Goal: Task Accomplishment & Management: Manage account settings

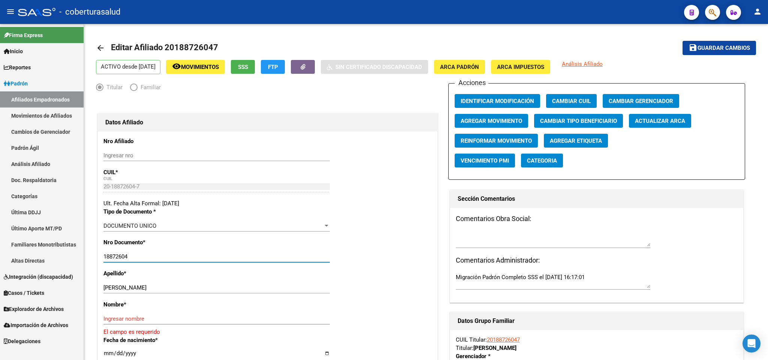
type input "18872604"
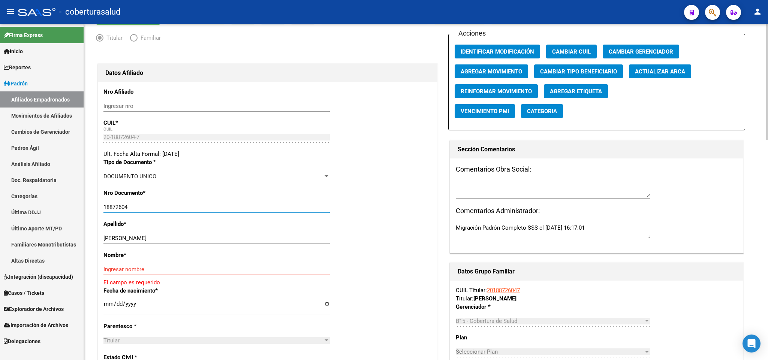
scroll to position [56, 0]
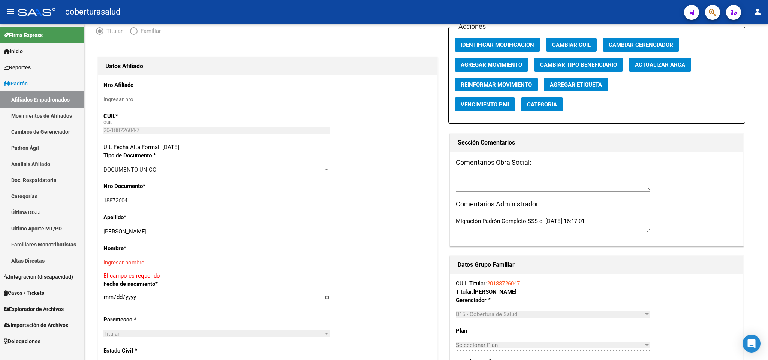
click at [712, 12] on icon "button" at bounding box center [711, 12] width 7 height 9
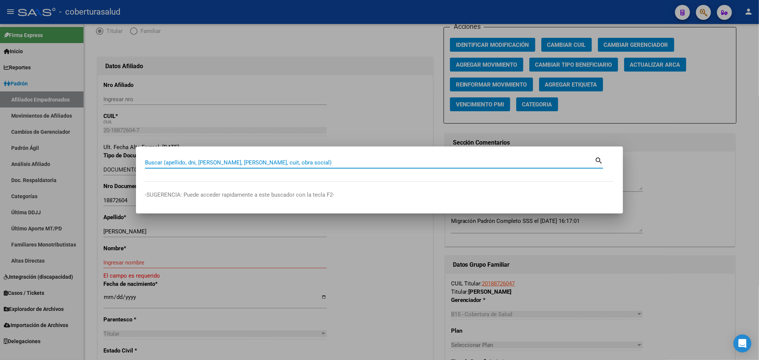
paste input "18872604"
type input "18872604"
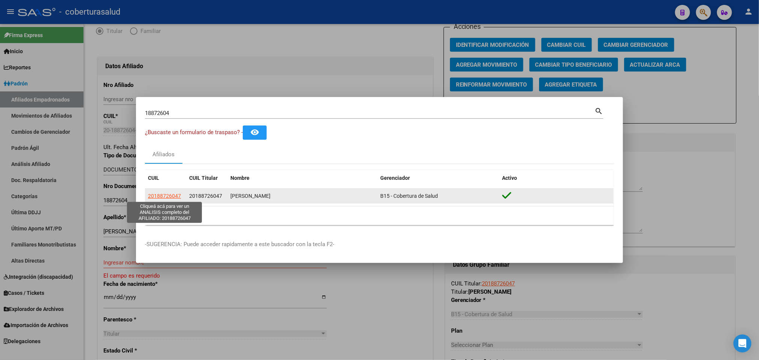
click at [149, 196] on span "20188726047" at bounding box center [164, 196] width 33 height 6
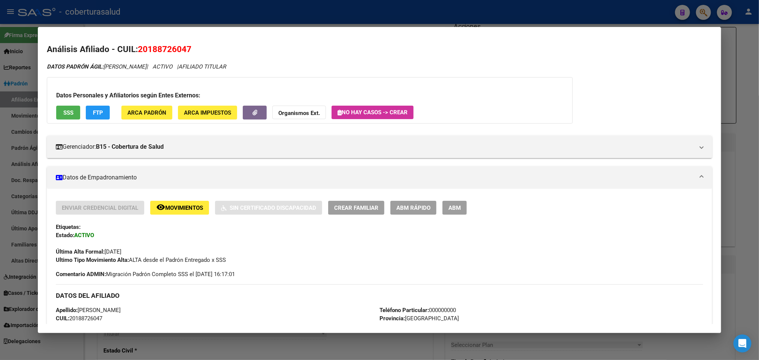
click at [452, 208] on span "ABM" at bounding box center [454, 208] width 12 height 7
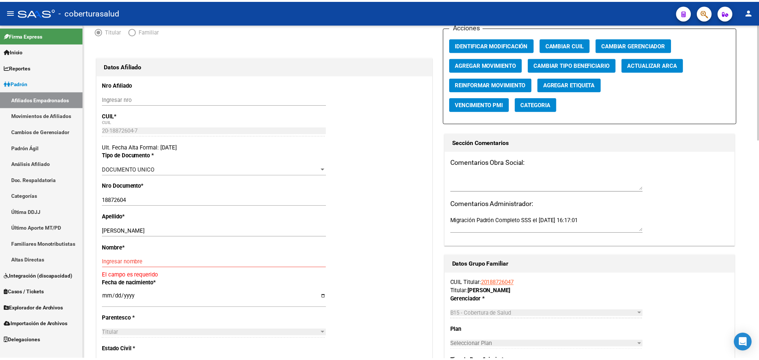
scroll to position [0, 0]
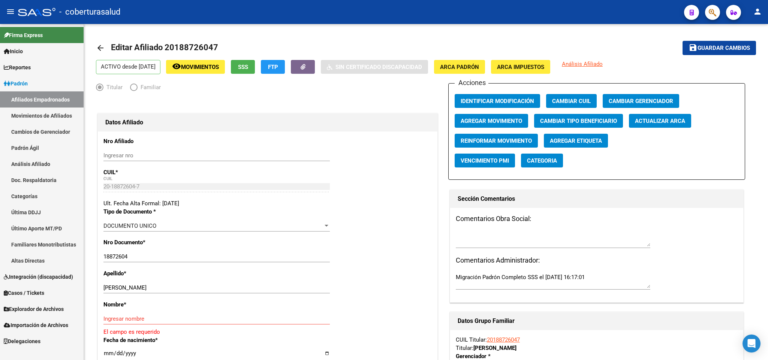
click at [46, 33] on link "Firma Express" at bounding box center [42, 35] width 84 height 16
click at [55, 121] on link "Movimientos de Afiliados" at bounding box center [42, 116] width 84 height 16
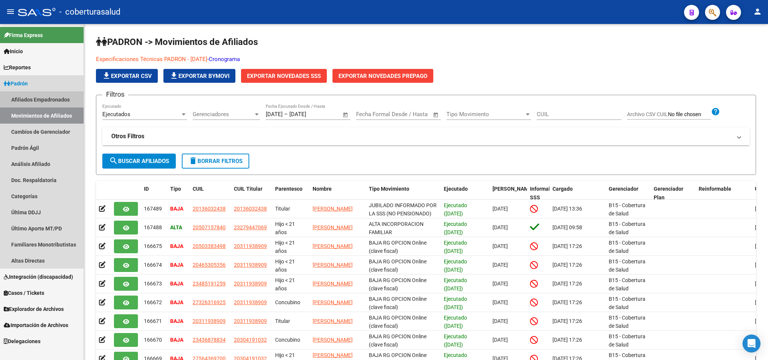
click at [55, 100] on link "Afiliados Empadronados" at bounding box center [42, 99] width 84 height 16
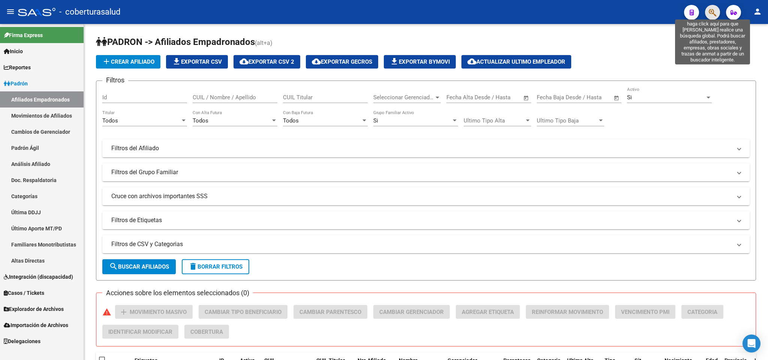
click at [709, 12] on icon "button" at bounding box center [711, 12] width 7 height 9
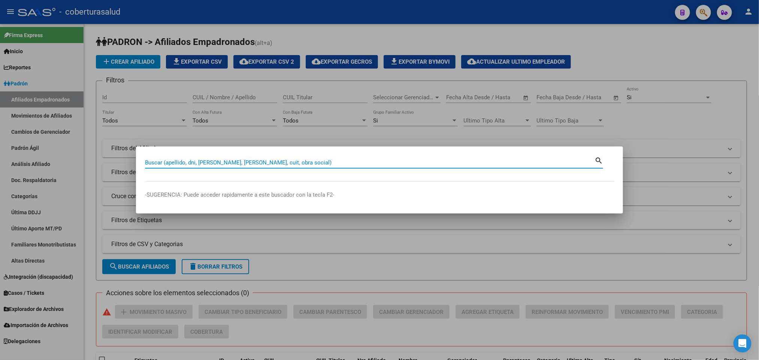
paste input "20188726047"
type input "20188726047"
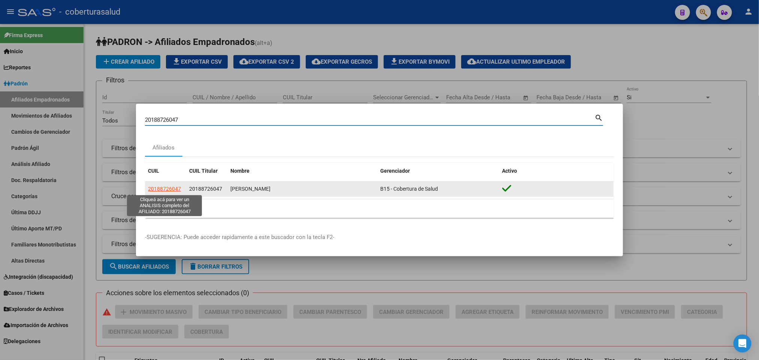
click at [164, 188] on span "20188726047" at bounding box center [164, 189] width 33 height 6
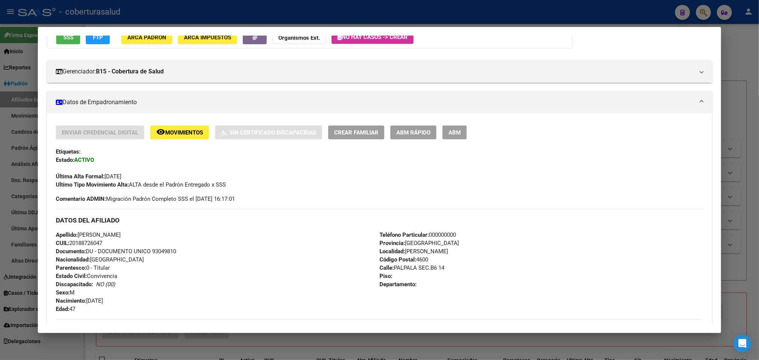
scroll to position [56, 0]
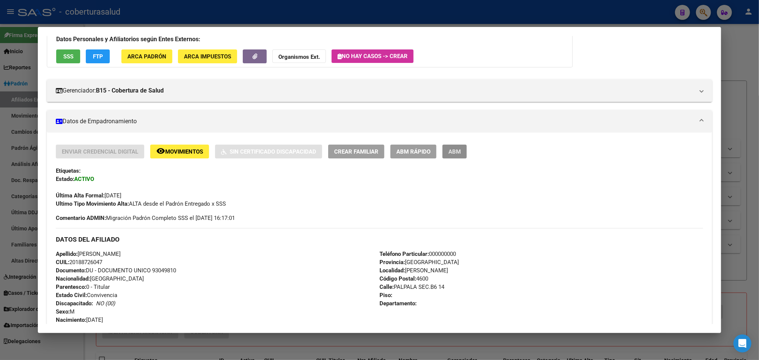
click at [453, 145] on button "ABM" at bounding box center [454, 152] width 24 height 14
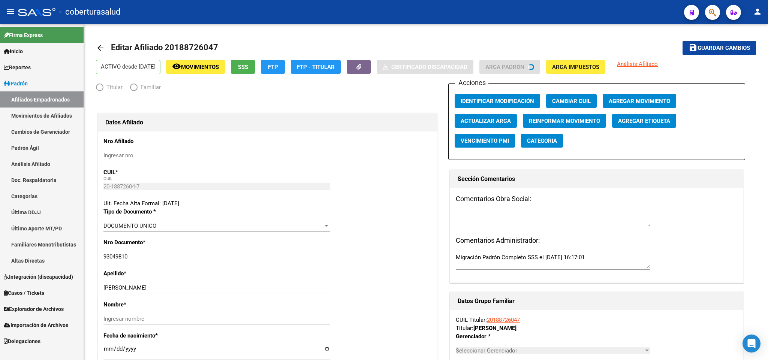
radio input "true"
type input "30-57841117-4"
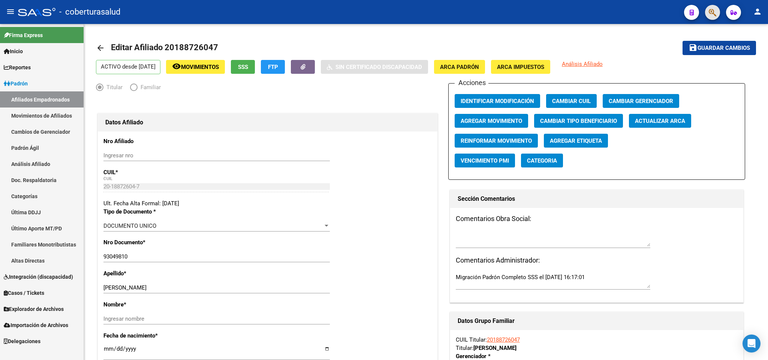
click at [711, 17] on span "button" at bounding box center [711, 12] width 7 height 15
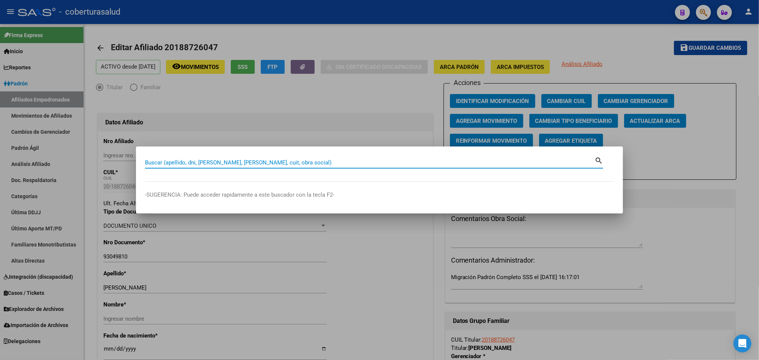
paste input "58540424"
type input "58540424"
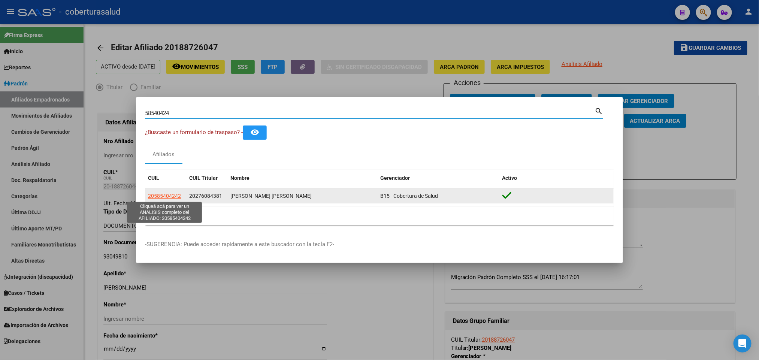
click at [177, 195] on span "20585404242" at bounding box center [164, 196] width 33 height 6
type textarea "20585404242"
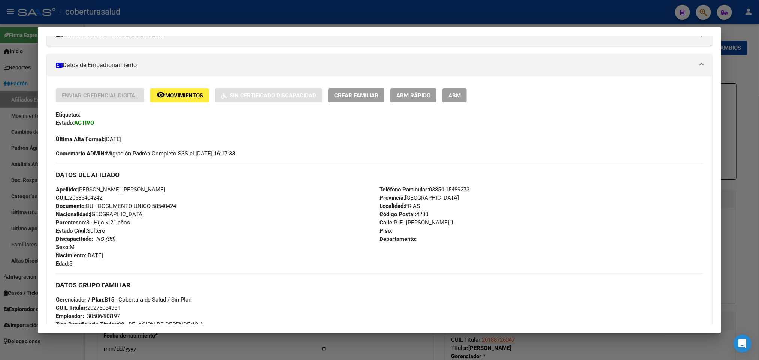
scroll to position [56, 0]
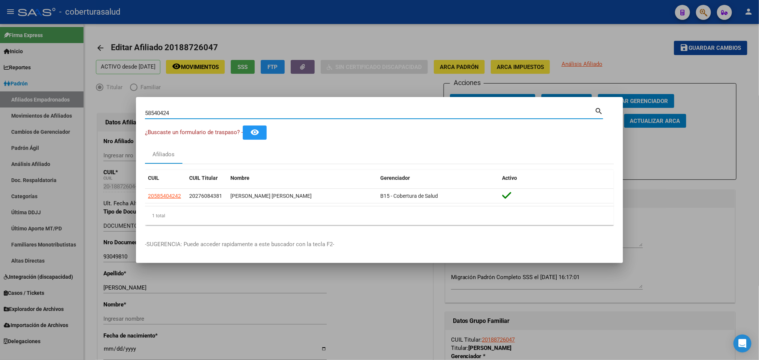
click at [349, 115] on input "58540424" at bounding box center [369, 113] width 449 height 7
paste input "35090848"
type input "35090848"
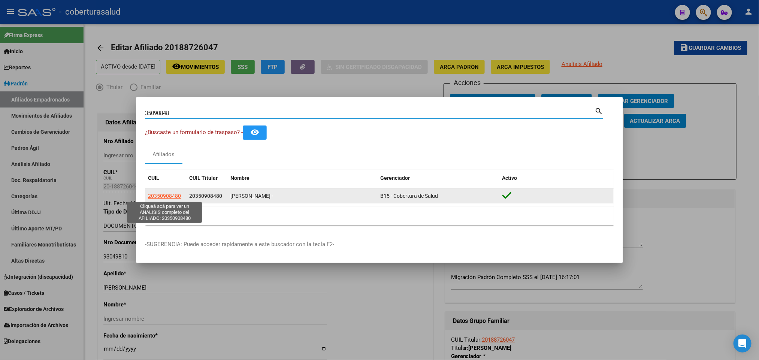
click at [173, 194] on span "20350908480" at bounding box center [164, 196] width 33 height 6
type textarea "20350908480"
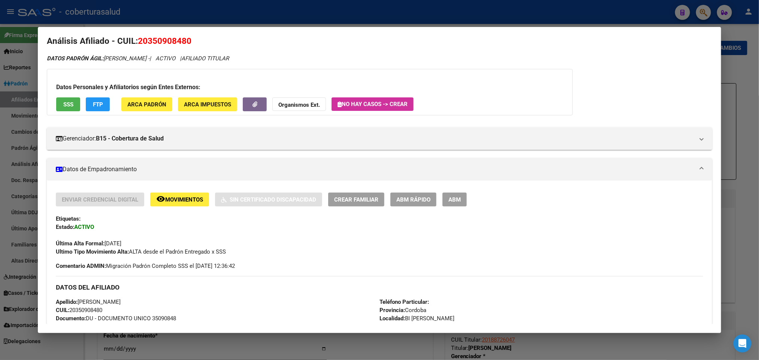
scroll to position [0, 0]
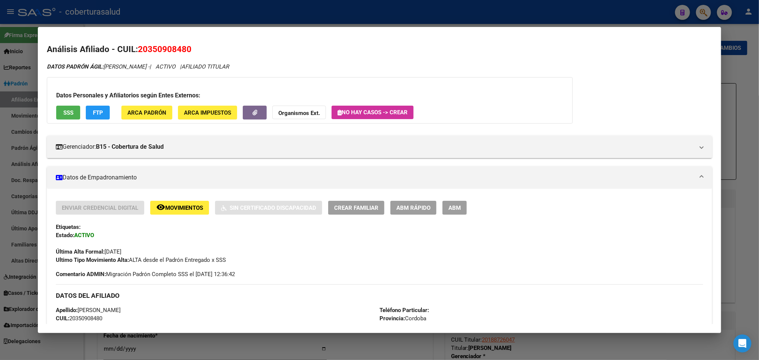
click at [188, 202] on button "remove_red_eye Movimientos" at bounding box center [179, 208] width 59 height 14
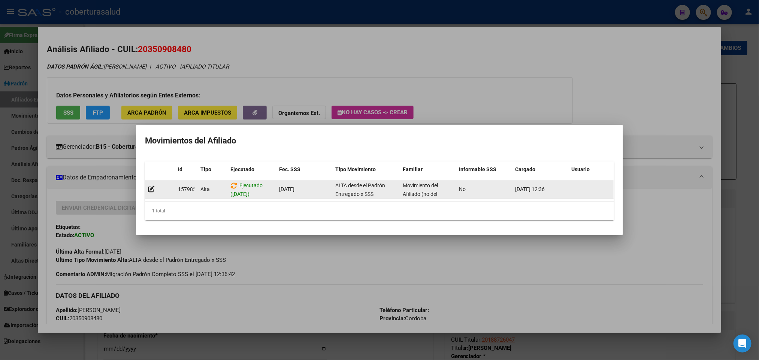
click at [423, 189] on span "Movimiento del Afiliado (no del grupo)" at bounding box center [420, 193] width 35 height 23
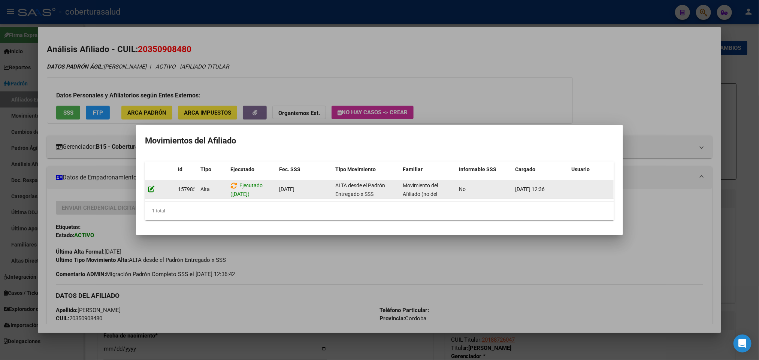
click at [150, 188] on icon at bounding box center [151, 188] width 7 height 7
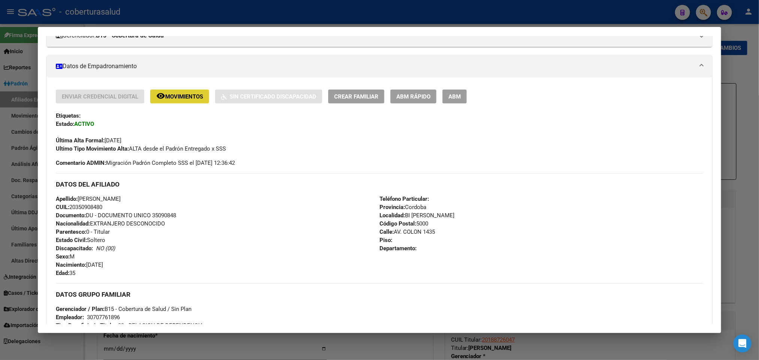
scroll to position [112, 0]
click at [165, 214] on span "Documento: DU - DOCUMENTO UNICO 35090848" at bounding box center [116, 214] width 120 height 7
copy span "35090848"
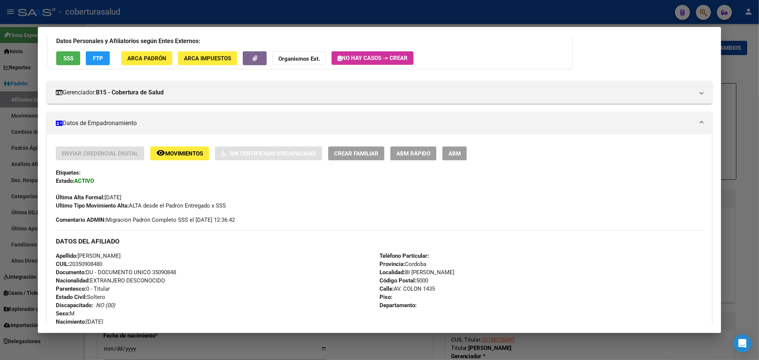
scroll to position [0, 0]
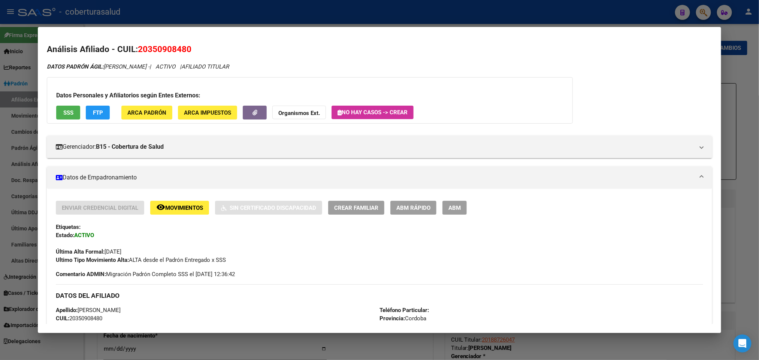
click at [176, 52] on span "20350908480" at bounding box center [165, 49] width 54 height 10
click at [176, 51] on span "20350908480" at bounding box center [165, 49] width 54 height 10
copy span "20350908480"
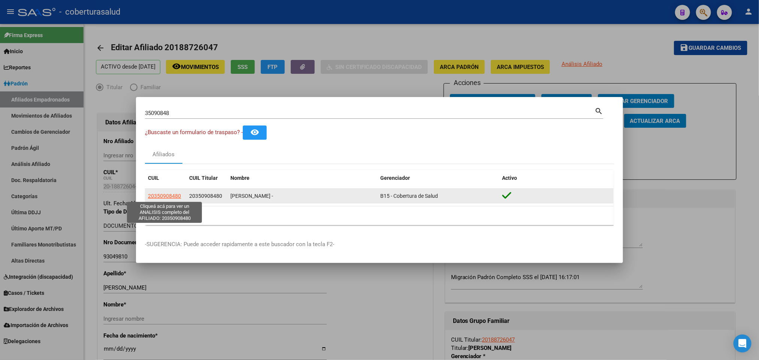
click at [163, 194] on span "20350908480" at bounding box center [164, 196] width 33 height 6
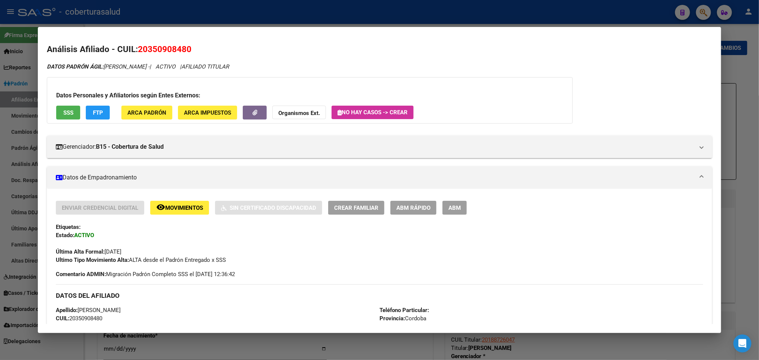
click at [451, 210] on span "ABM" at bounding box center [454, 208] width 12 height 7
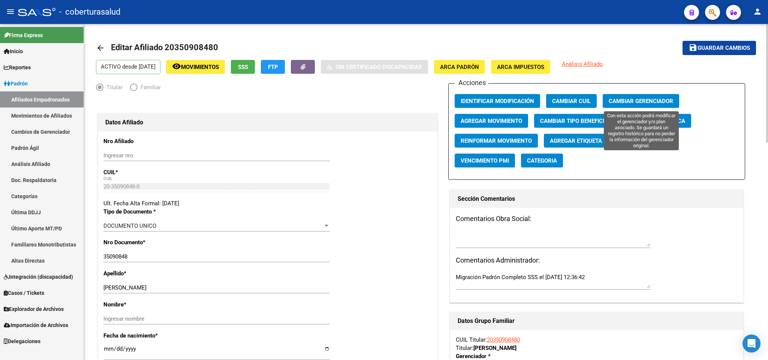
click at [653, 100] on span "Cambiar Gerenciador" at bounding box center [640, 101] width 64 height 7
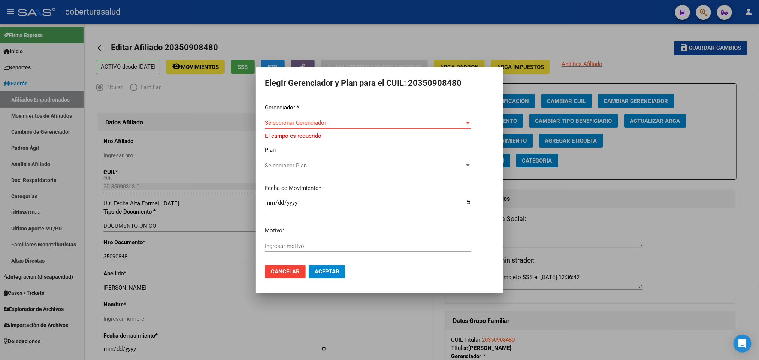
click at [387, 122] on span "Seleccionar Gerenciador" at bounding box center [365, 122] width 200 height 7
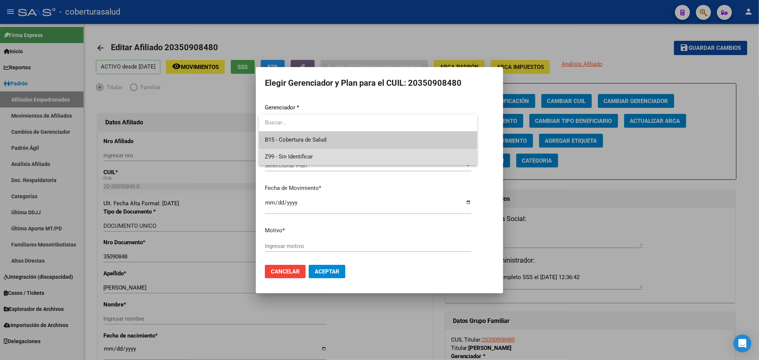
click at [373, 158] on span "Z99 - Sin Identificar" at bounding box center [368, 156] width 206 height 17
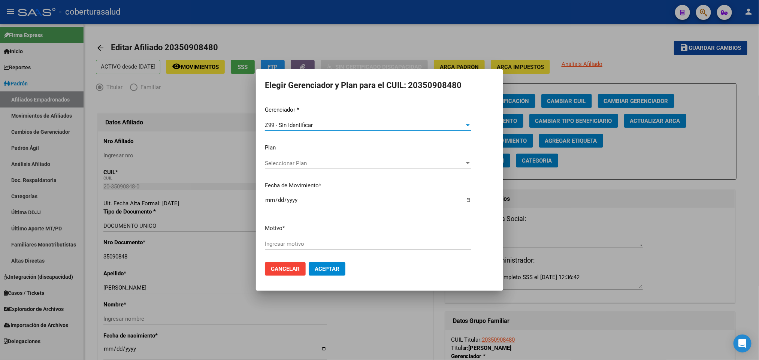
click at [319, 267] on span "Aceptar" at bounding box center [327, 269] width 25 height 7
click at [321, 247] on div "Ingresar motivo" at bounding box center [368, 243] width 206 height 11
click at [305, 246] on input "Ingresar motivo" at bounding box center [368, 243] width 206 height 7
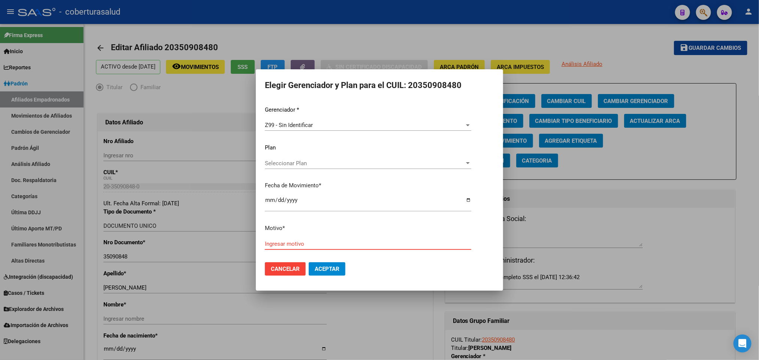
click at [302, 243] on input "Ingresar motivo" at bounding box center [368, 243] width 206 height 7
type input "n"
type input "autogestionado"
click at [319, 262] on button "Aceptar" at bounding box center [327, 268] width 37 height 13
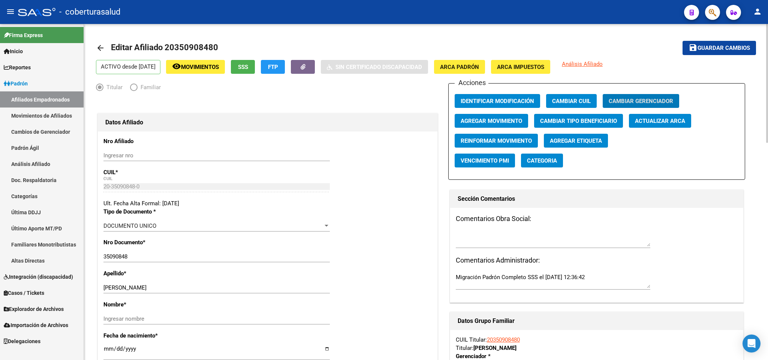
click at [209, 56] on mat-toolbar-row "arrow_back Editar Afiliado 20350908480" at bounding box center [353, 48] width 515 height 24
click at [214, 64] on span "Movimientos" at bounding box center [200, 67] width 38 height 7
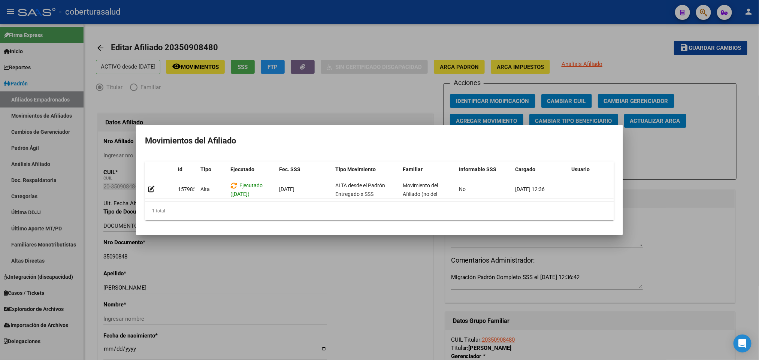
scroll to position [0, 10]
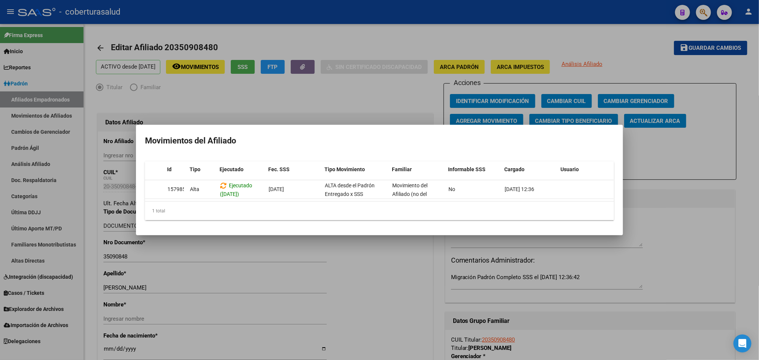
click at [365, 108] on div at bounding box center [379, 180] width 759 height 360
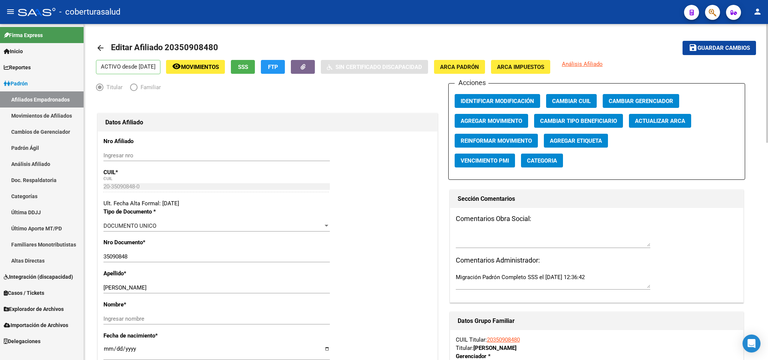
click at [514, 119] on span "Agregar Movimiento" at bounding box center [490, 121] width 61 height 7
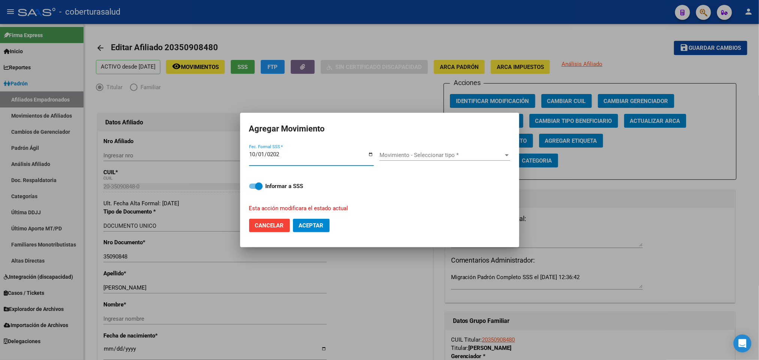
type input "[DATE]"
click at [448, 155] on span "Movimiento - Seleccionar tipo *" at bounding box center [441, 155] width 124 height 7
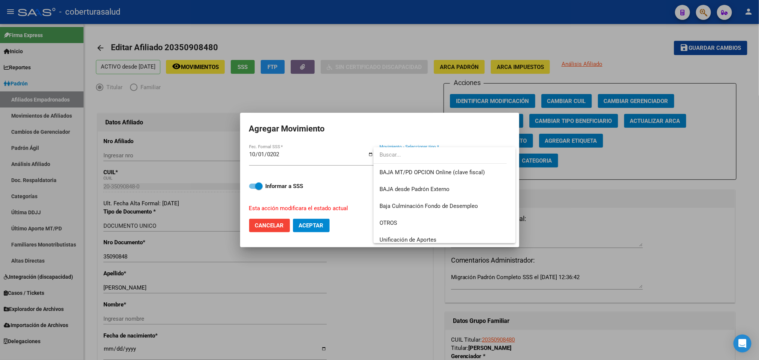
scroll to position [544, 0]
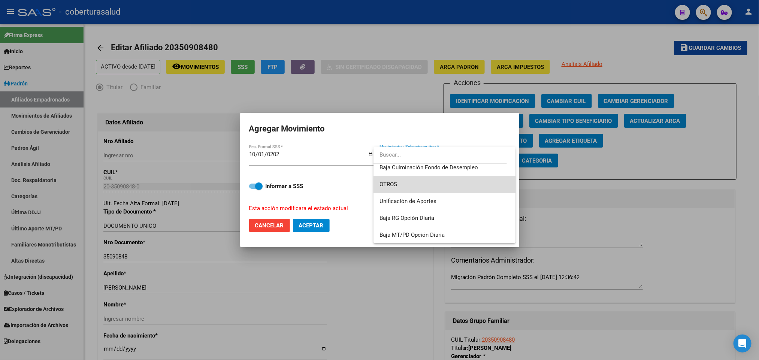
click at [454, 189] on span "OTROS" at bounding box center [444, 184] width 130 height 17
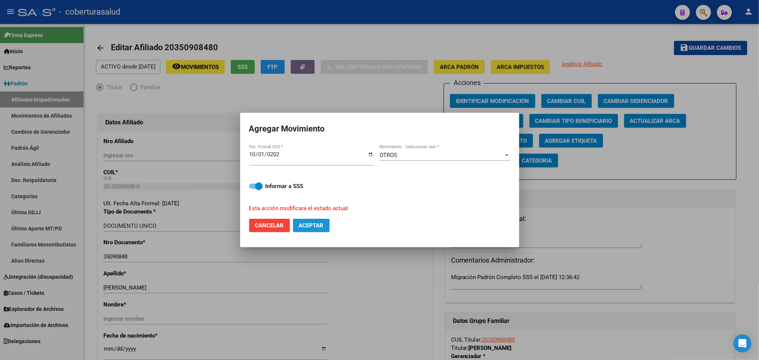
click at [317, 225] on span "Aceptar" at bounding box center [311, 225] width 25 height 7
checkbox input "false"
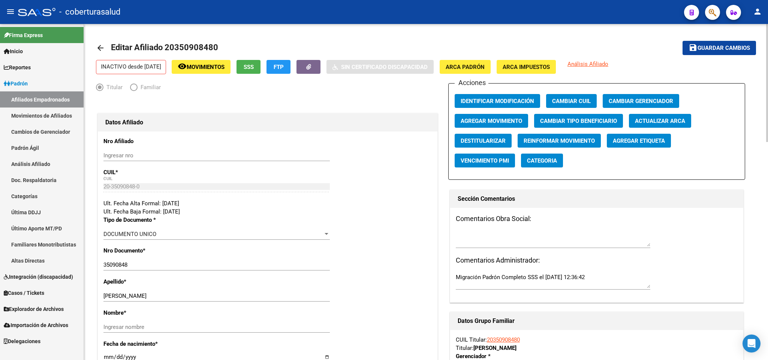
drag, startPoint x: 715, startPoint y: 13, endPoint x: 673, endPoint y: 139, distance: 132.4
click at [682, 127] on div "menu - coberturasalud person Firma Express Inicio Calendario SSS Instructivos C…" at bounding box center [384, 180] width 768 height 360
click at [226, 60] on mat-toolbar-row "arrow_back Editar Afiliado 20350908480" at bounding box center [353, 48] width 515 height 24
click at [224, 68] on span "Movimientos" at bounding box center [206, 67] width 38 height 7
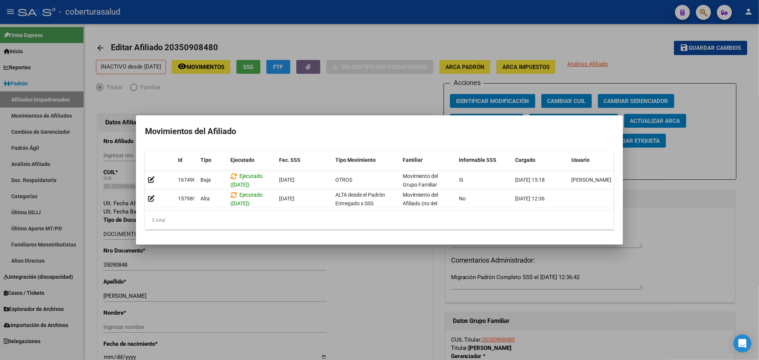
drag, startPoint x: 455, startPoint y: 215, endPoint x: 504, endPoint y: 215, distance: 48.7
click at [504, 211] on datatable-body "167490 [GEOGRAPHIC_DATA] ([DATE]) [DATE] OTROS Movimiento del Grupo Familiar Si…" at bounding box center [379, 191] width 469 height 40
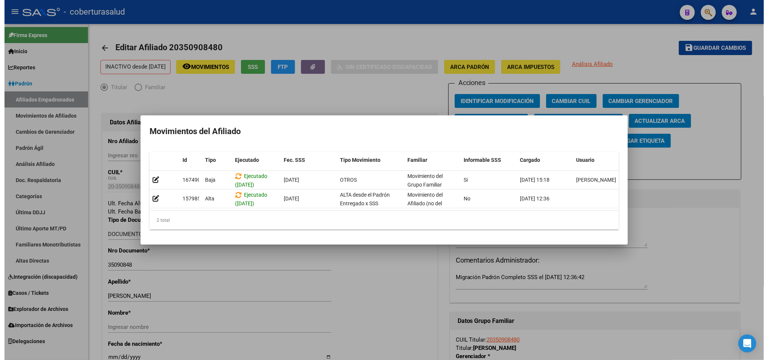
scroll to position [0, 10]
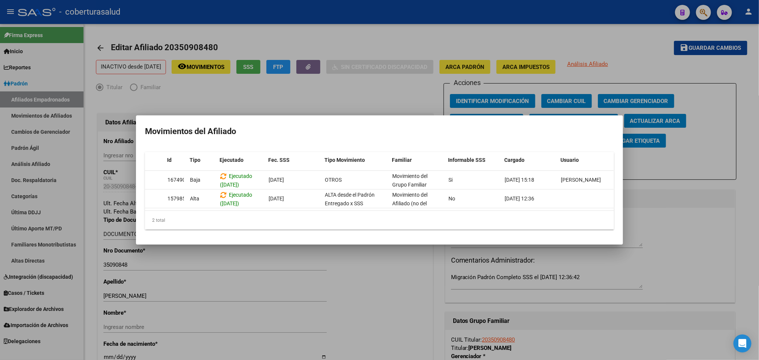
click at [684, 211] on div at bounding box center [379, 180] width 759 height 360
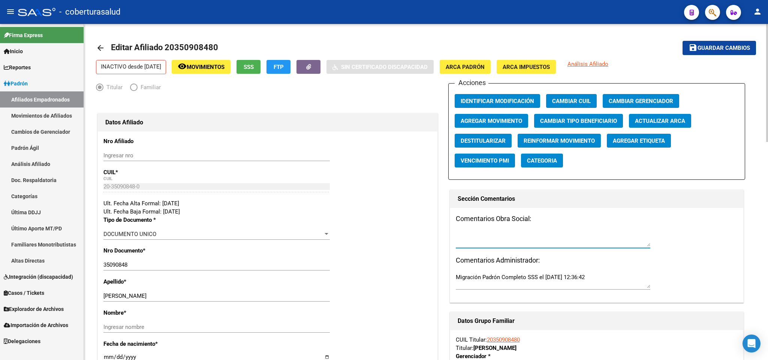
click at [576, 246] on textarea at bounding box center [552, 238] width 194 height 15
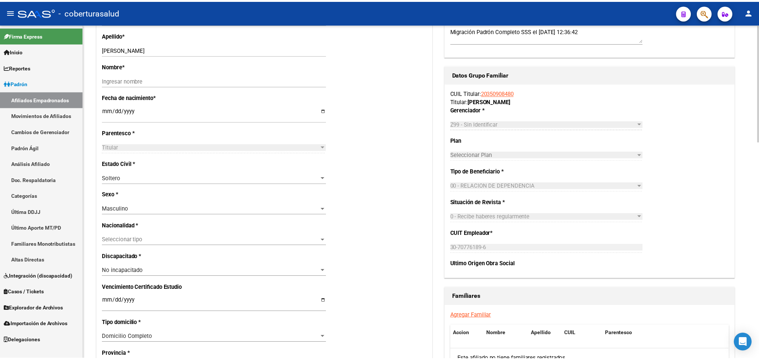
scroll to position [225, 0]
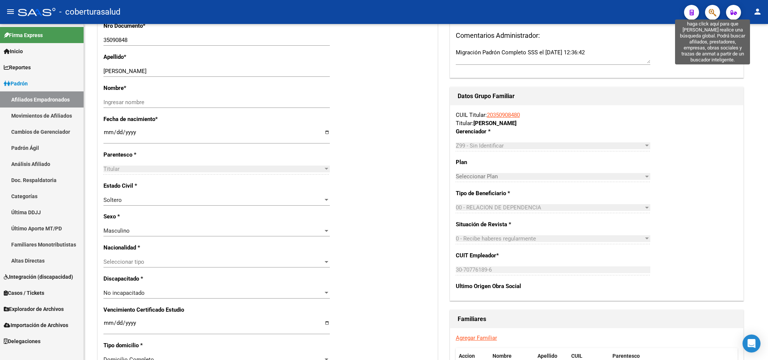
type textarea "autogestionado"
click at [708, 14] on icon "button" at bounding box center [711, 12] width 7 height 9
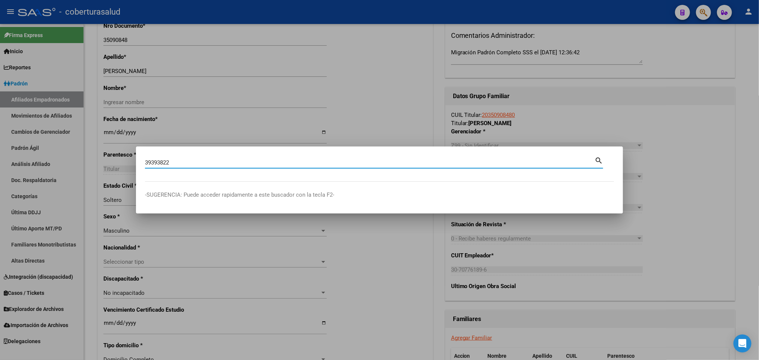
type input "39393822"
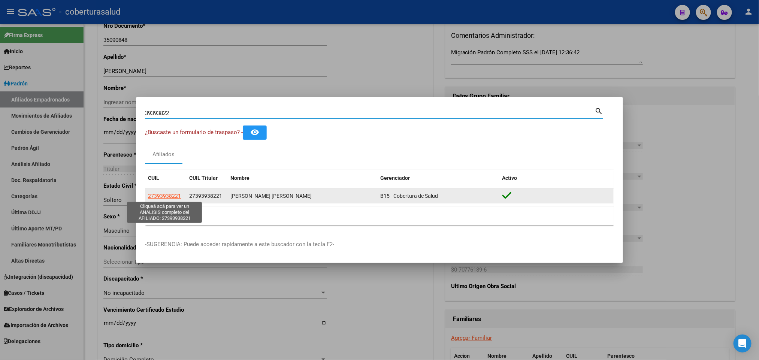
click at [173, 196] on span "27393938221" at bounding box center [164, 196] width 33 height 6
type textarea "27393938221"
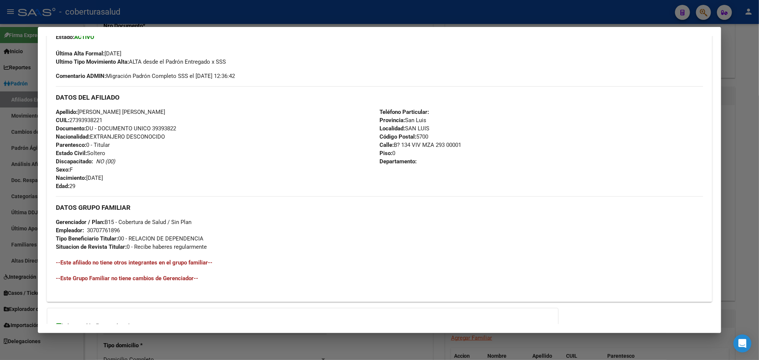
scroll to position [192, 0]
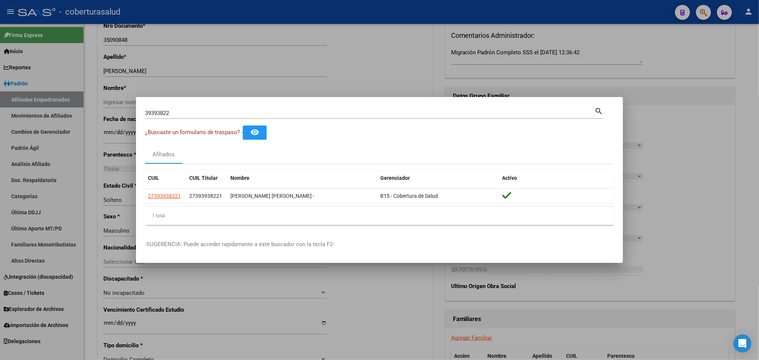
click at [284, 110] on input "39393822" at bounding box center [369, 113] width 449 height 7
paste input "1548381"
type input "31548381"
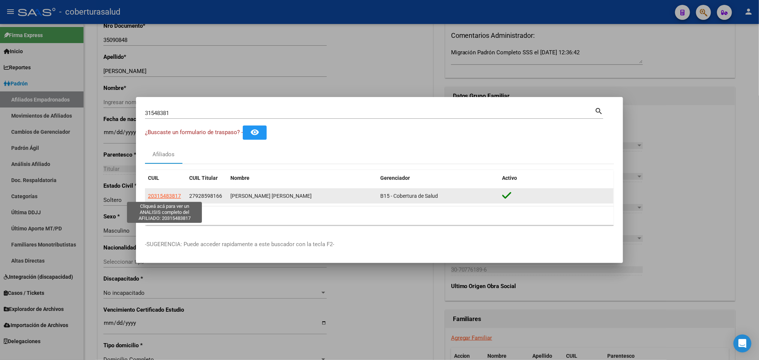
click at [171, 196] on span "20315483817" at bounding box center [164, 196] width 33 height 6
type textarea "20315483817"
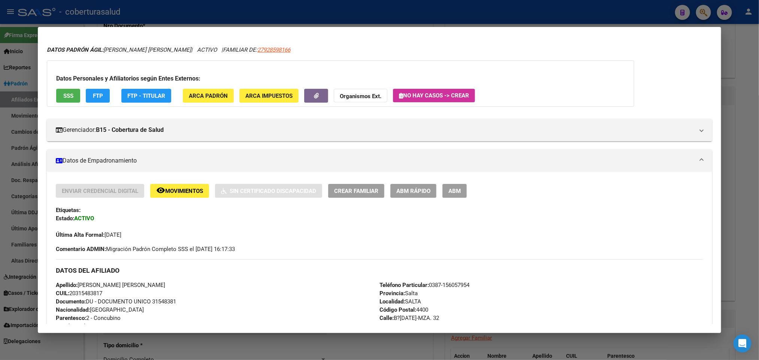
scroll to position [0, 0]
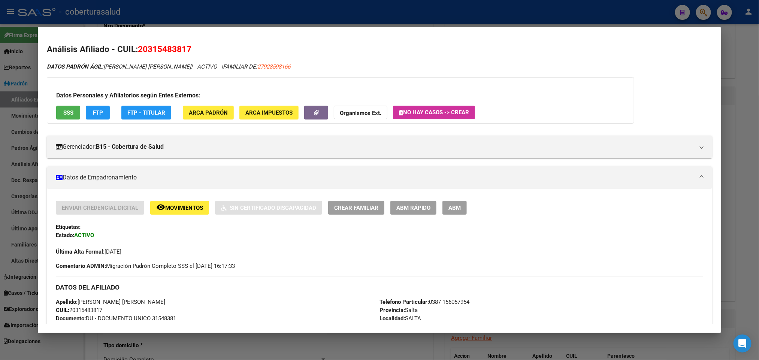
click at [453, 208] on span "ABM" at bounding box center [454, 208] width 12 height 7
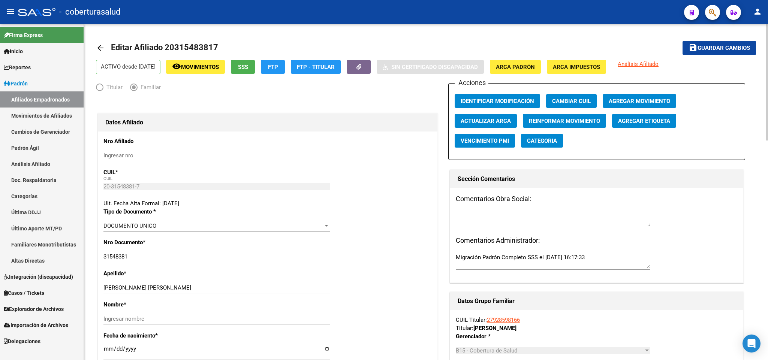
click at [628, 103] on span "Agregar Movimiento" at bounding box center [638, 101] width 61 height 7
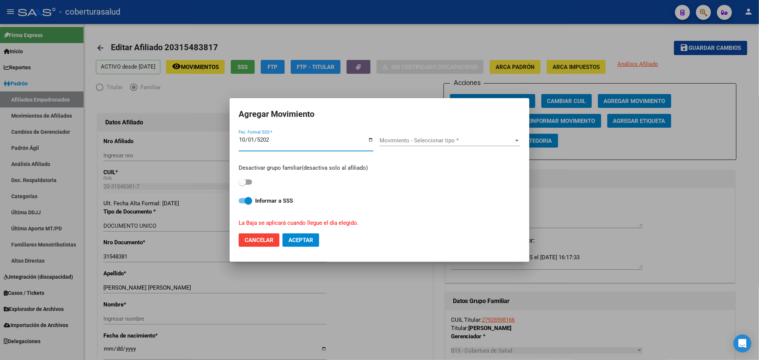
type input "[DATE]"
click at [407, 143] on span "Movimiento - Seleccionar tipo *" at bounding box center [446, 140] width 134 height 7
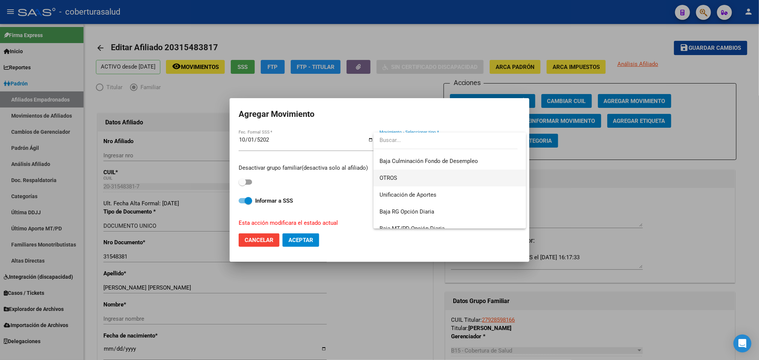
scroll to position [544, 0]
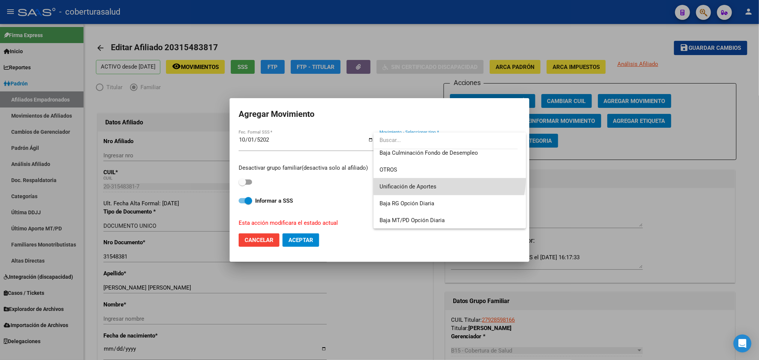
click at [449, 178] on span "Unificación de Aportes" at bounding box center [449, 186] width 140 height 17
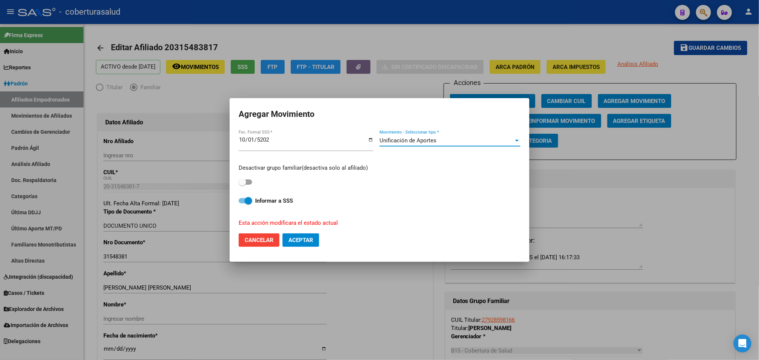
click at [460, 137] on div "Unificación de Aportes" at bounding box center [446, 140] width 134 height 7
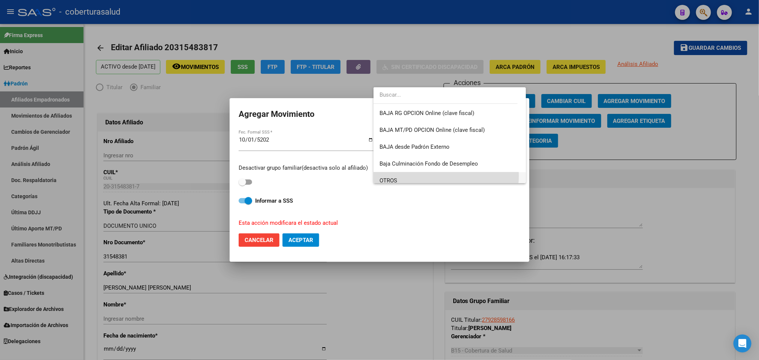
click at [445, 176] on span "OTROS" at bounding box center [449, 180] width 140 height 17
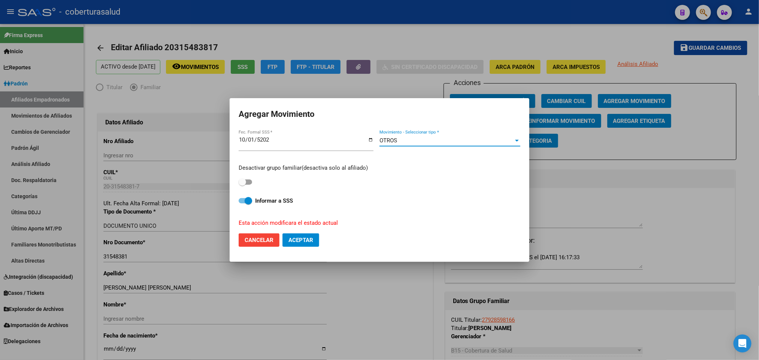
click at [257, 205] on span "Informar a SSS" at bounding box center [274, 200] width 38 height 9
click at [242, 204] on input "Informar a SSS" at bounding box center [242, 203] width 0 height 0
checkbox input "false"
click at [304, 240] on span "Aceptar" at bounding box center [300, 240] width 25 height 7
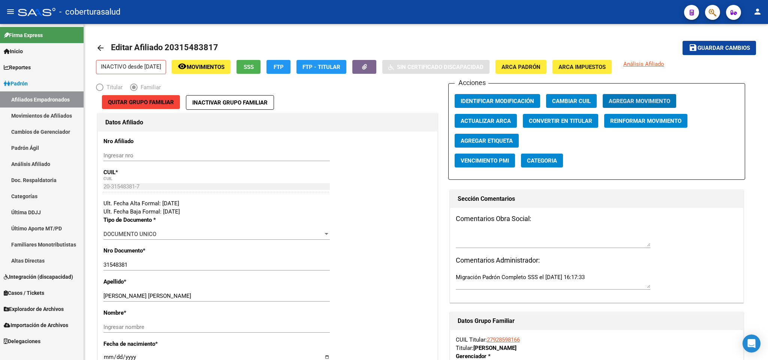
click at [716, 19] on mat-toolbar "menu - coberturasalud person" at bounding box center [384, 12] width 768 height 24
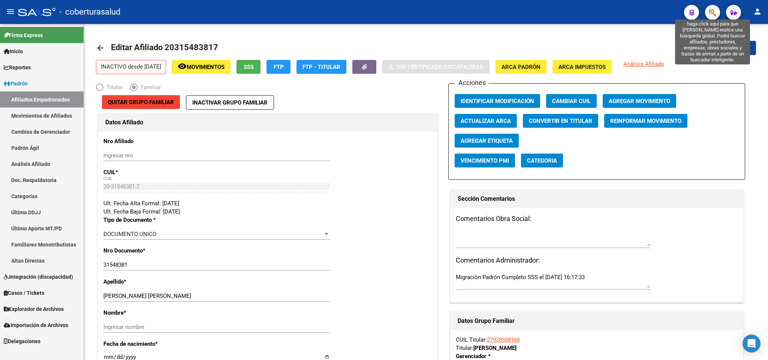
click at [710, 10] on icon "button" at bounding box center [711, 12] width 7 height 9
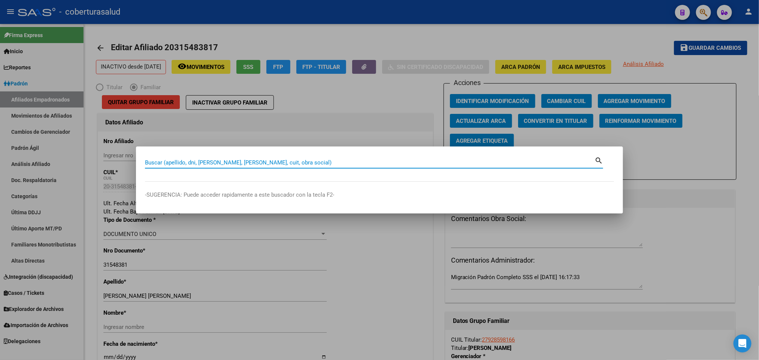
paste input "41496766"
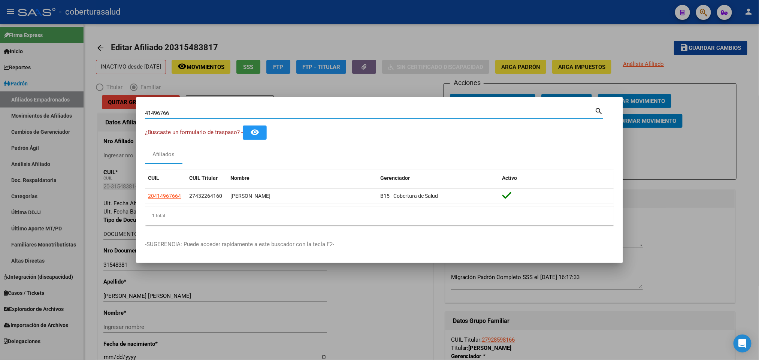
click at [332, 113] on input "41496766" at bounding box center [369, 113] width 449 height 7
paste input "322641"
type input "43226416"
click at [243, 125] on button "remove_red_eye" at bounding box center [255, 132] width 24 height 14
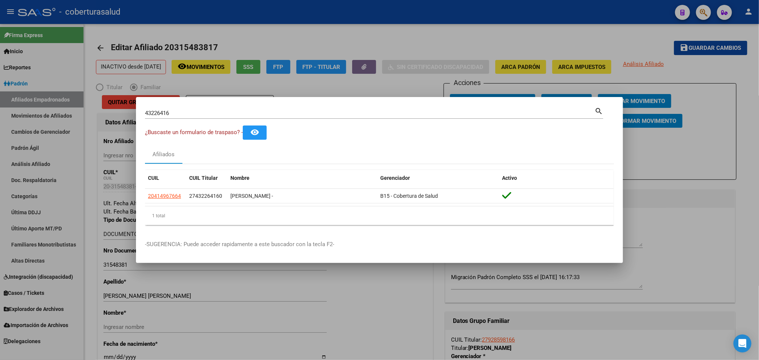
click at [231, 109] on div "43226416 Buscar (apellido, dni, [PERSON_NAME], [PERSON_NAME], cuit, obra social)" at bounding box center [369, 113] width 449 height 11
click at [227, 116] on input "43226416" at bounding box center [369, 113] width 449 height 7
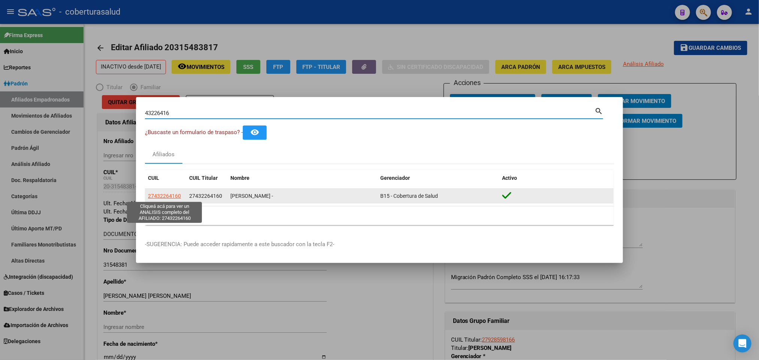
click at [173, 197] on span "27432264160" at bounding box center [164, 196] width 33 height 6
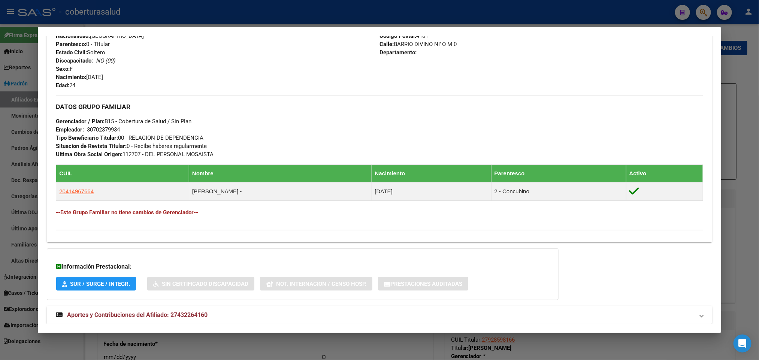
scroll to position [317, 0]
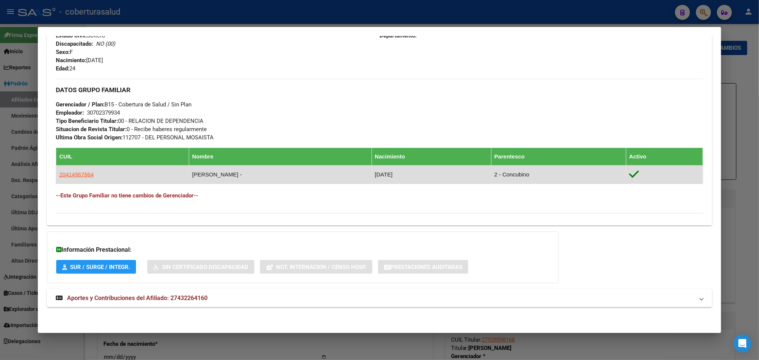
click at [386, 175] on td "[DATE]" at bounding box center [431, 175] width 119 height 18
click at [70, 173] on span "20414967664" at bounding box center [76, 174] width 34 height 6
type textarea "20414967664"
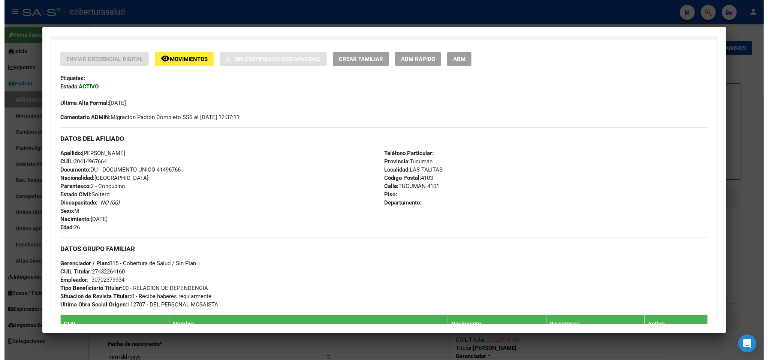
scroll to position [169, 0]
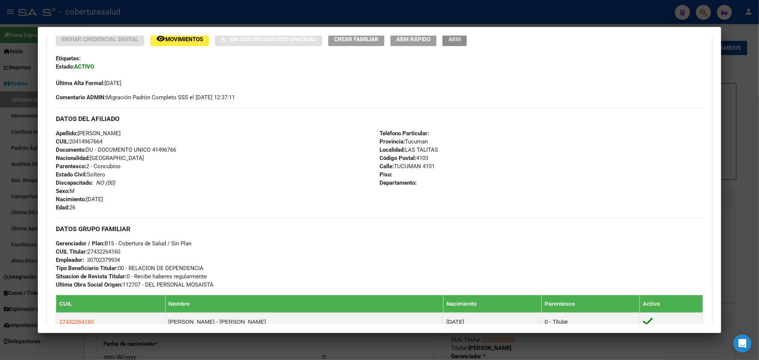
click at [451, 45] on button "ABM" at bounding box center [454, 39] width 24 height 14
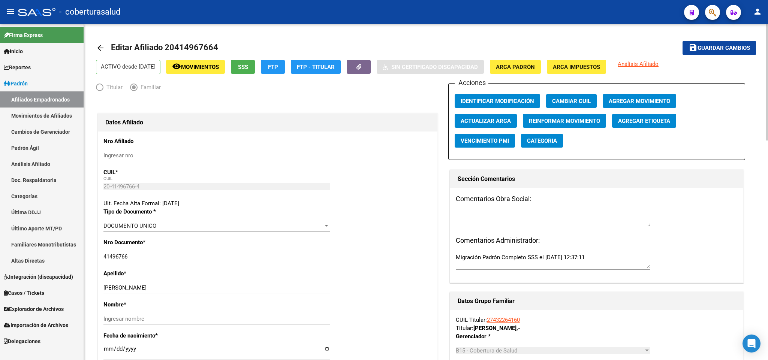
click at [216, 64] on span "Movimientos" at bounding box center [200, 67] width 38 height 7
click at [214, 69] on span "Movimientos" at bounding box center [200, 67] width 38 height 7
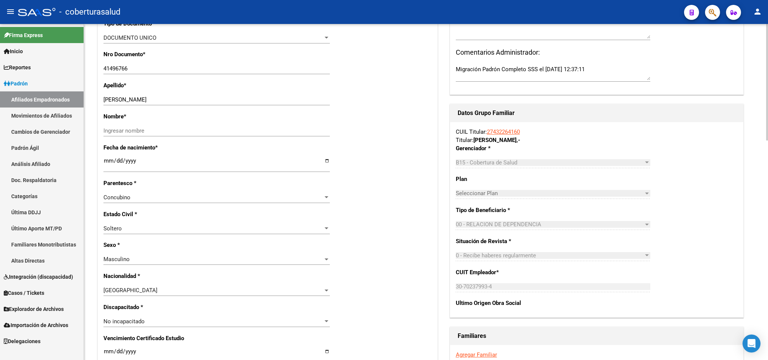
scroll to position [169, 0]
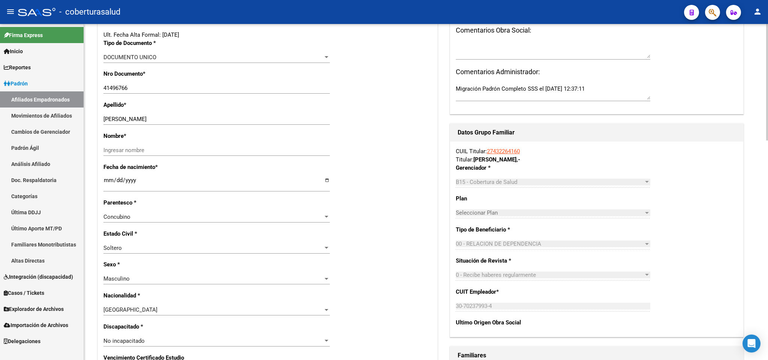
click at [573, 353] on h1 "Familiares" at bounding box center [596, 355] width 278 height 12
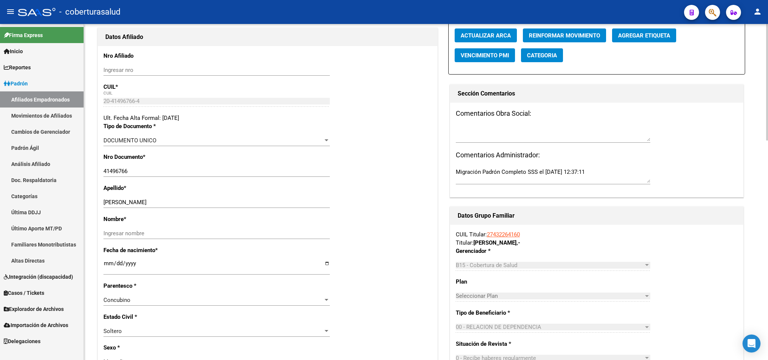
scroll to position [0, 0]
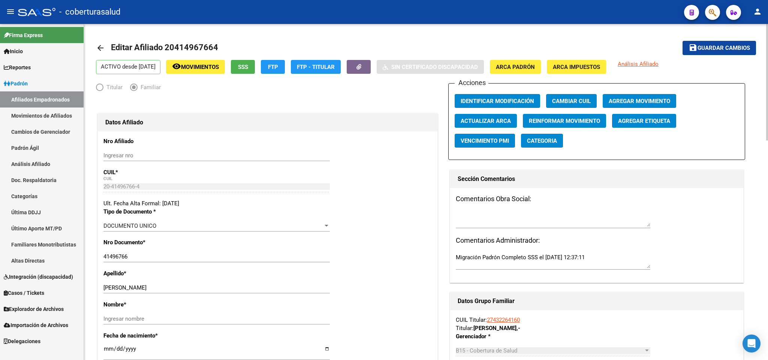
click at [624, 102] on span "Agregar Movimiento" at bounding box center [638, 101] width 61 height 7
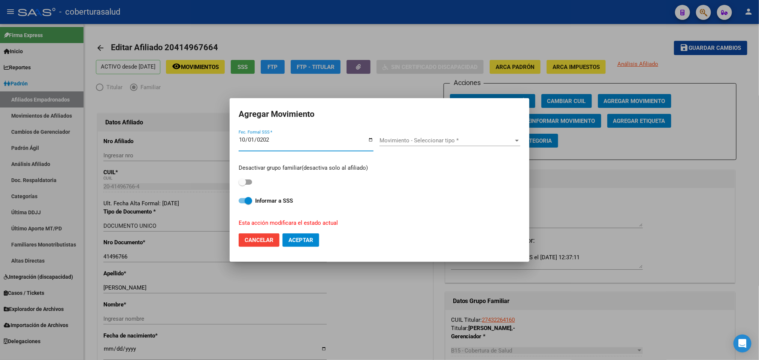
type input "[DATE]"
click at [393, 137] on span "Movimiento - Seleccionar tipo *" at bounding box center [446, 140] width 134 height 7
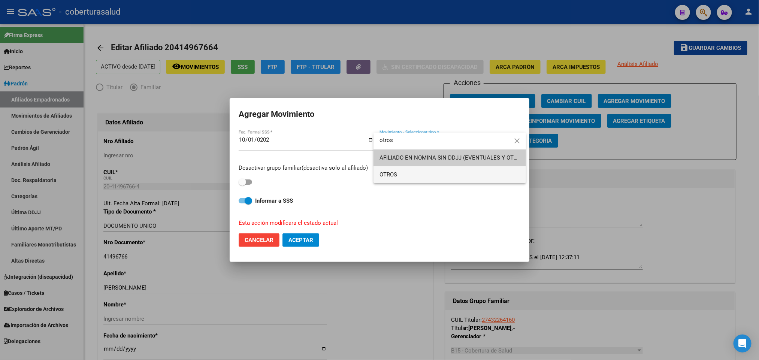
type input "otros"
click at [424, 179] on span "OTROS" at bounding box center [449, 174] width 140 height 17
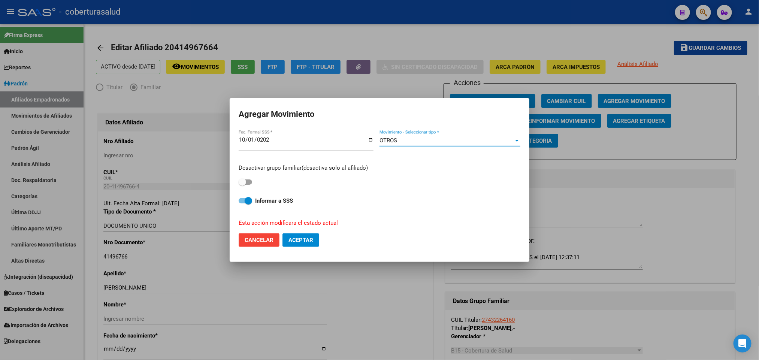
click at [250, 182] on span at bounding box center [245, 181] width 13 height 5
click at [242, 185] on input "checkbox" at bounding box center [242, 185] width 0 height 0
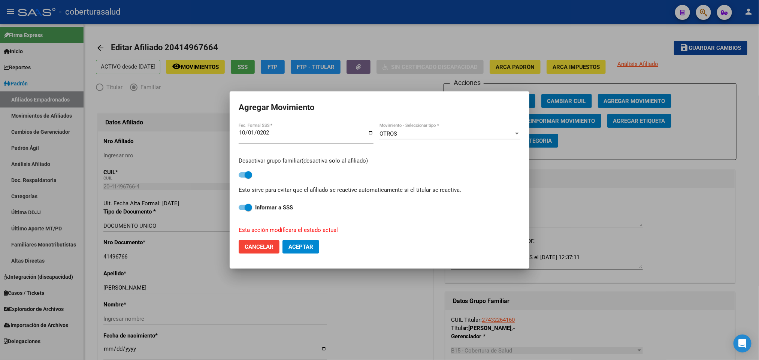
click at [241, 180] on div "Desactivar grupo familiar(desactiva solo al afiliado) Esto sirve para evitar qu…" at bounding box center [380, 176] width 282 height 38
click at [237, 178] on mat-dialog-content "[DATE] Fec. Formal SSS * OTROS Movimiento - Seleccionar tipo * Desactivar grupo…" at bounding box center [380, 178] width 300 height 112
click at [245, 176] on span at bounding box center [248, 174] width 7 height 7
click at [242, 178] on input "checkbox" at bounding box center [242, 178] width 0 height 0
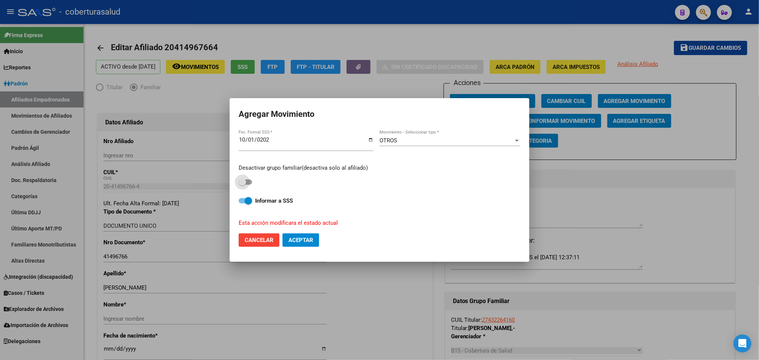
click at [245, 182] on span at bounding box center [242, 181] width 7 height 7
click at [242, 185] on input "checkbox" at bounding box center [242, 185] width 0 height 0
checkbox input "true"
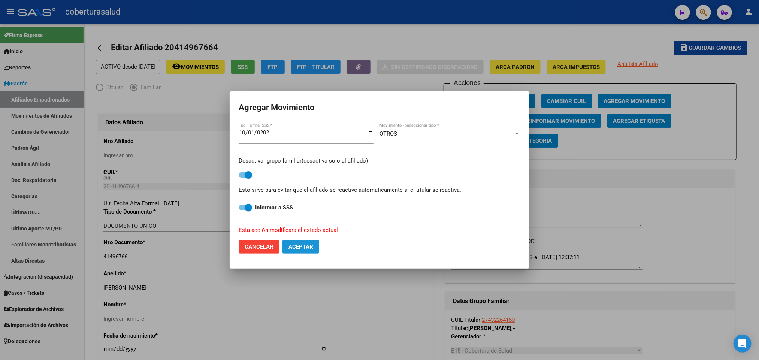
click at [316, 248] on button "Aceptar" at bounding box center [300, 246] width 37 height 13
checkbox input "false"
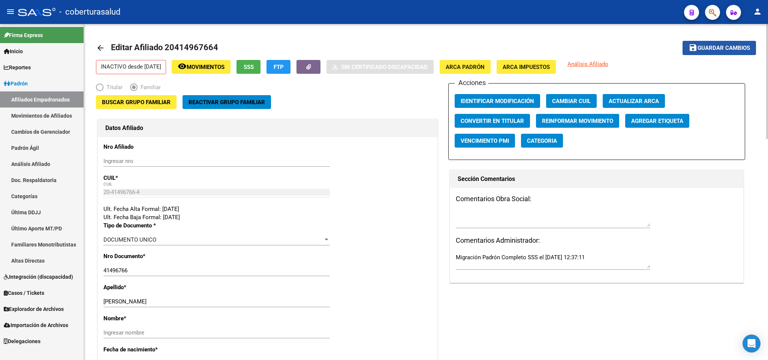
click at [732, 48] on span "Guardar cambios" at bounding box center [723, 48] width 52 height 7
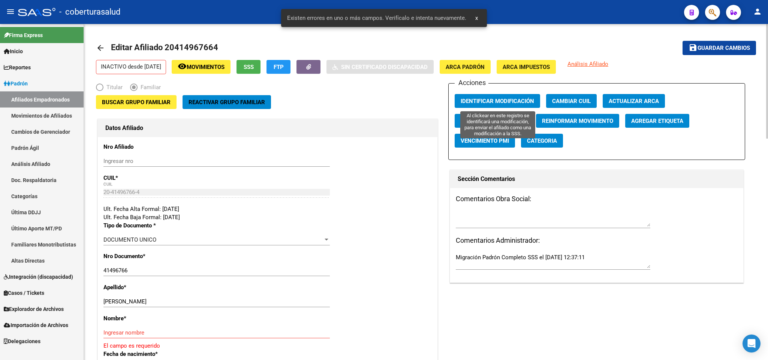
click at [518, 97] on button "Identificar Modificación" at bounding box center [496, 101] width 85 height 14
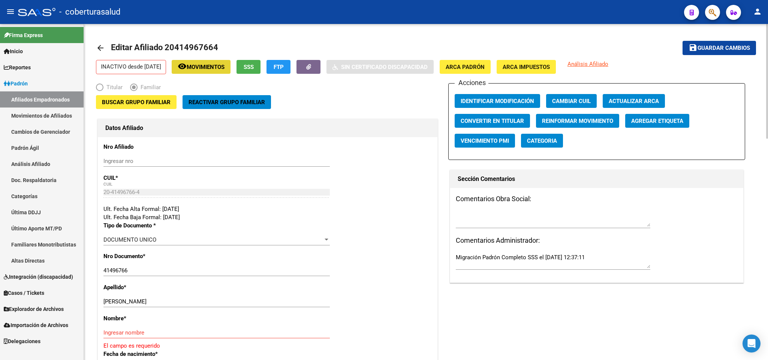
click at [210, 65] on span "Movimientos" at bounding box center [206, 67] width 38 height 7
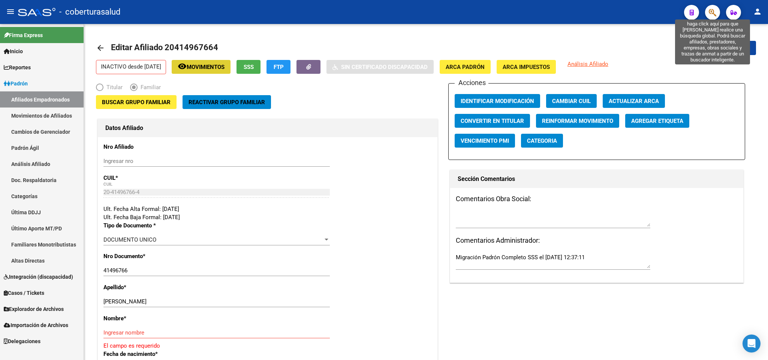
click at [712, 9] on icon "button" at bounding box center [711, 12] width 7 height 9
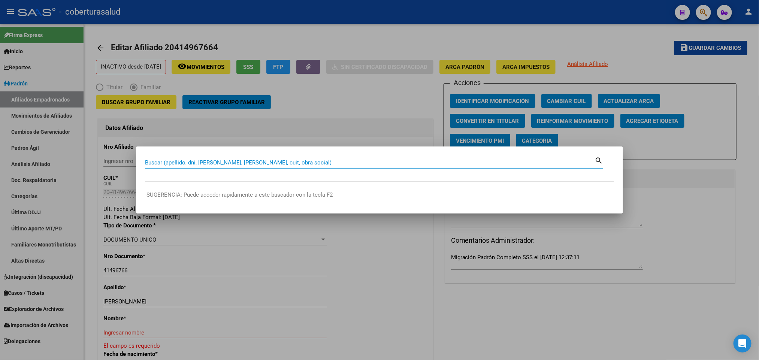
paste input "58013285"
type input "58013285"
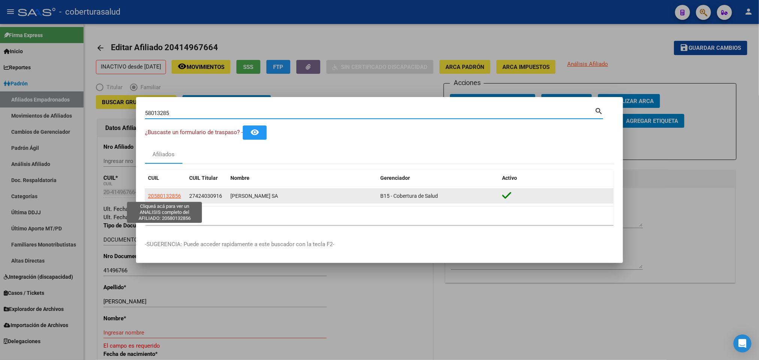
click at [167, 198] on span "20580132856" at bounding box center [164, 196] width 33 height 6
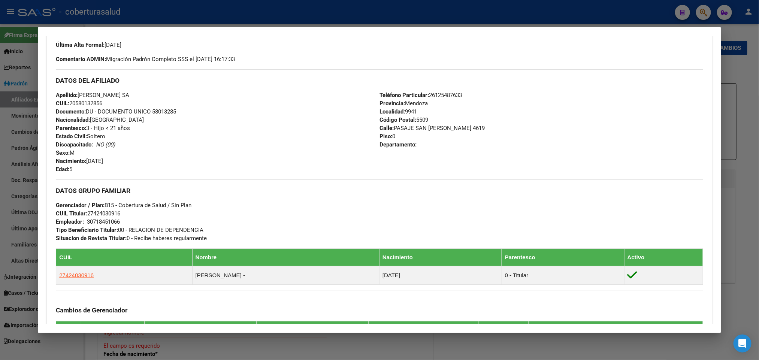
scroll to position [225, 0]
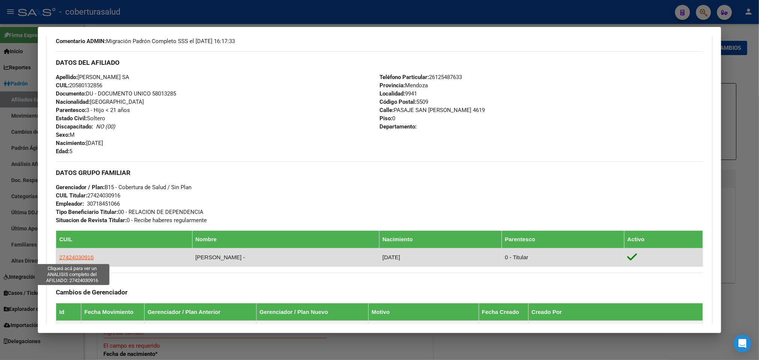
click at [59, 260] on span "27424030916" at bounding box center [76, 257] width 34 height 6
type textarea "27424030916"
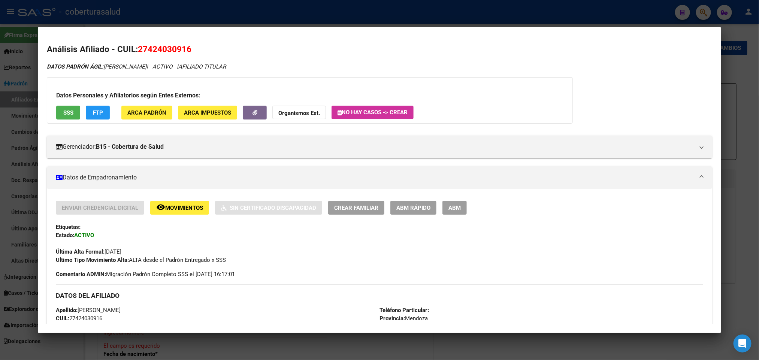
drag, startPoint x: 146, startPoint y: 47, endPoint x: 181, endPoint y: 51, distance: 35.4
click at [181, 51] on span "27424030916" at bounding box center [165, 49] width 54 height 10
copy span "42403091"
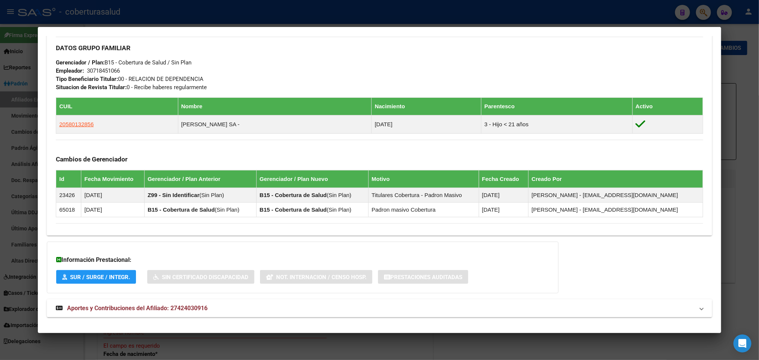
scroll to position [370, 0]
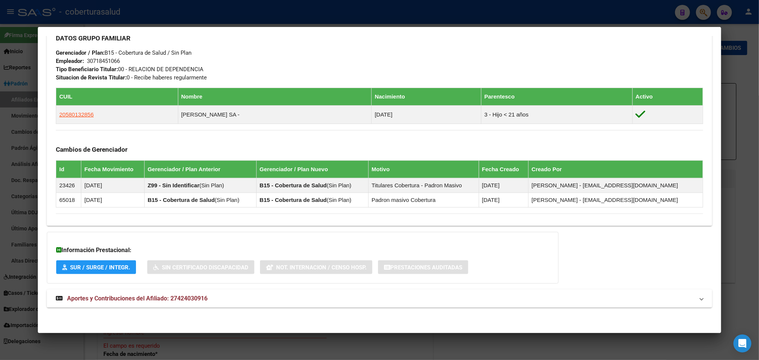
click at [105, 295] on span "Aportes y Contribuciones del Afiliado: 27424030916" at bounding box center [137, 298] width 140 height 7
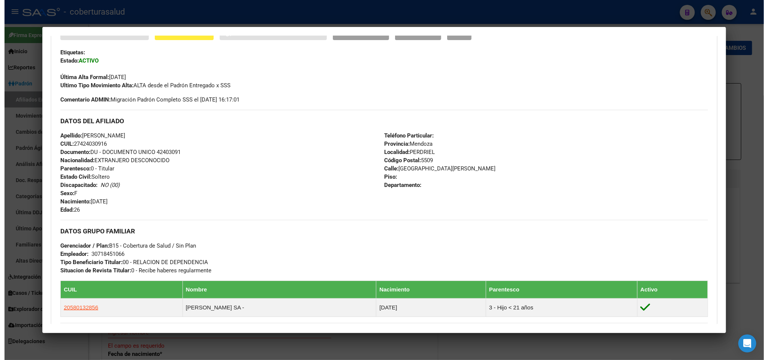
scroll to position [6, 0]
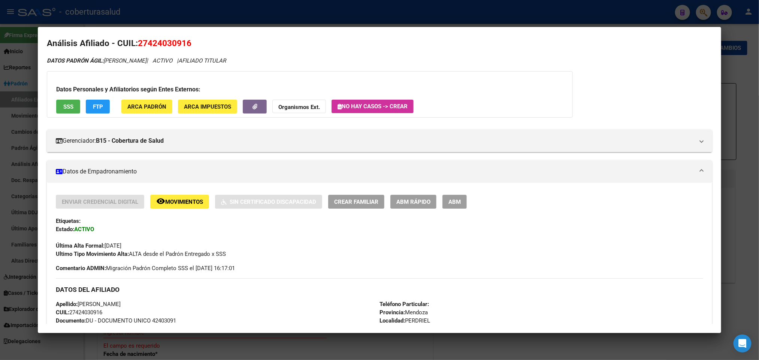
click at [448, 203] on span "ABM" at bounding box center [454, 202] width 12 height 7
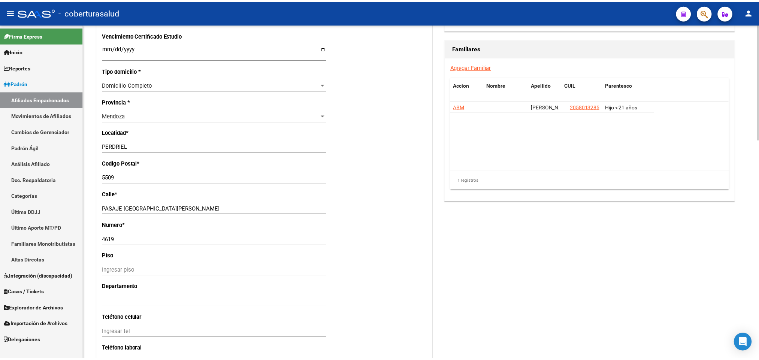
scroll to position [393, 0]
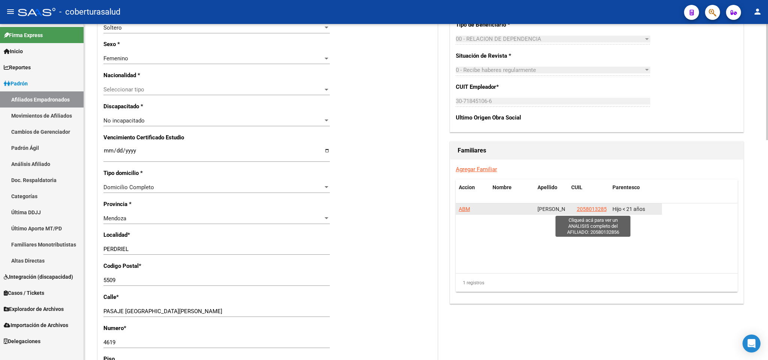
click at [585, 211] on span "20580132856" at bounding box center [592, 209] width 33 height 6
type textarea "20580132856"
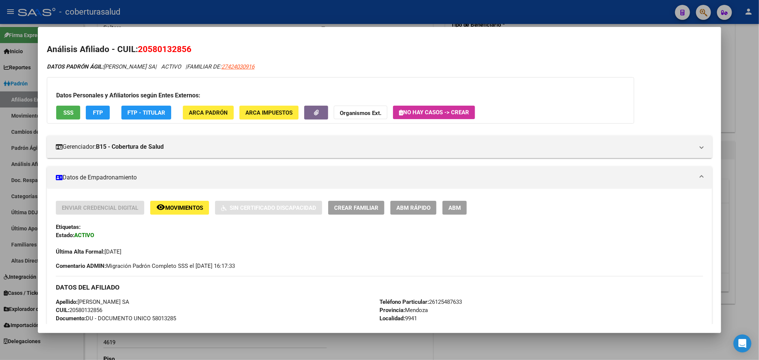
click at [196, 207] on span "Movimientos" at bounding box center [184, 208] width 38 height 7
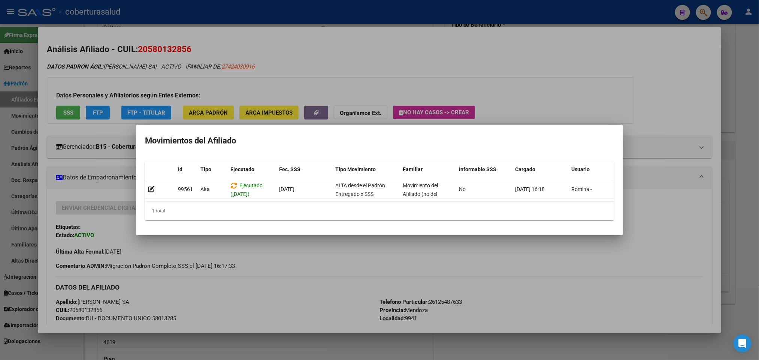
scroll to position [0, 10]
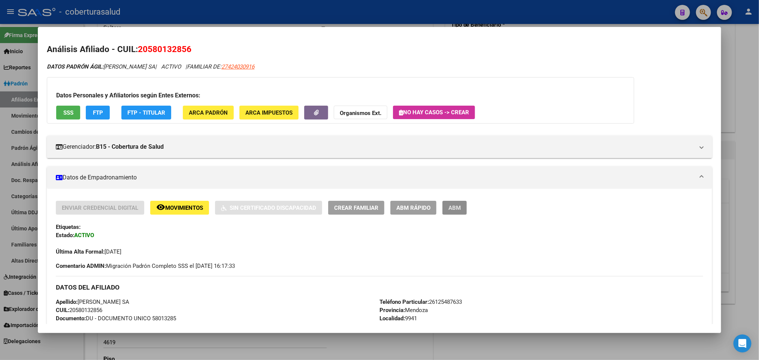
click at [456, 207] on span "ABM" at bounding box center [454, 208] width 12 height 7
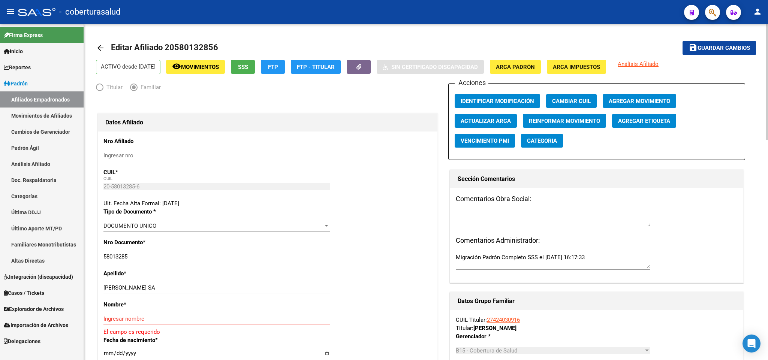
click at [648, 100] on span "Agregar Movimiento" at bounding box center [638, 101] width 61 height 7
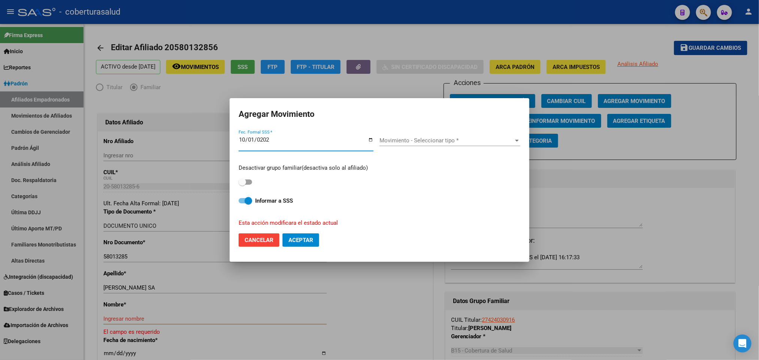
type input "[DATE]"
click at [401, 142] on span "Movimiento - Seleccionar tipo *" at bounding box center [446, 140] width 134 height 7
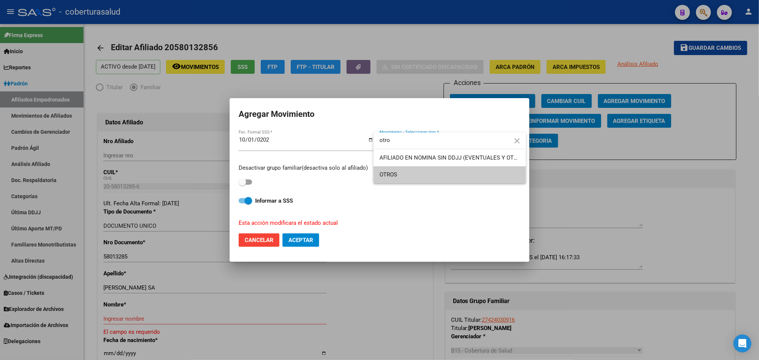
type input "otro"
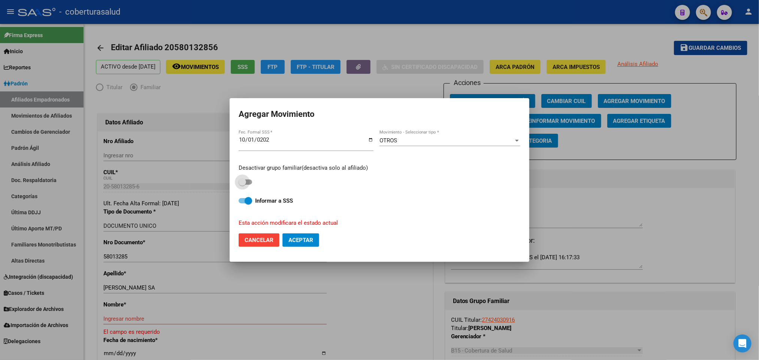
click at [252, 184] on label at bounding box center [245, 182] width 13 height 9
click at [242, 185] on input "checkbox" at bounding box center [242, 185] width 0 height 0
checkbox input "true"
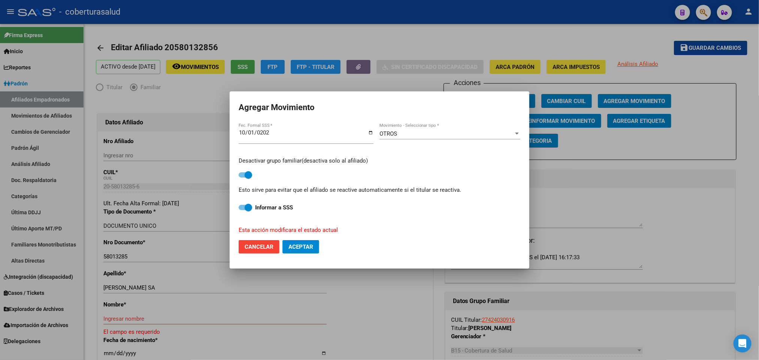
click at [311, 248] on span "Aceptar" at bounding box center [300, 246] width 25 height 7
checkbox input "false"
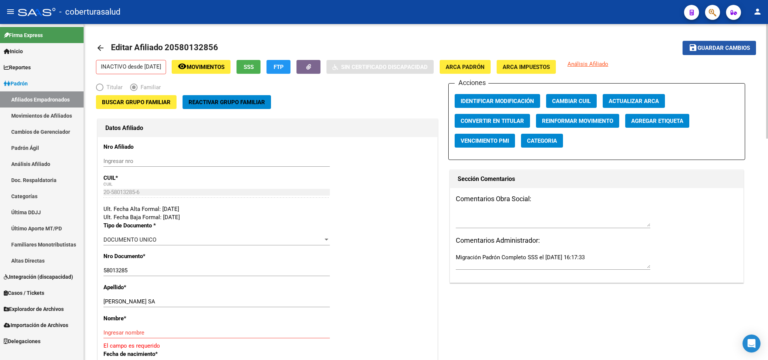
click at [689, 50] on mat-icon "save" at bounding box center [692, 47] width 9 height 9
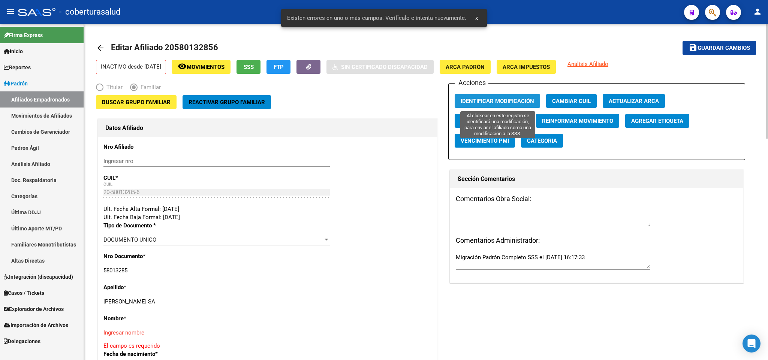
click at [488, 100] on span "Identificar Modificación" at bounding box center [496, 101] width 73 height 7
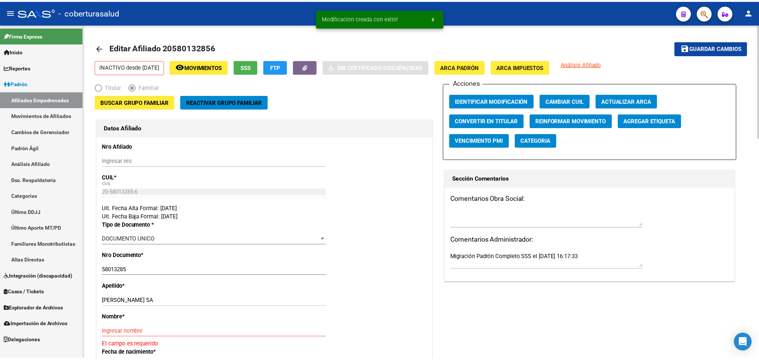
scroll to position [56, 0]
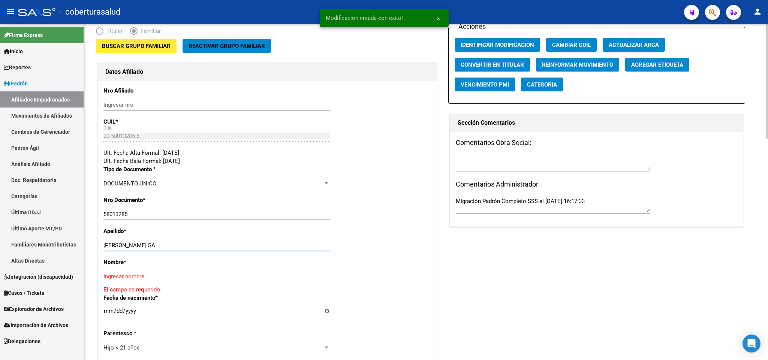
drag, startPoint x: 164, startPoint y: 244, endPoint x: 209, endPoint y: 245, distance: 44.6
click at [209, 245] on input "[PERSON_NAME] SA" at bounding box center [216, 245] width 226 height 7
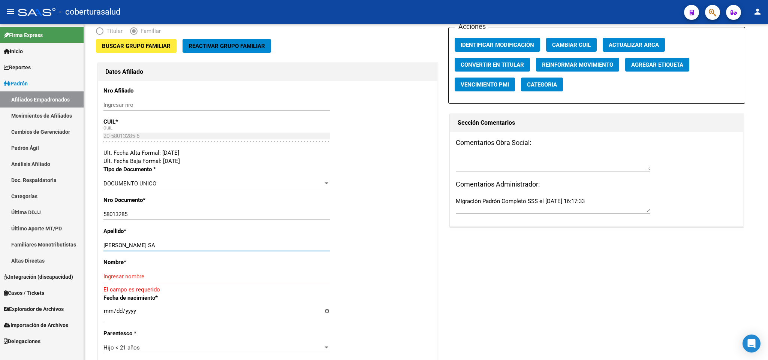
click at [705, 9] on button "button" at bounding box center [712, 12] width 15 height 15
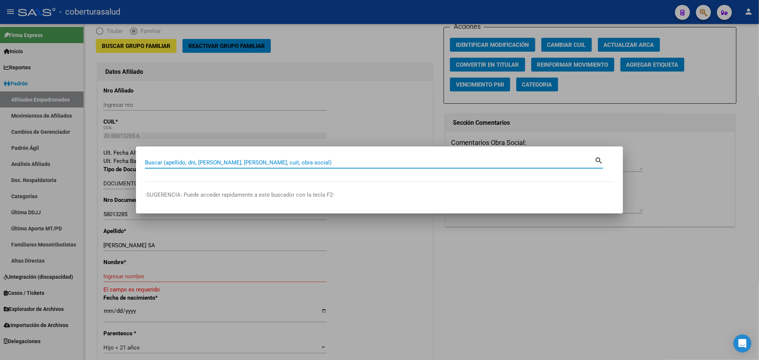
paste input "58541603"
type input "58541603"
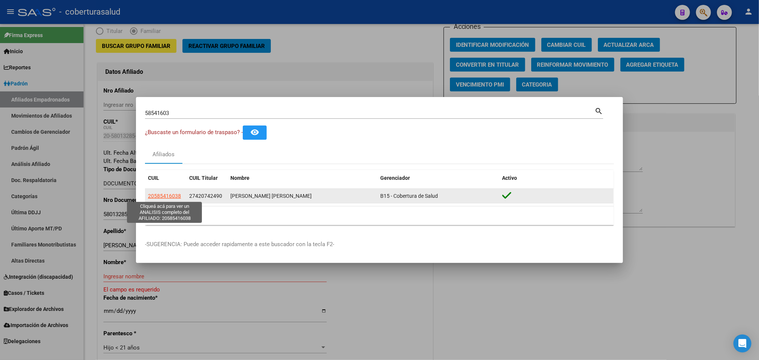
click at [169, 196] on span "20585416038" at bounding box center [164, 196] width 33 height 6
type textarea "20585416038"
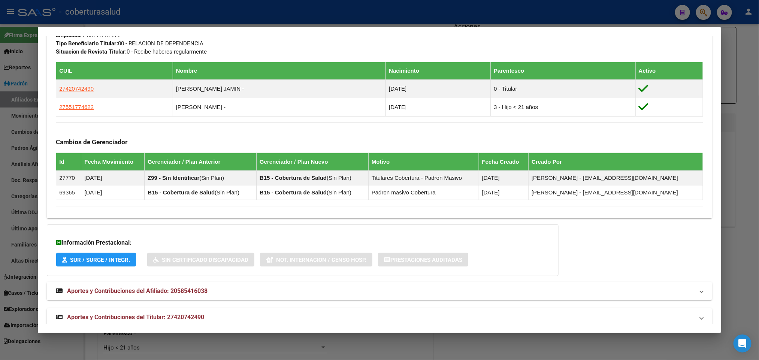
scroll to position [406, 0]
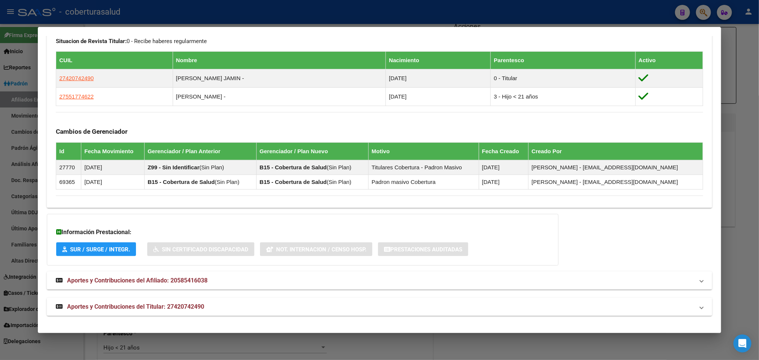
click at [181, 307] on span "Aportes y Contribuciones del Titular: 27420742490" at bounding box center [135, 306] width 137 height 7
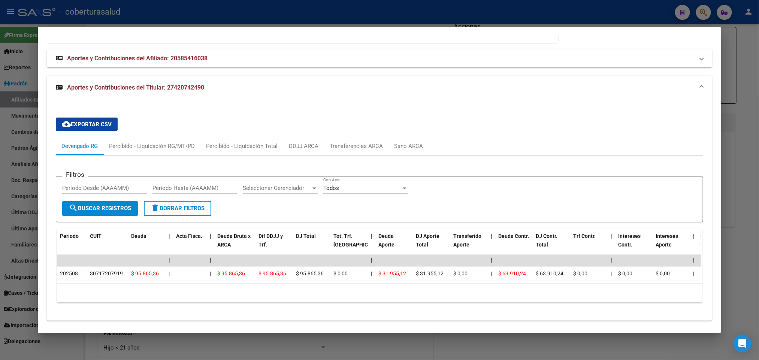
scroll to position [643, 0]
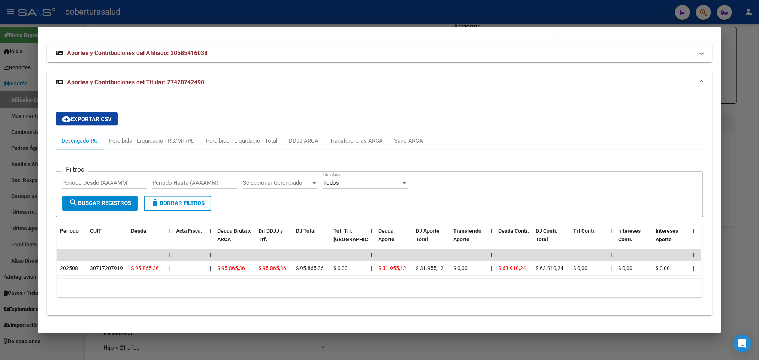
click at [187, 49] on span "Aportes y Contribuciones del Afiliado: 20585416038" at bounding box center [137, 52] width 140 height 7
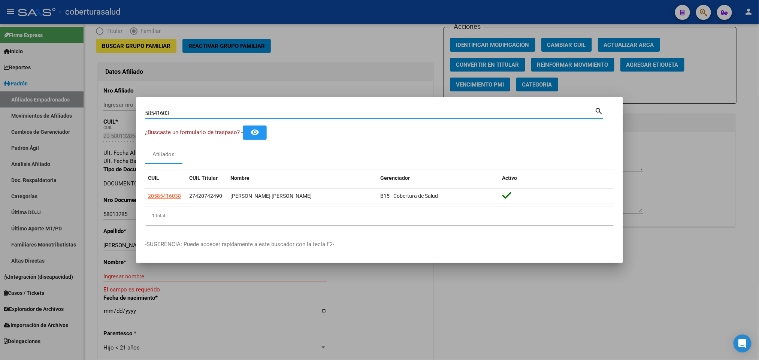
click at [389, 112] on input "58541603" at bounding box center [369, 113] width 449 height 7
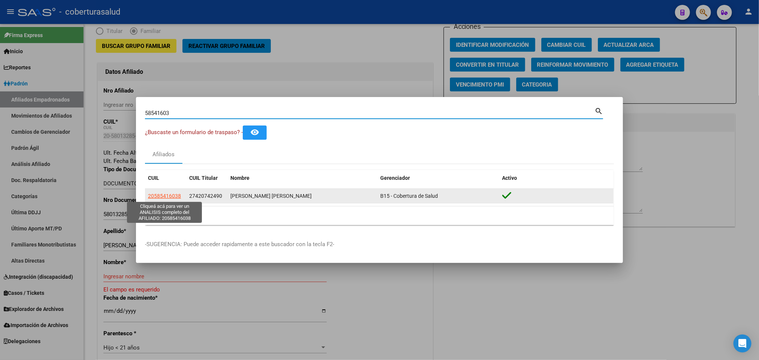
click at [171, 197] on span "20585416038" at bounding box center [164, 196] width 33 height 6
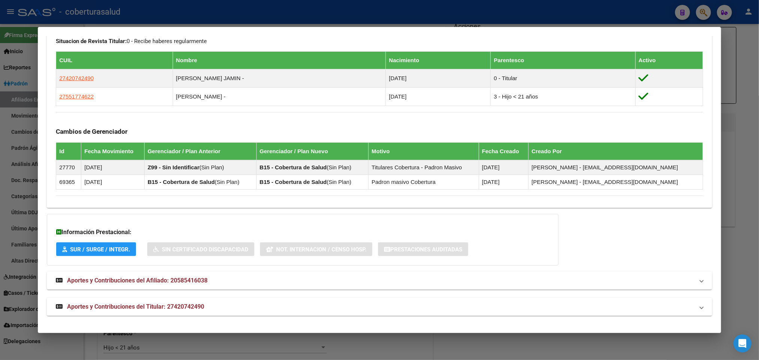
scroll to position [406, 0]
click at [142, 310] on span "Aportes y Contribuciones del Titular: 27420742490" at bounding box center [135, 306] width 137 height 7
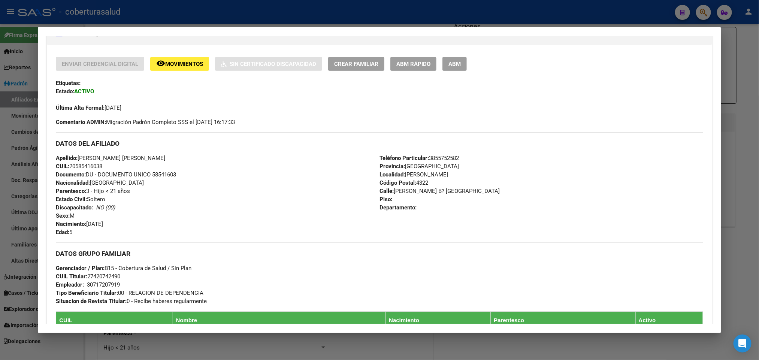
scroll to position [81, 0]
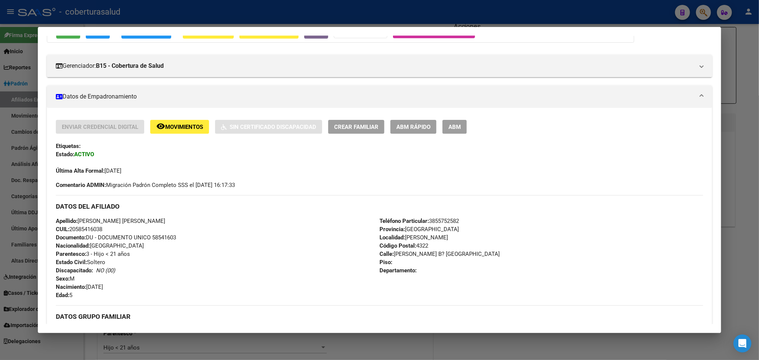
click at [455, 127] on span "ABM" at bounding box center [454, 127] width 12 height 7
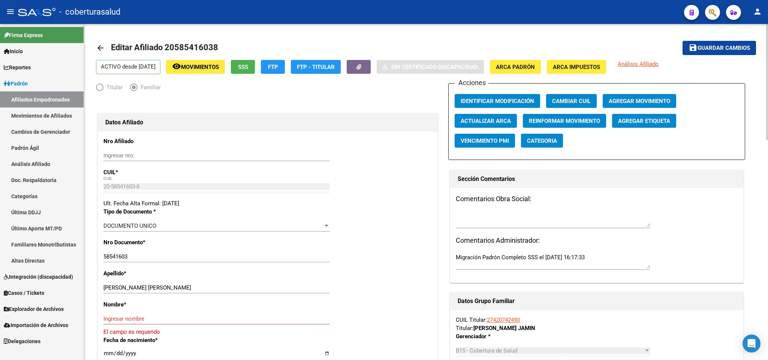
click at [648, 101] on span "Agregar Movimiento" at bounding box center [638, 101] width 61 height 7
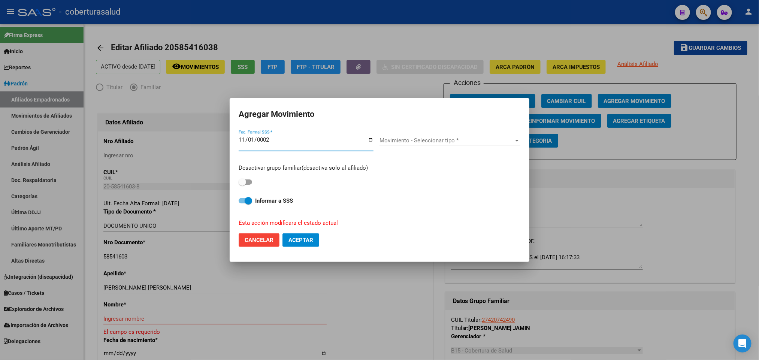
type input "0025-11-01"
click at [415, 136] on div "Movimiento - Seleccionar tipo * Movimiento - Seleccionar tipo *" at bounding box center [449, 140] width 141 height 11
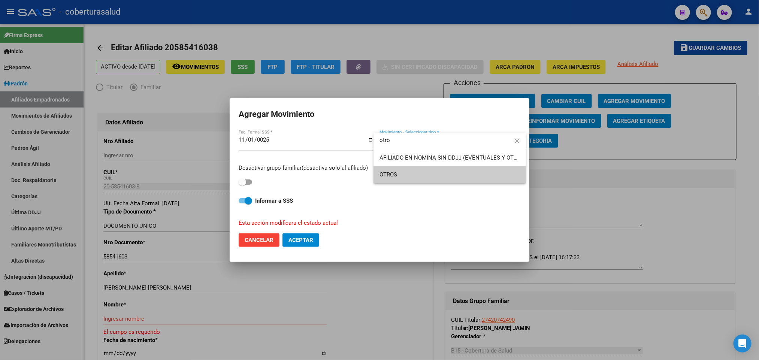
type input "otro"
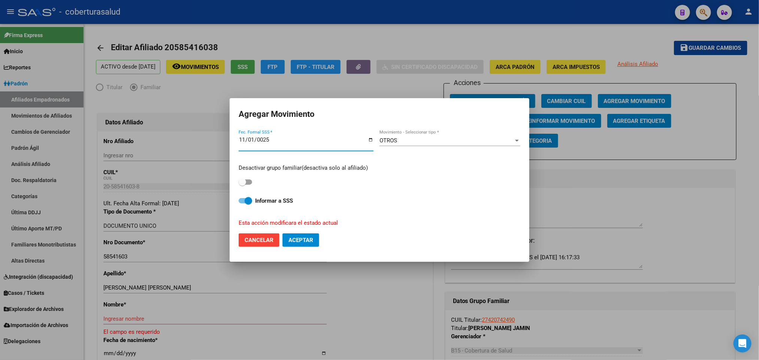
click at [258, 142] on input "0025-11-01" at bounding box center [306, 143] width 135 height 12
type input "[DATE]"
click at [252, 181] on span at bounding box center [245, 181] width 13 height 5
click at [242, 185] on input "checkbox" at bounding box center [242, 185] width 0 height 0
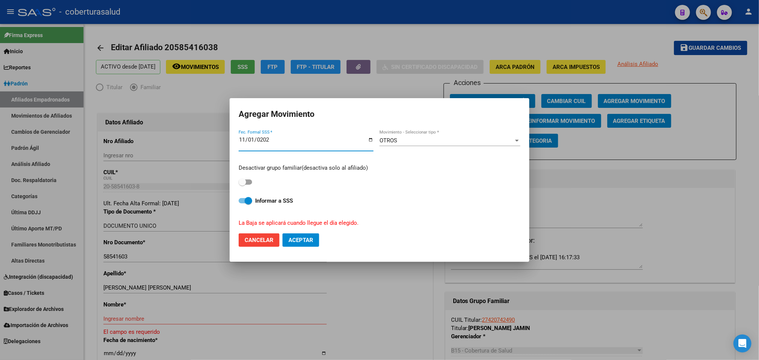
checkbox input "true"
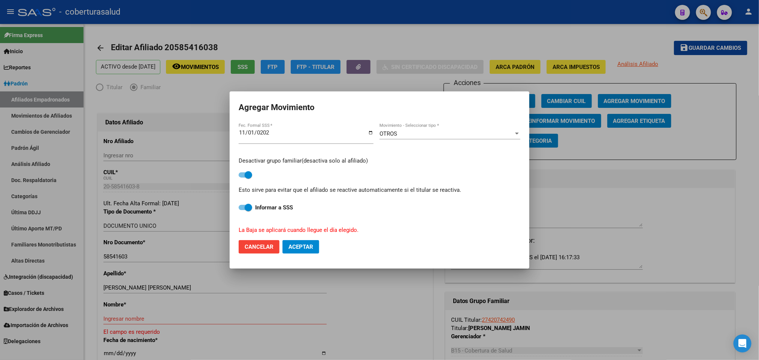
drag, startPoint x: 309, startPoint y: 245, endPoint x: 360, endPoint y: 205, distance: 65.0
click at [362, 207] on form "Agregar Movimiento [DATE] Fec. Formal SSS * OTROS Movimiento - Seleccionar tipo…" at bounding box center [380, 180] width 282 height 160
click at [252, 134] on input "[DATE]" at bounding box center [306, 136] width 135 height 12
type input "[DATE]"
click at [313, 248] on span "Aceptar" at bounding box center [300, 246] width 25 height 7
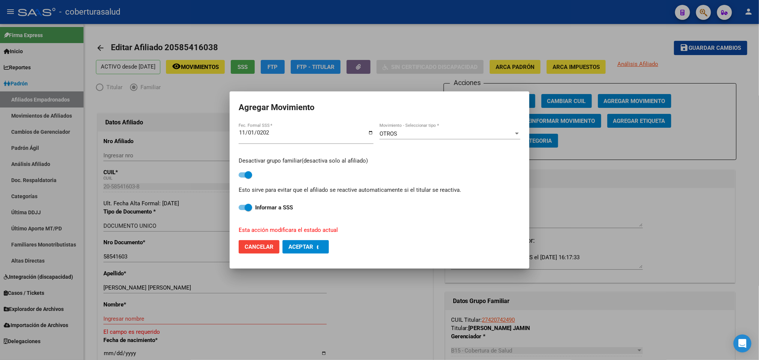
checkbox input "false"
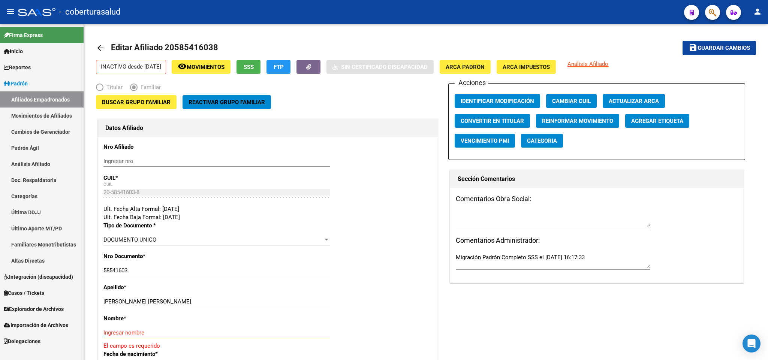
click at [710, 5] on span "button" at bounding box center [711, 12] width 7 height 15
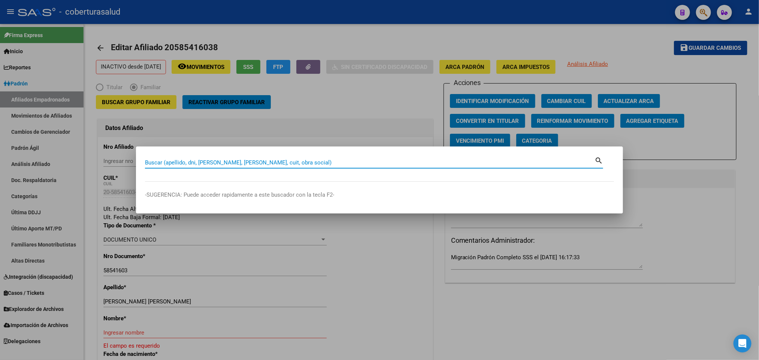
paste input "13603243"
type input "13603243"
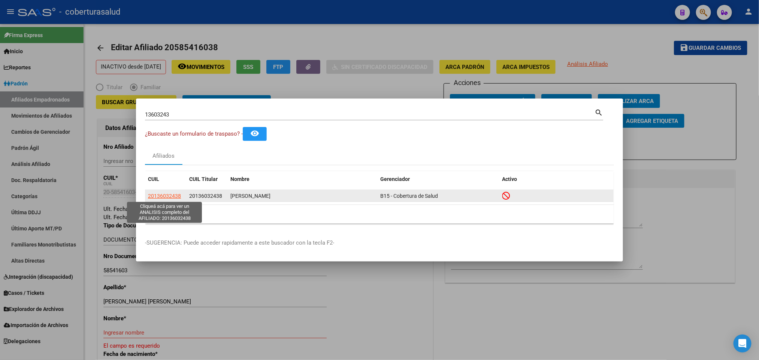
click at [168, 197] on span "20136032438" at bounding box center [164, 196] width 33 height 6
type textarea "20136032438"
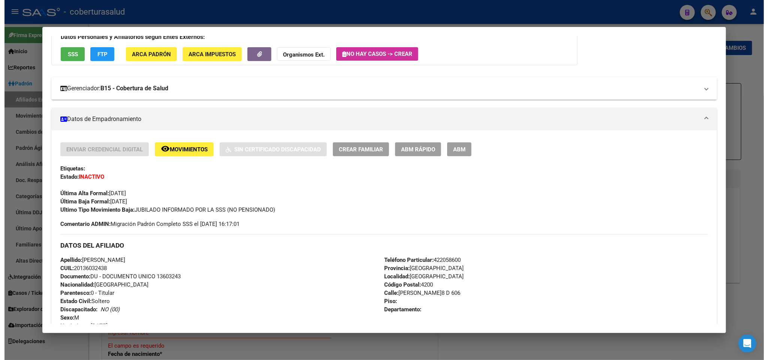
scroll to position [112, 0]
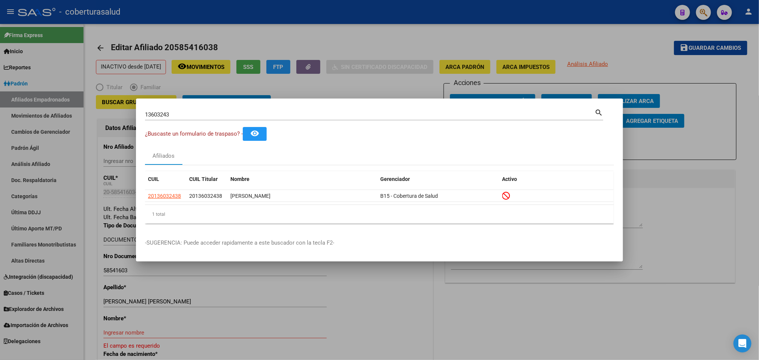
click at [398, 119] on div "13603243 Buscar (apellido, dni, [PERSON_NAME], [PERSON_NAME], cuit, obra social)" at bounding box center [369, 114] width 449 height 11
click at [395, 117] on input "13603243" at bounding box center [369, 114] width 449 height 7
paste input "4300008"
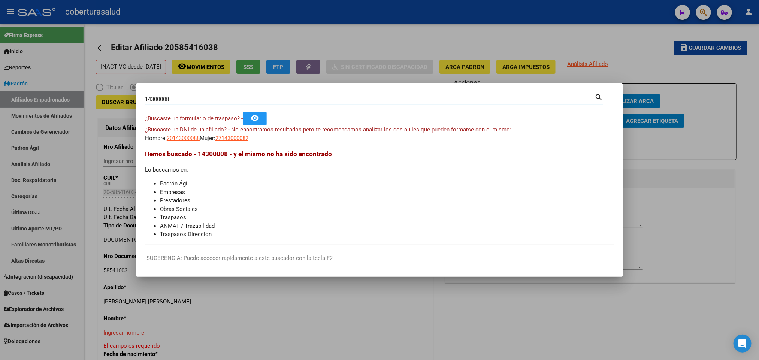
click at [223, 100] on input "14300008" at bounding box center [369, 99] width 449 height 7
paste input "7"
type input "14300078"
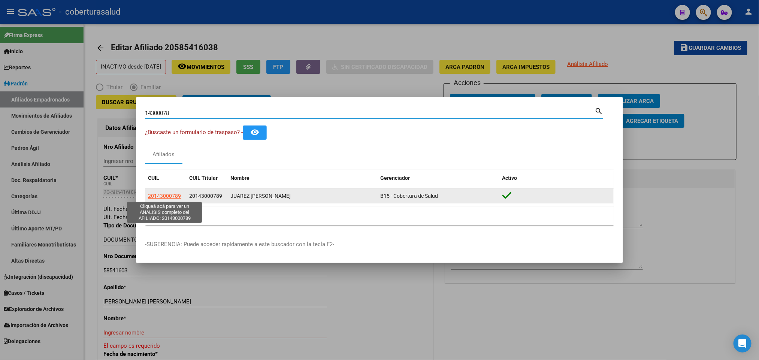
click at [163, 196] on span "20143000789" at bounding box center [164, 196] width 33 height 6
type textarea "20143000789"
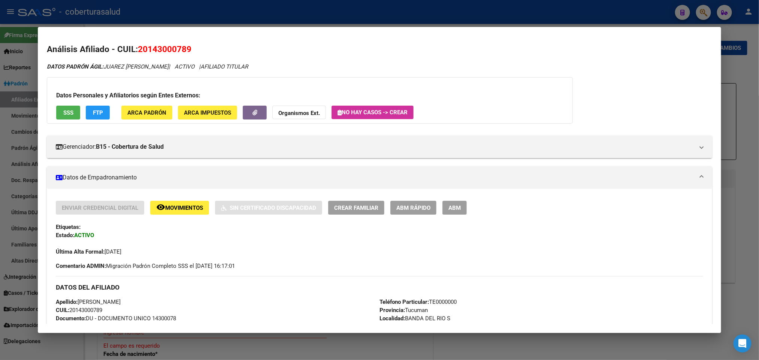
click at [455, 208] on span "ABM" at bounding box center [454, 208] width 12 height 7
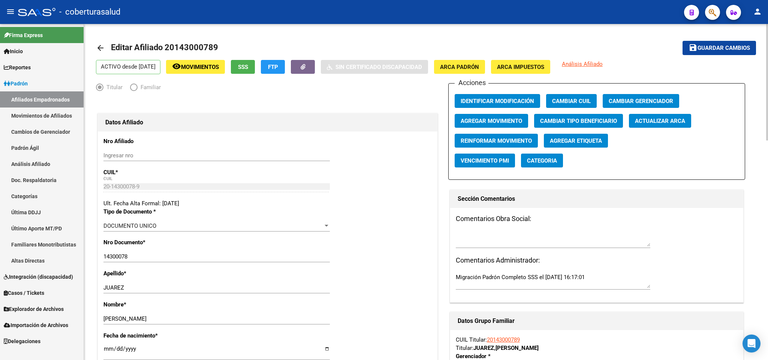
click at [219, 70] on span "Movimientos" at bounding box center [200, 67] width 38 height 7
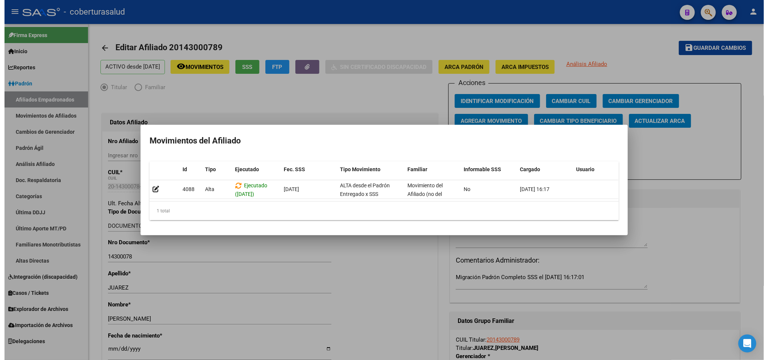
scroll to position [0, 10]
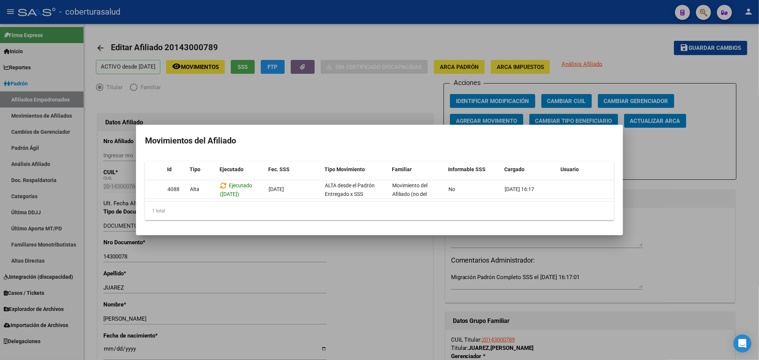
click at [372, 74] on div at bounding box center [379, 180] width 759 height 360
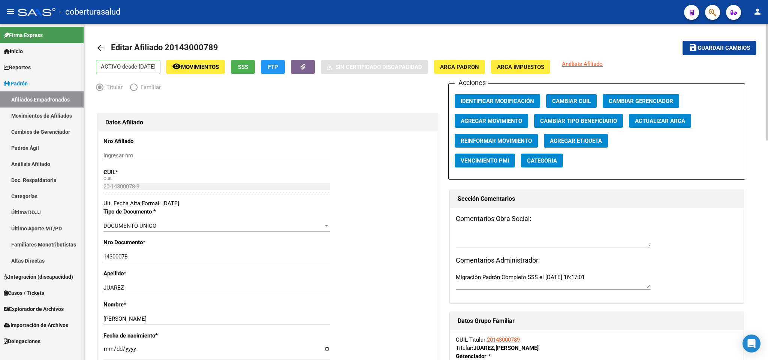
click at [212, 60] on mat-toolbar-row "arrow_back Editar Afiliado 20143000789" at bounding box center [353, 48] width 515 height 24
click at [212, 64] on span "Movimientos" at bounding box center [200, 67] width 38 height 7
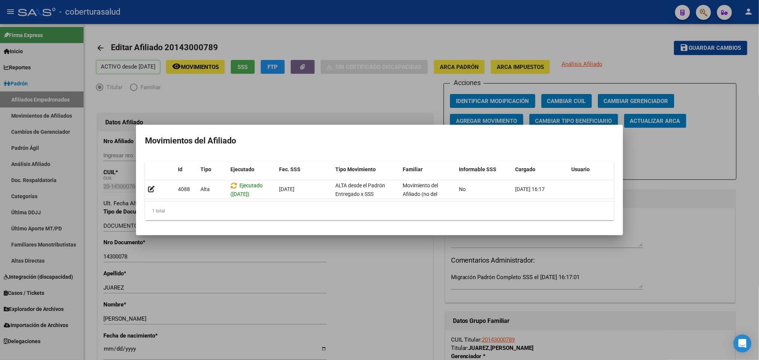
click at [390, 97] on div at bounding box center [379, 180] width 759 height 360
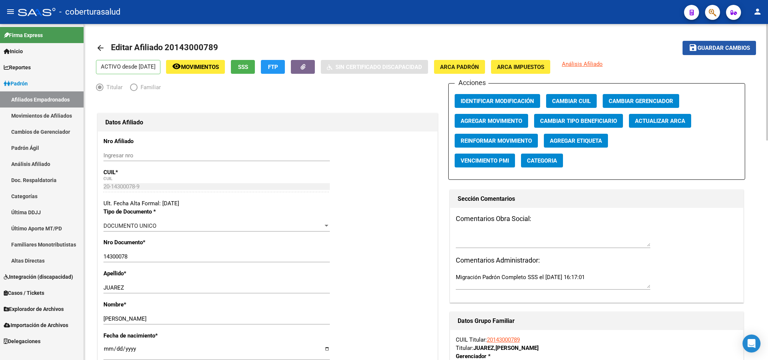
click at [709, 49] on span "Guardar cambios" at bounding box center [723, 48] width 52 height 7
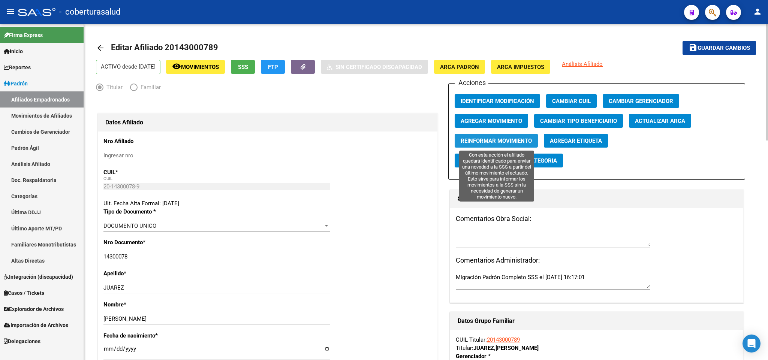
click at [516, 137] on span "Reinformar Movimiento" at bounding box center [495, 140] width 71 height 7
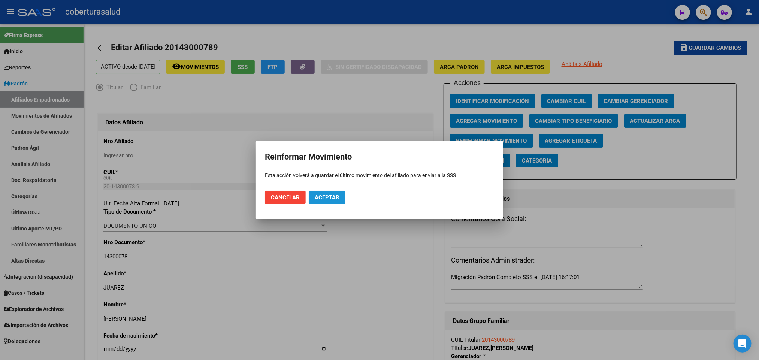
click at [339, 197] on span "Aceptar" at bounding box center [327, 197] width 25 height 7
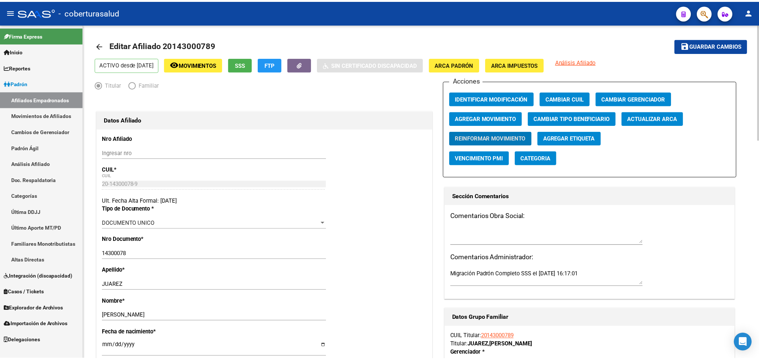
scroll to position [0, 0]
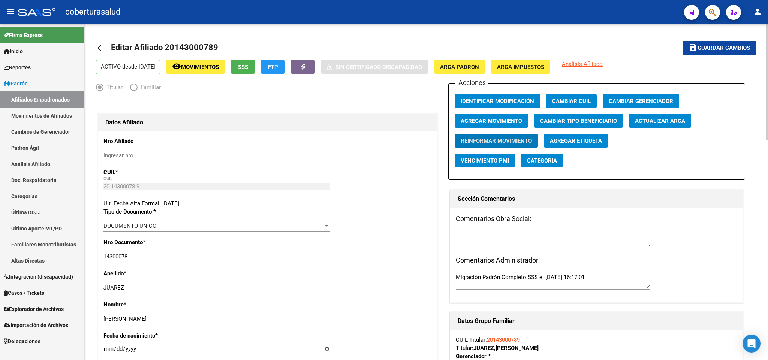
click at [219, 67] on span "Movimientos" at bounding box center [200, 67] width 38 height 7
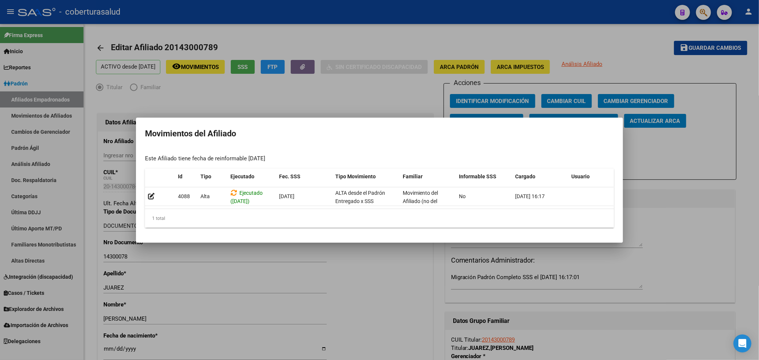
scroll to position [0, 10]
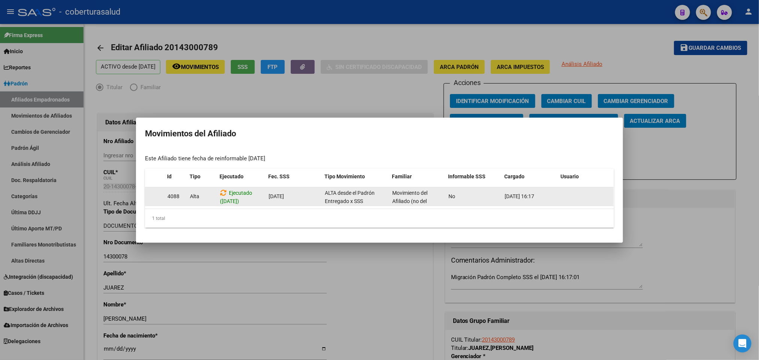
click at [227, 190] on div "Ejecutado ([DATE])" at bounding box center [241, 197] width 43 height 16
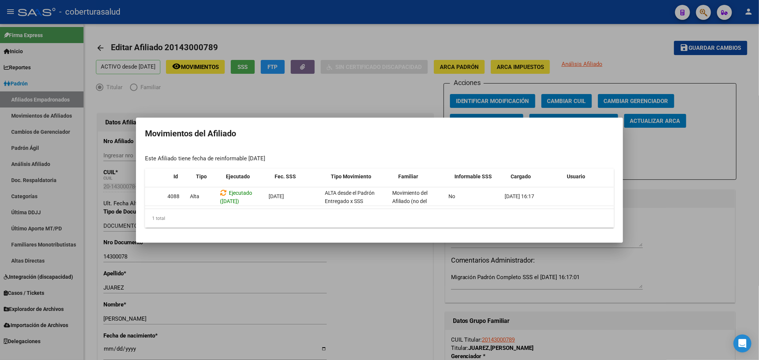
scroll to position [0, 0]
click at [324, 85] on div at bounding box center [379, 180] width 759 height 360
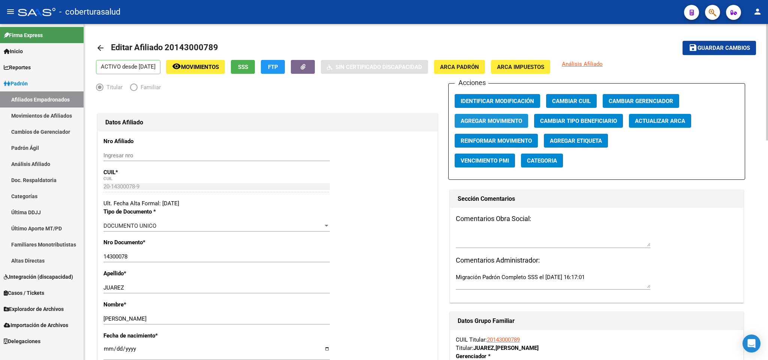
click at [494, 119] on span "Agregar Movimiento" at bounding box center [490, 121] width 61 height 7
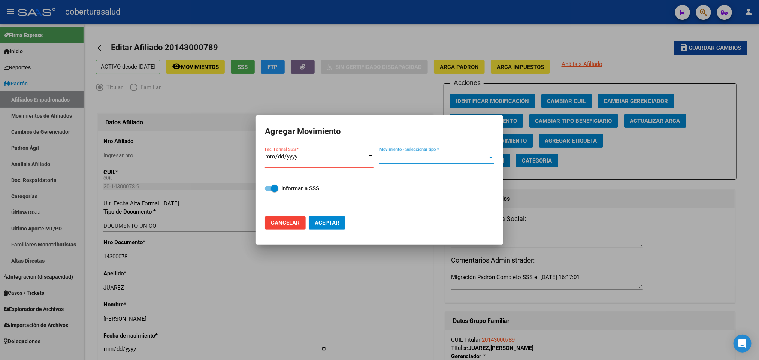
click at [473, 158] on span "Movimiento - Seleccionar tipo *" at bounding box center [433, 157] width 108 height 7
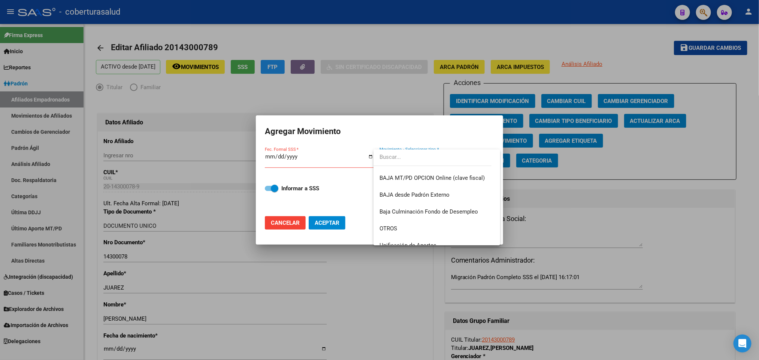
scroll to position [544, 0]
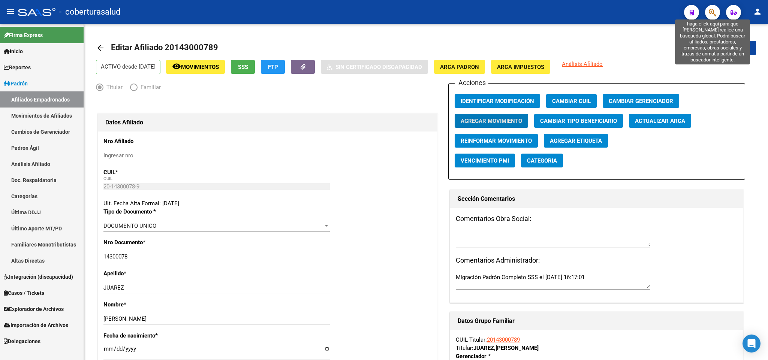
click at [708, 13] on icon "button" at bounding box center [711, 12] width 7 height 9
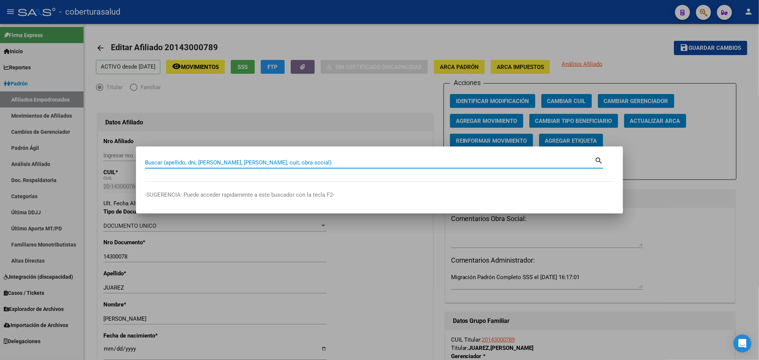
paste input "20143000789"
type input "20143000789"
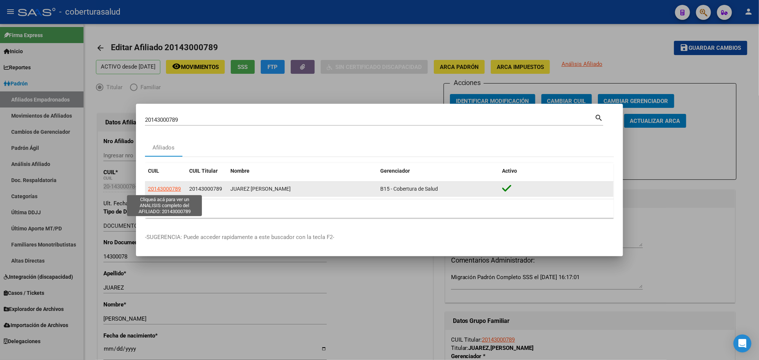
click at [167, 189] on span "20143000789" at bounding box center [164, 189] width 33 height 6
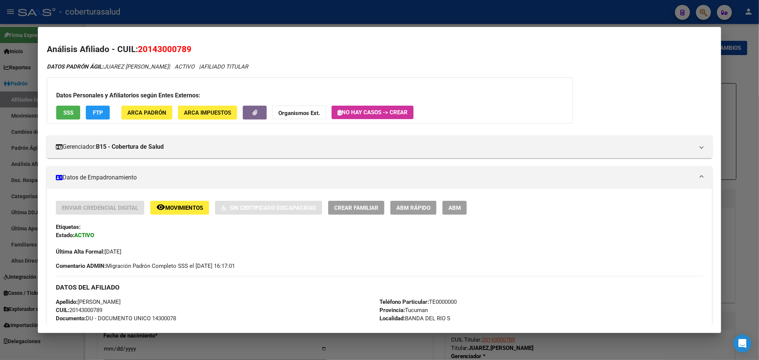
click at [190, 209] on span "Movimientos" at bounding box center [184, 208] width 38 height 7
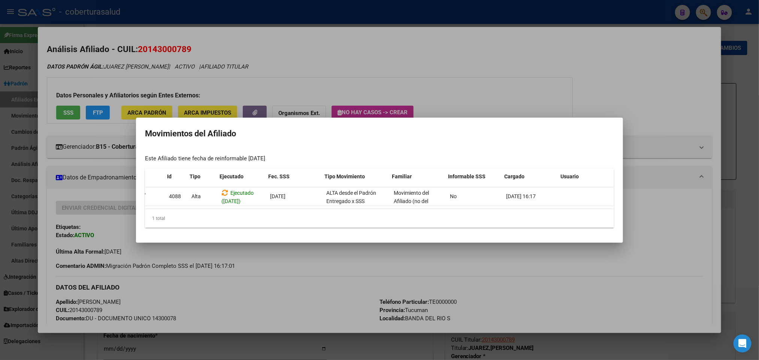
scroll to position [0, 10]
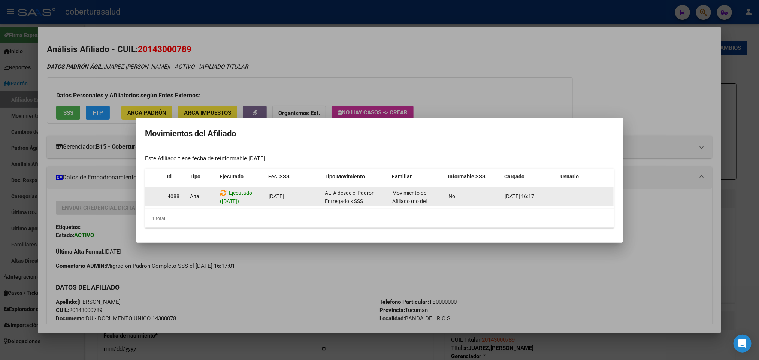
click at [240, 189] on div "Ejecutado ([DATE])" at bounding box center [241, 197] width 43 height 16
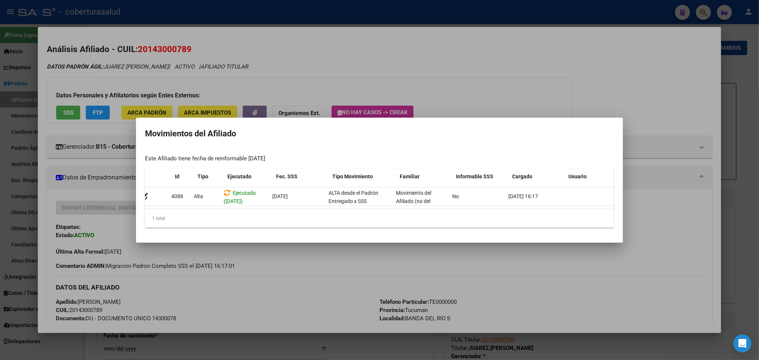
scroll to position [0, 0]
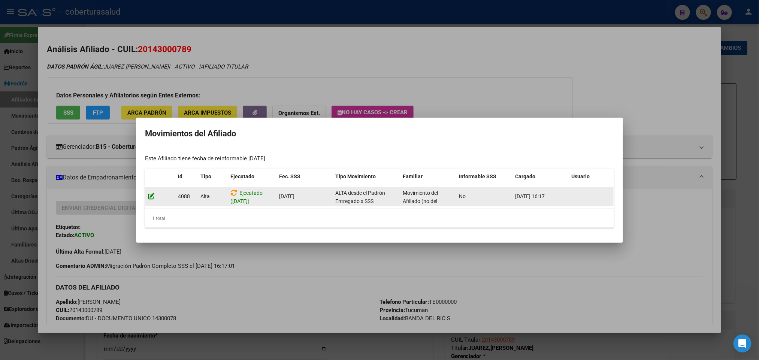
click at [151, 193] on icon at bounding box center [151, 196] width 7 height 7
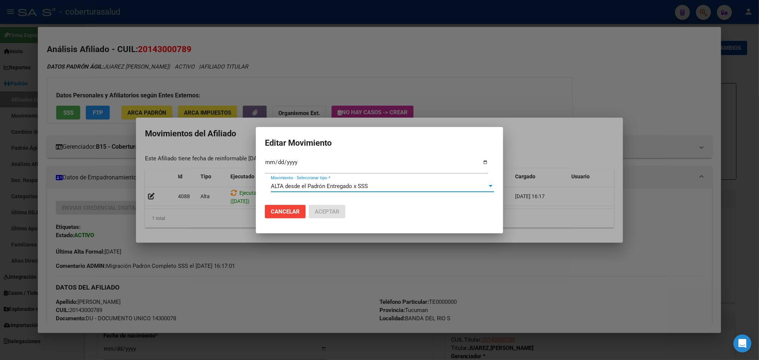
click at [489, 186] on div at bounding box center [491, 186] width 4 height 2
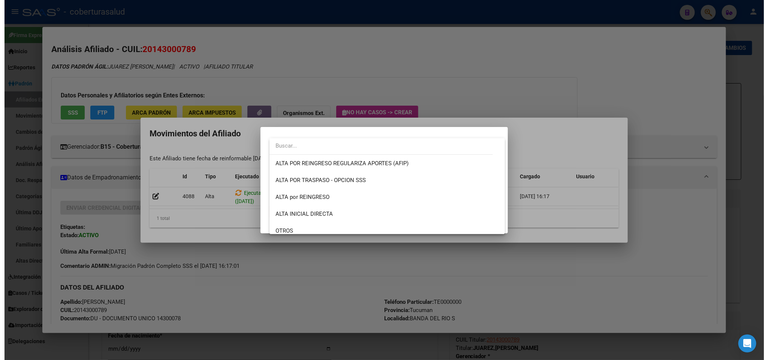
scroll to position [197, 0]
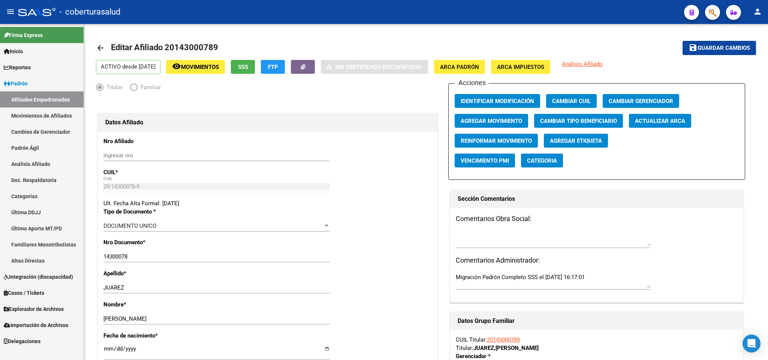
click at [43, 100] on link "Afiliados Empadronados" at bounding box center [42, 99] width 84 height 16
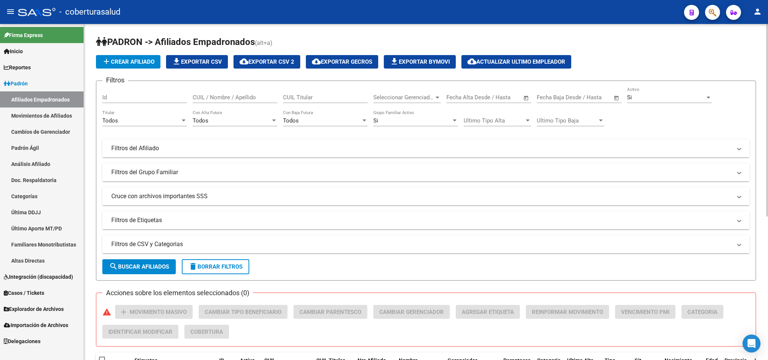
scroll to position [56, 0]
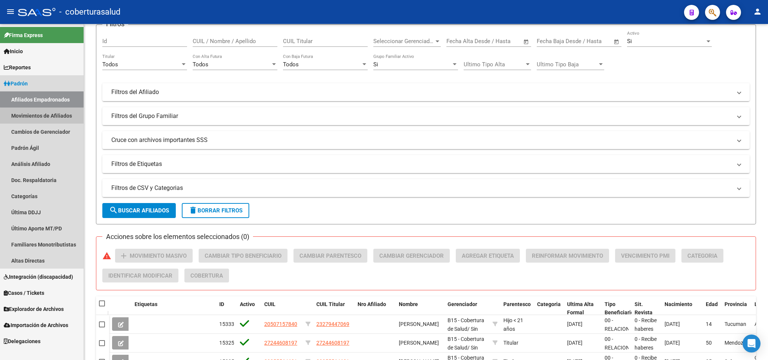
click at [66, 120] on link "Movimientos de Afiliados" at bounding box center [42, 116] width 84 height 16
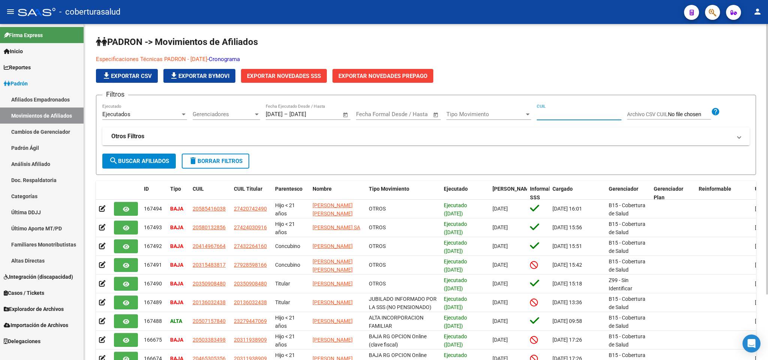
click at [544, 113] on input "CUIL" at bounding box center [578, 114] width 85 height 7
paste input "20143000789"
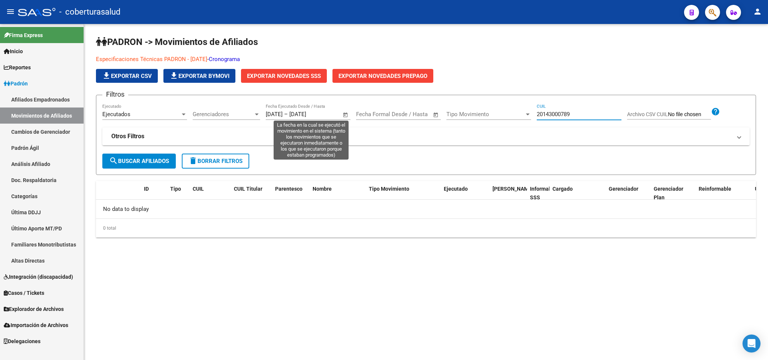
type input "20143000789"
click at [346, 114] on span "Open calendar" at bounding box center [345, 115] width 18 height 18
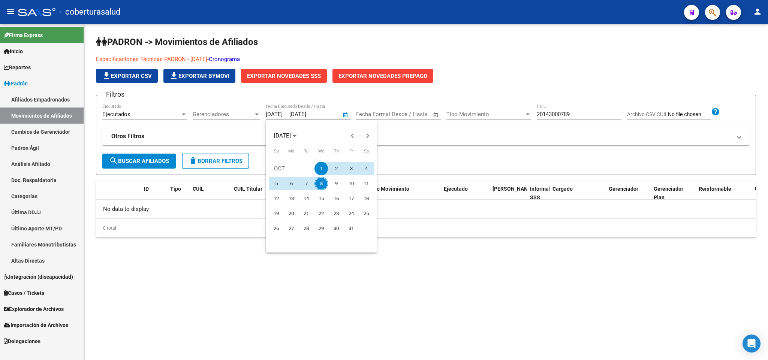
click at [232, 161] on div at bounding box center [384, 180] width 768 height 360
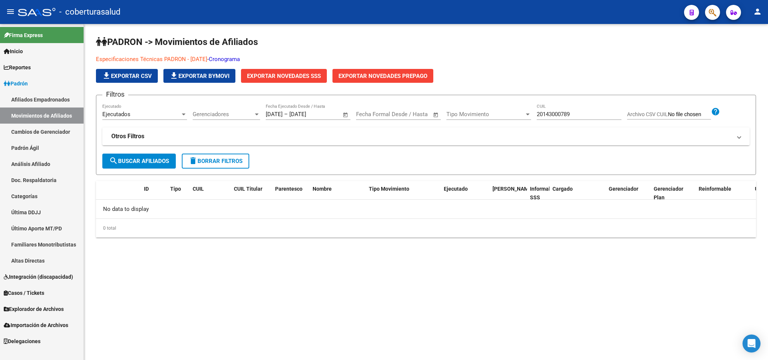
click at [232, 161] on span "delete Borrar Filtros" at bounding box center [215, 161] width 54 height 7
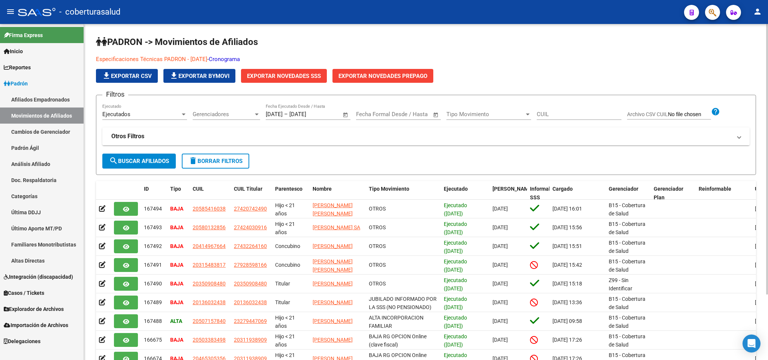
click at [243, 152] on div "Filtros Ejecutados Ejecutado Gerenciadores Gerenciadores [DATE] [DATE] – [DATE]…" at bounding box center [425, 127] width 647 height 52
click at [237, 158] on span "delete Borrar Filtros" at bounding box center [215, 161] width 54 height 7
click at [553, 113] on input "CUIL" at bounding box center [578, 114] width 85 height 7
paste input "20143000789"
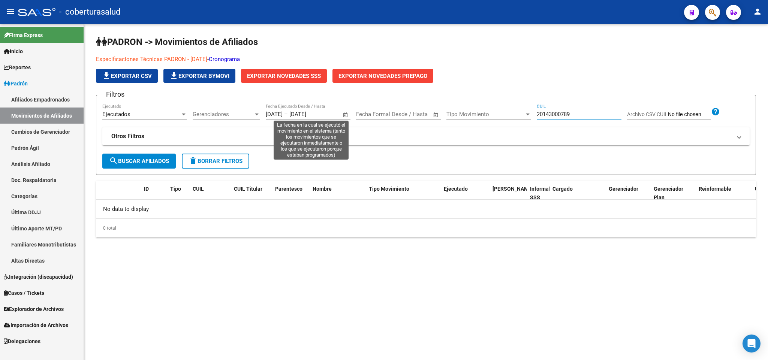
type input "20143000789"
click at [324, 111] on input "[DATE]" at bounding box center [307, 114] width 36 height 7
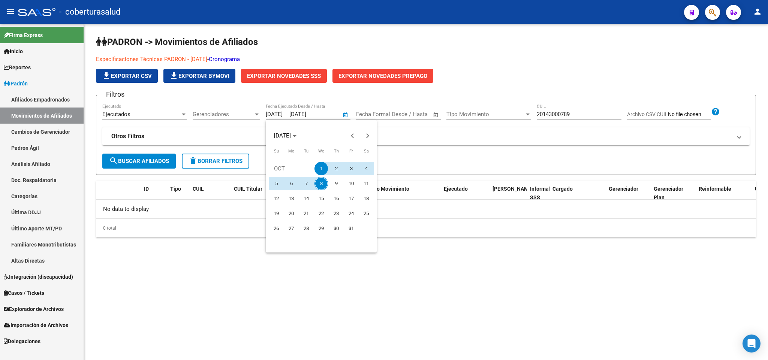
click at [324, 111] on div at bounding box center [384, 180] width 768 height 360
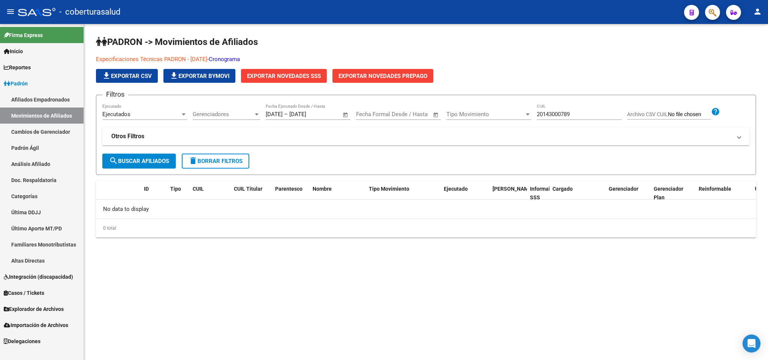
click at [344, 113] on span "Open calendar" at bounding box center [345, 115] width 18 height 18
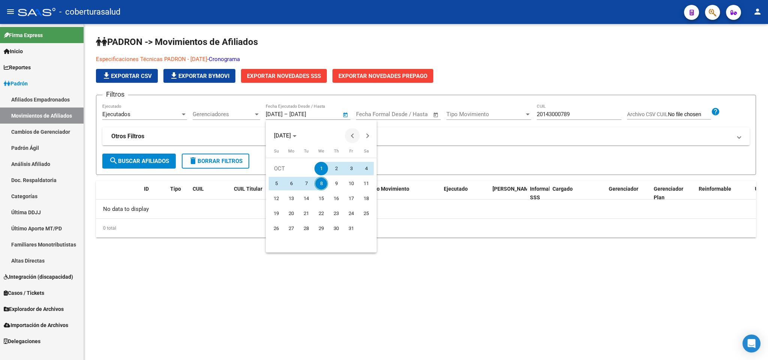
click at [349, 136] on span "Previous month" at bounding box center [352, 135] width 15 height 15
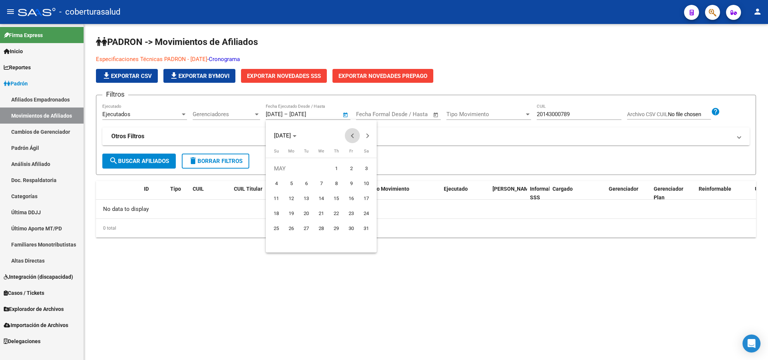
click at [349, 136] on span "Previous month" at bounding box center [352, 135] width 15 height 15
click at [309, 181] on span "1" at bounding box center [305, 183] width 13 height 13
type input "[DATE]"
click at [366, 139] on span "Next month" at bounding box center [367, 135] width 15 height 15
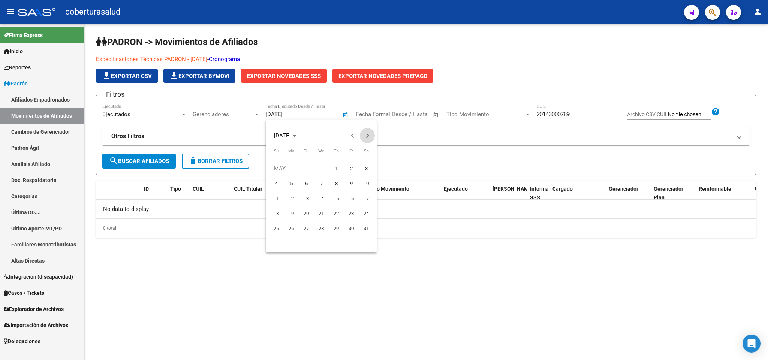
click at [366, 139] on span "Next month" at bounding box center [367, 135] width 15 height 15
click at [316, 184] on span "8" at bounding box center [320, 183] width 13 height 13
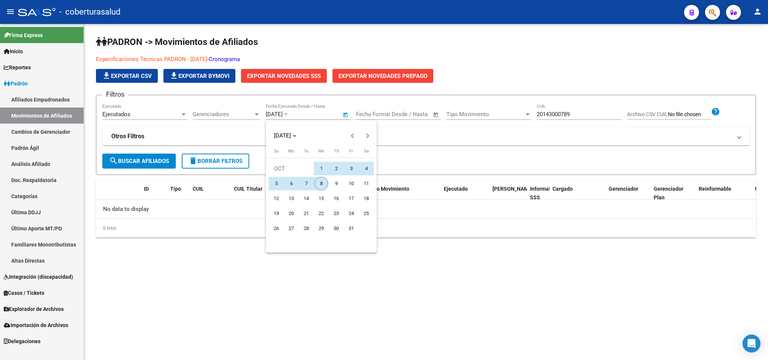
type input "[DATE]"
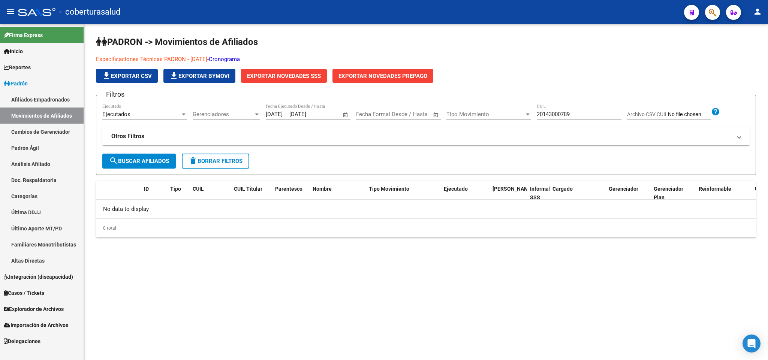
click at [160, 164] on span "search Buscar Afiliados" at bounding box center [139, 161] width 60 height 7
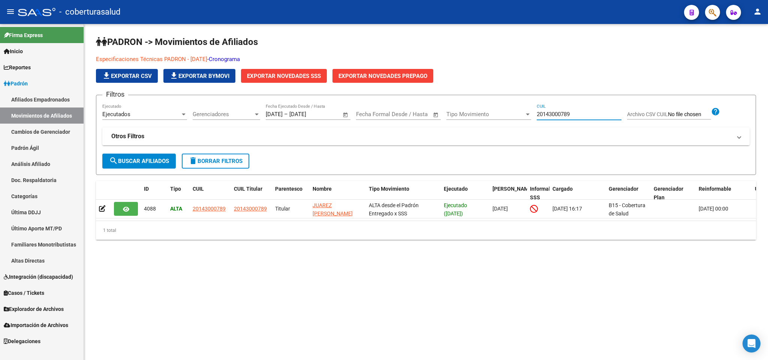
click at [540, 116] on input "20143000789" at bounding box center [578, 114] width 85 height 7
paste input "88726047"
type input "20188726047"
click at [704, 17] on div at bounding box center [709, 11] width 21 height 15
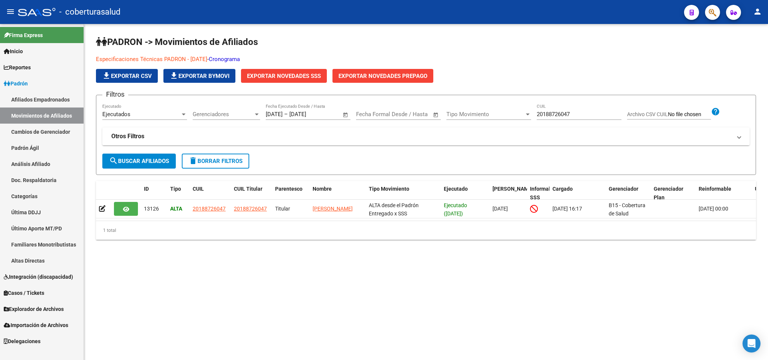
click at [706, 11] on button "button" at bounding box center [712, 12] width 15 height 15
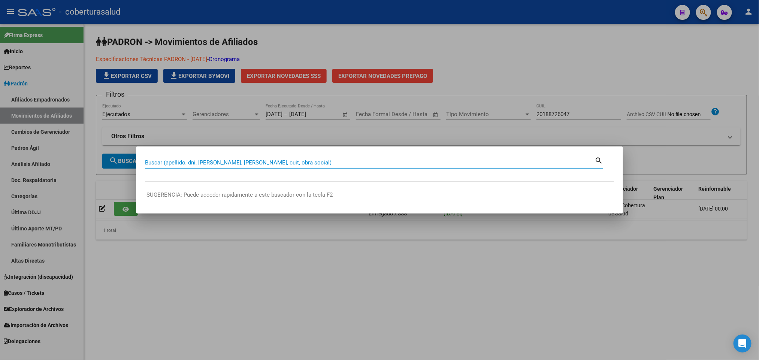
paste input "20207212041"
type input "20207212041"
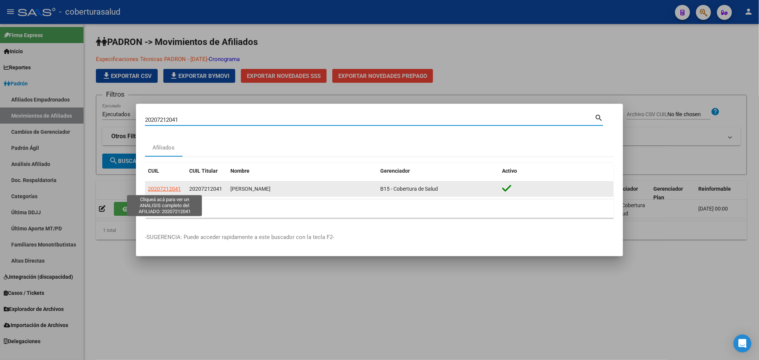
click at [173, 188] on span "20207212041" at bounding box center [164, 189] width 33 height 6
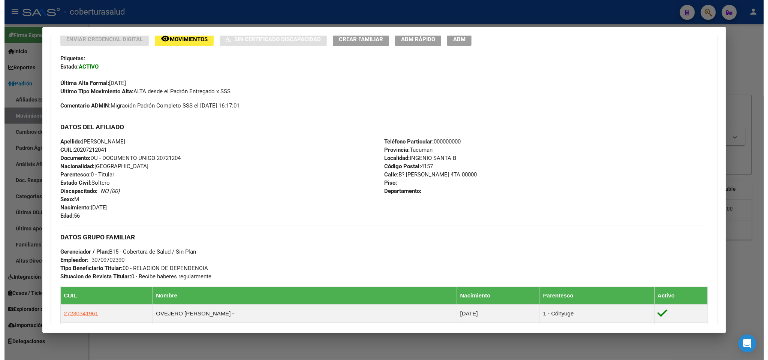
scroll to position [225, 0]
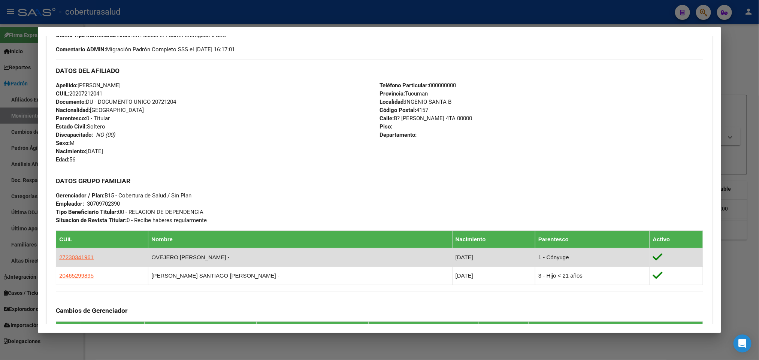
click at [85, 254] on span "27230341961" at bounding box center [76, 257] width 34 height 6
type textarea "27230341961"
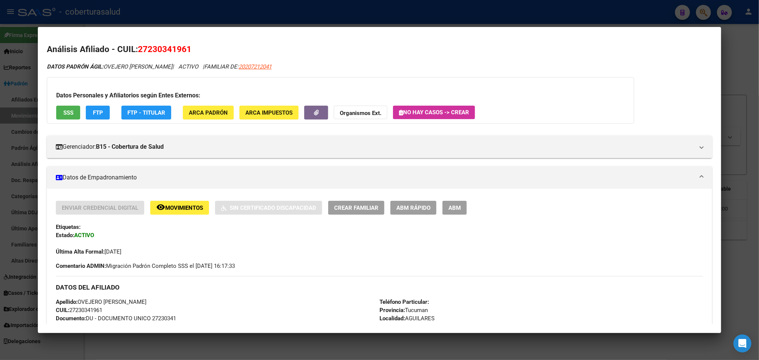
click at [452, 206] on span "ABM" at bounding box center [454, 208] width 12 height 7
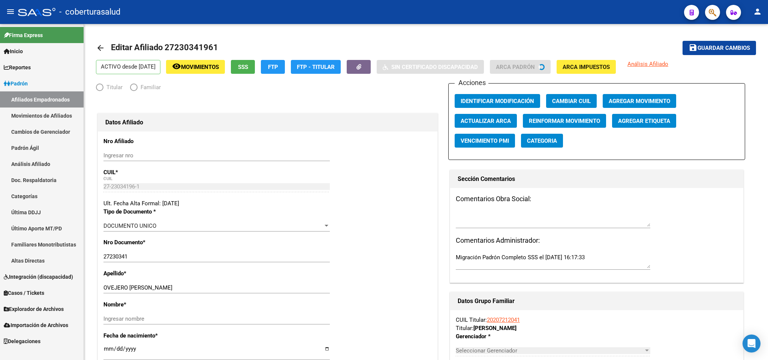
radio input "true"
type input "30-70970239-0"
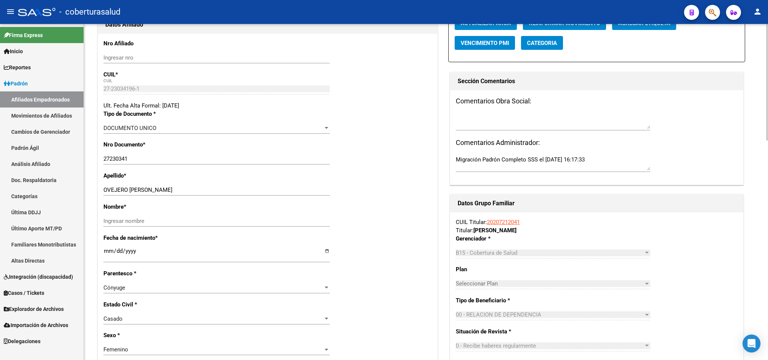
scroll to position [112, 0]
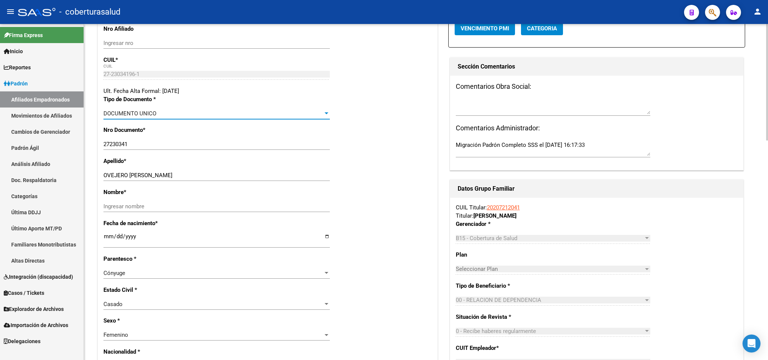
click at [223, 111] on div "DOCUMENTO UNICO" at bounding box center [213, 113] width 220 height 7
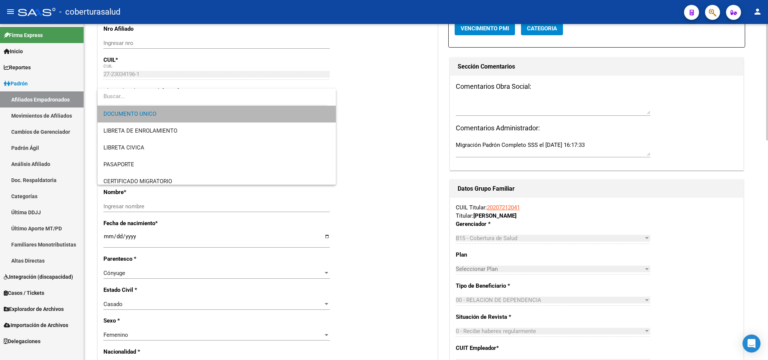
click at [223, 111] on span "DOCUMENTO UNICO" at bounding box center [216, 114] width 226 height 17
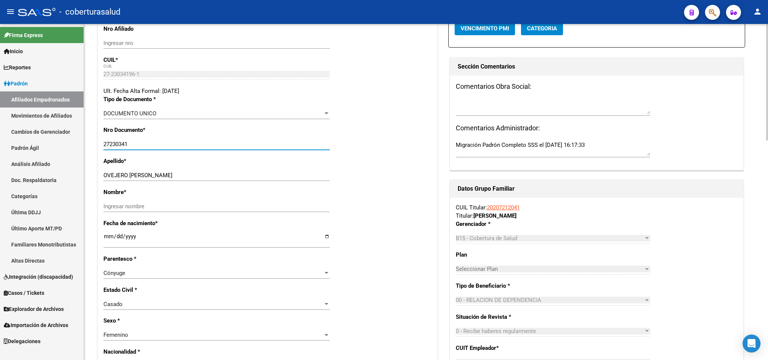
click at [185, 146] on input "27230341" at bounding box center [216, 144] width 226 height 7
paste input "23034196"
click at [185, 146] on input "2723034123034196" at bounding box center [216, 144] width 226 height 7
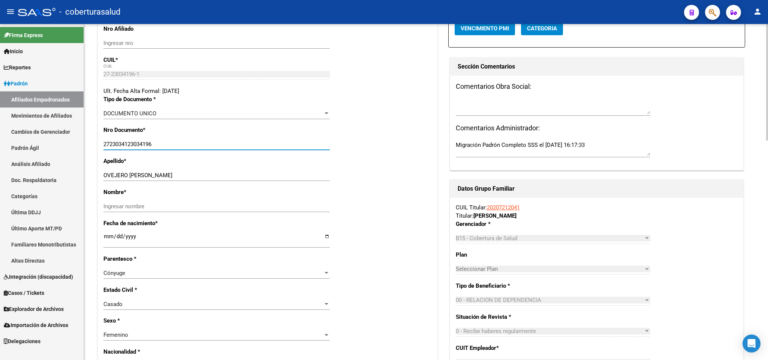
click at [185, 146] on input "2723034123034196" at bounding box center [216, 144] width 226 height 7
paste input "number"
type input "23034196"
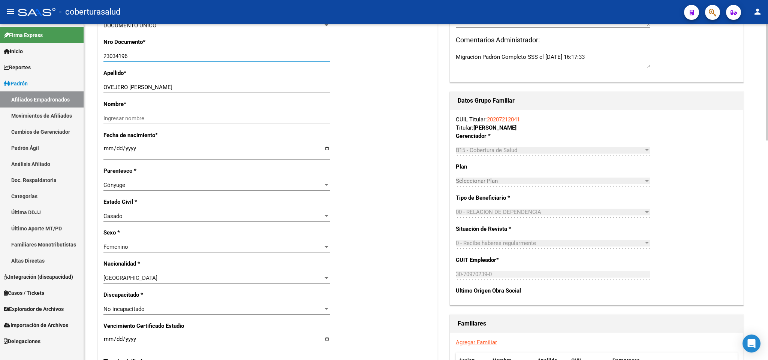
scroll to position [169, 0]
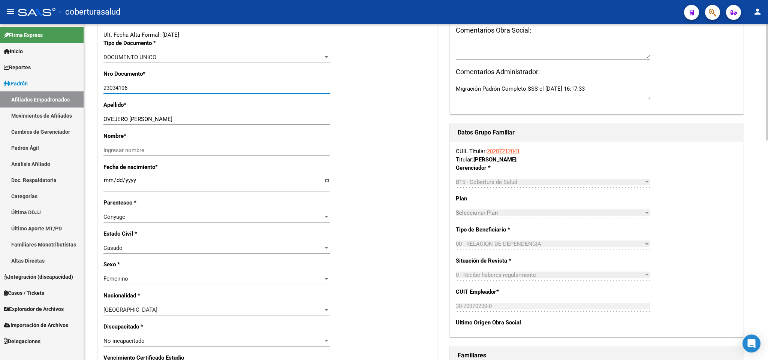
click at [132, 119] on input "OVEJERO [PERSON_NAME]" at bounding box center [216, 119] width 226 height 7
drag, startPoint x: 130, startPoint y: 119, endPoint x: 196, endPoint y: 123, distance: 66.0
click at [196, 122] on input "OVEJERO [PERSON_NAME]" at bounding box center [216, 119] width 226 height 7
type input "OVEJERO"
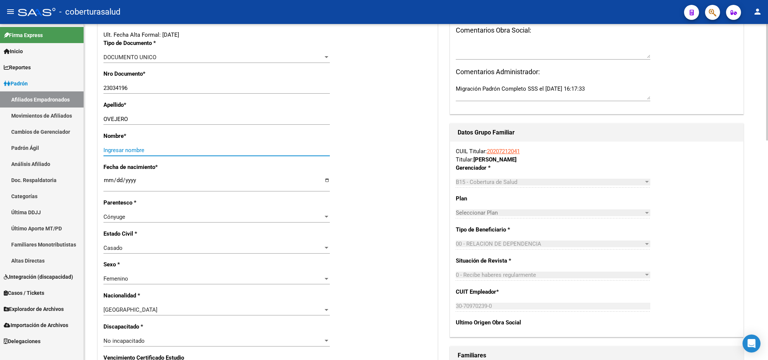
click at [176, 149] on input "Ingresar nombre" at bounding box center [216, 150] width 226 height 7
paste input "[PERSON_NAME]"
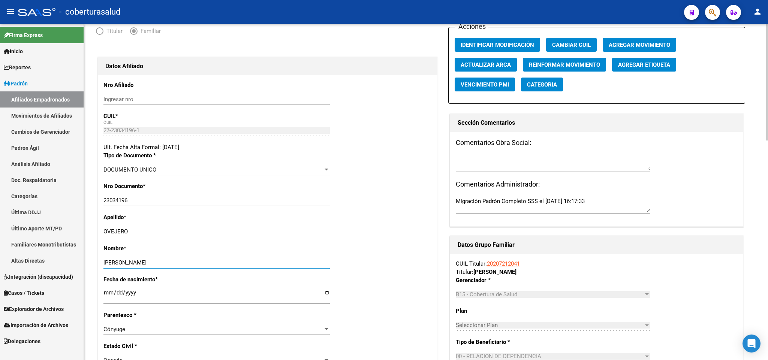
scroll to position [0, 0]
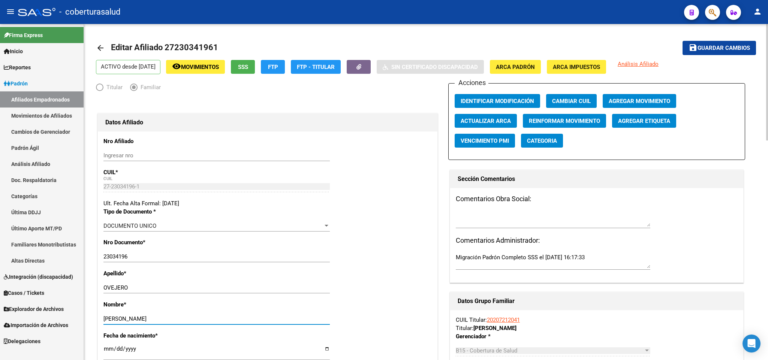
type input "[PERSON_NAME]"
click at [701, 45] on span "Guardar cambios" at bounding box center [723, 48] width 52 height 7
click at [711, 49] on span "Guardar cambios" at bounding box center [723, 48] width 52 height 7
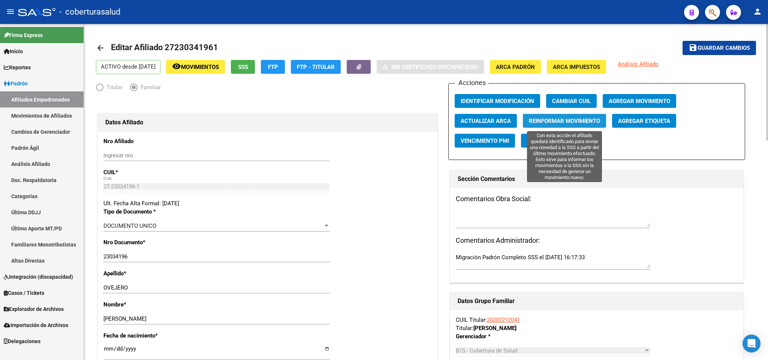
click at [566, 122] on span "Reinformar Movimiento" at bounding box center [564, 121] width 71 height 7
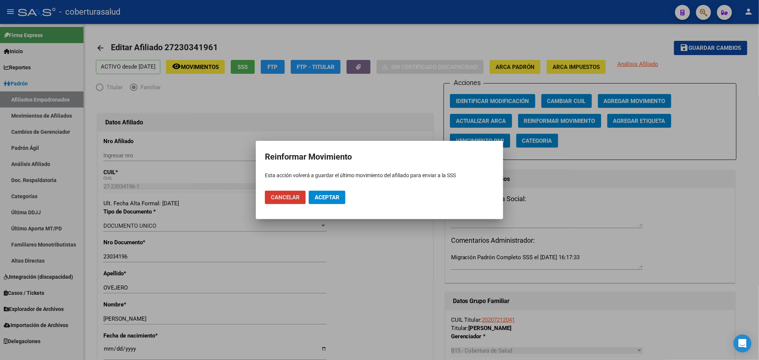
click at [336, 195] on span "Aceptar" at bounding box center [327, 197] width 25 height 7
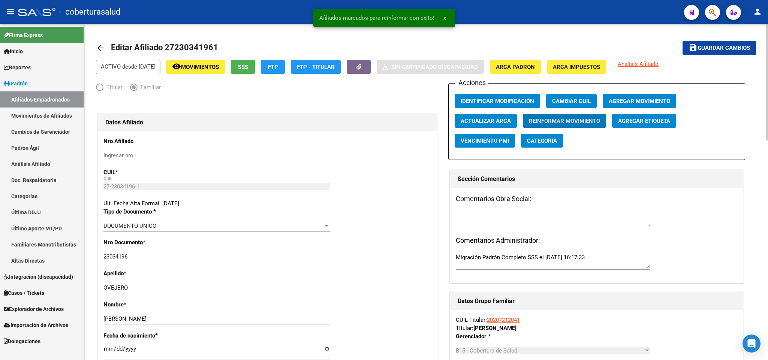
click at [219, 69] on span "Movimientos" at bounding box center [200, 67] width 38 height 7
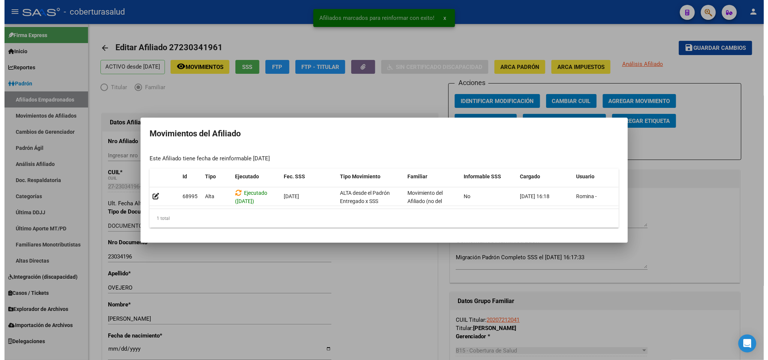
scroll to position [0, 10]
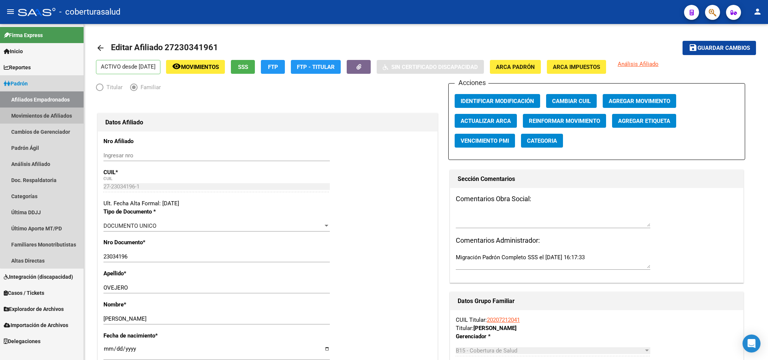
click at [58, 112] on link "Movimientos de Afiliados" at bounding box center [42, 116] width 84 height 16
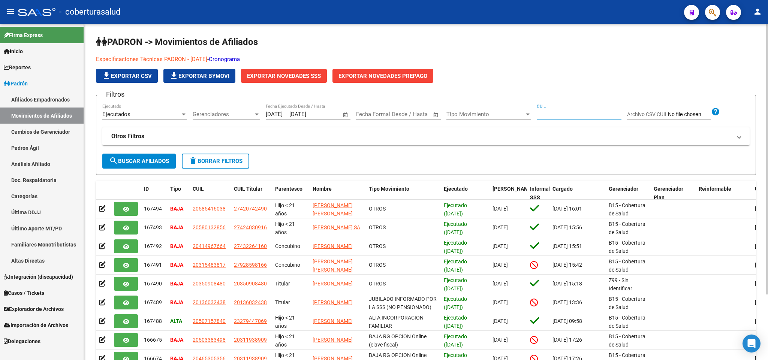
click at [547, 111] on input "CUIL" at bounding box center [578, 114] width 85 height 7
paste input "27230341961"
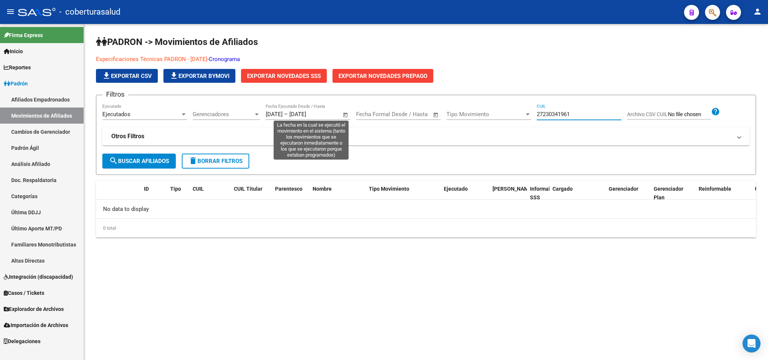
type input "27230341961"
click at [275, 114] on input "[DATE]" at bounding box center [274, 114] width 17 height 7
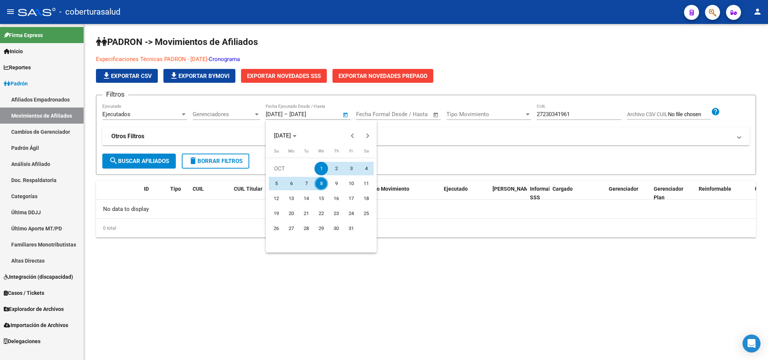
click at [275, 114] on div at bounding box center [384, 180] width 768 height 360
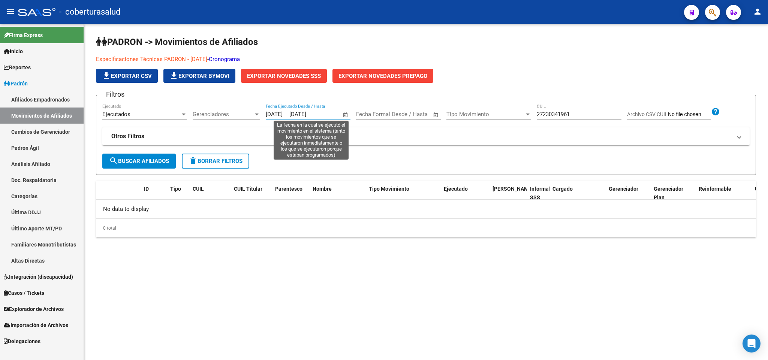
click at [275, 114] on input "[DATE]" at bounding box center [274, 114] width 17 height 7
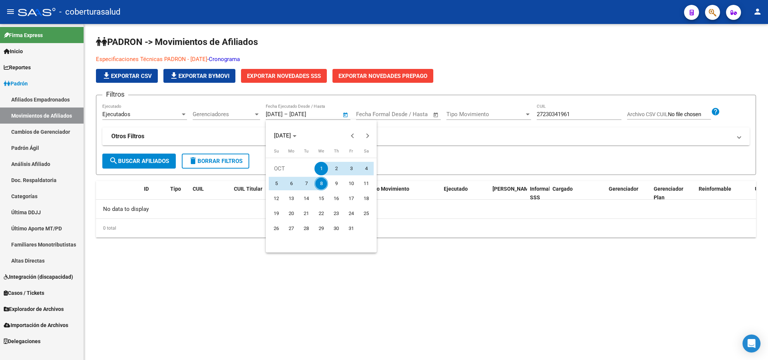
click at [275, 114] on div at bounding box center [384, 180] width 768 height 360
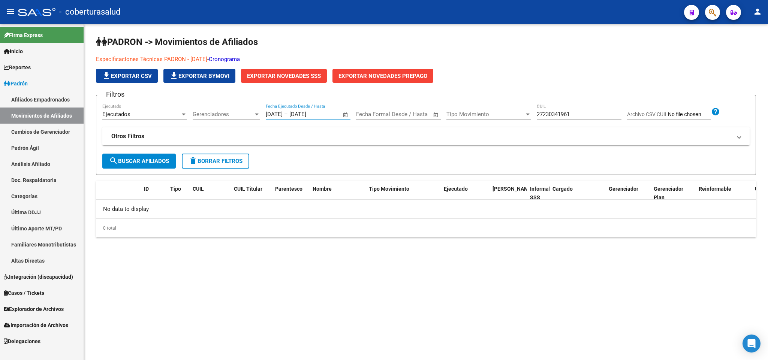
type input "[DATE]"
click at [568, 114] on input "27230341961" at bounding box center [578, 114] width 85 height 7
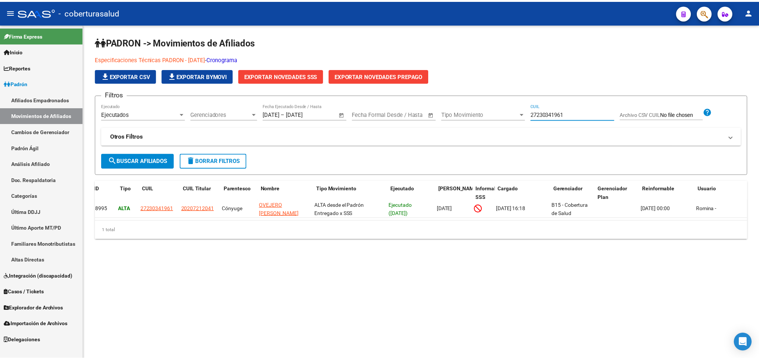
scroll to position [0, 52]
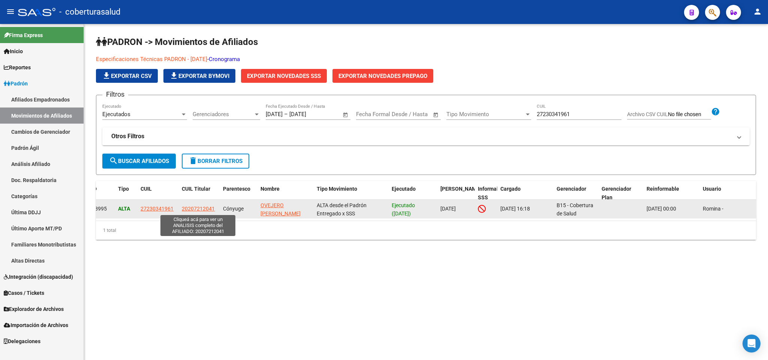
click at [205, 207] on span "20207212041" at bounding box center [198, 209] width 33 height 6
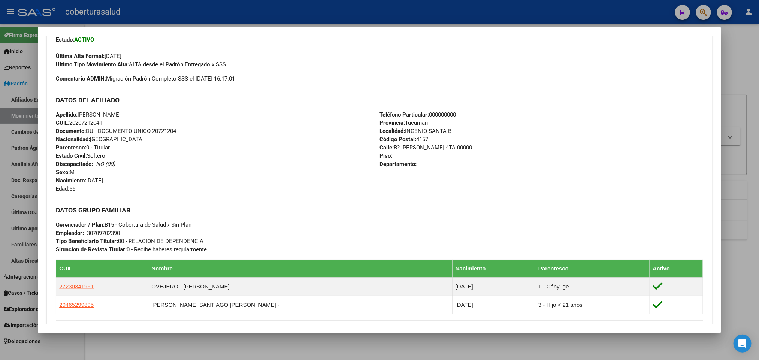
scroll to position [281, 0]
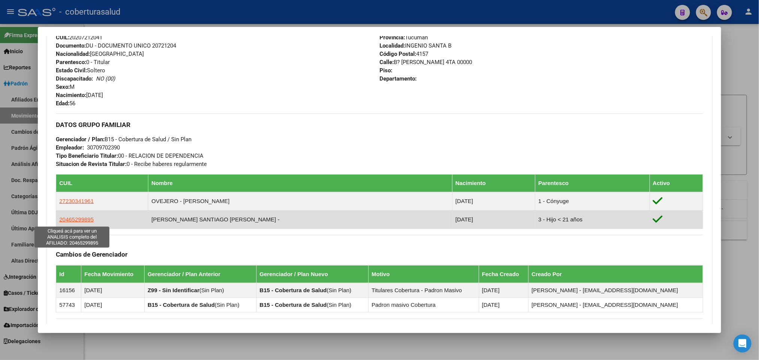
click at [78, 223] on span "20465299895" at bounding box center [76, 219] width 34 height 6
type textarea "20465299895"
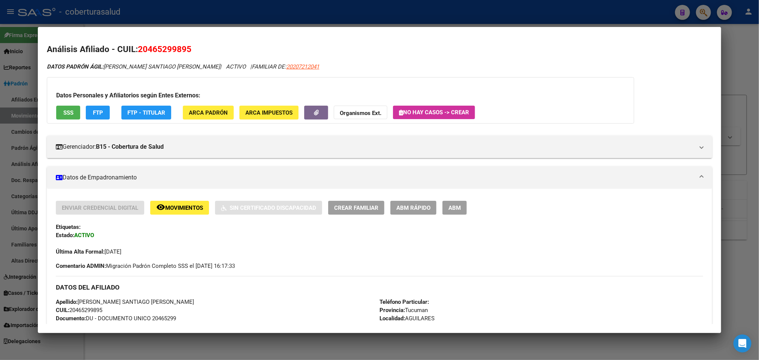
click at [453, 206] on span "ABM" at bounding box center [454, 208] width 12 height 7
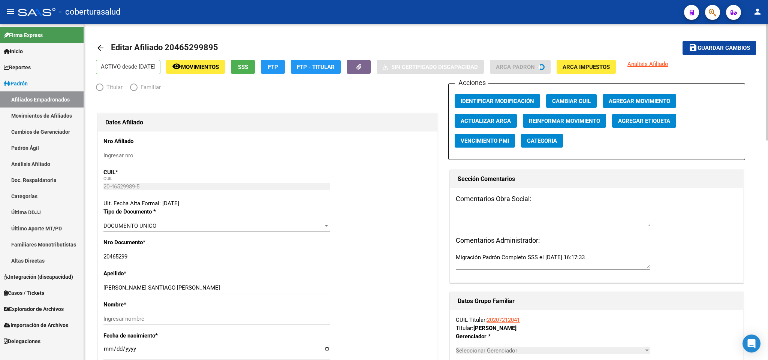
radio input "true"
type input "30-70970239-0"
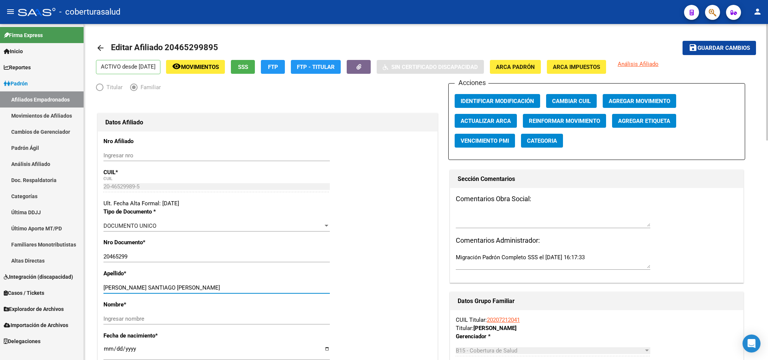
drag, startPoint x: 132, startPoint y: 287, endPoint x: 189, endPoint y: 287, distance: 56.9
click at [189, 287] on input "[PERSON_NAME] SANTIAGO [PERSON_NAME]" at bounding box center [216, 287] width 226 height 7
type input "MANSILLA"
click at [154, 314] on div "Ingresar nombre" at bounding box center [216, 318] width 226 height 11
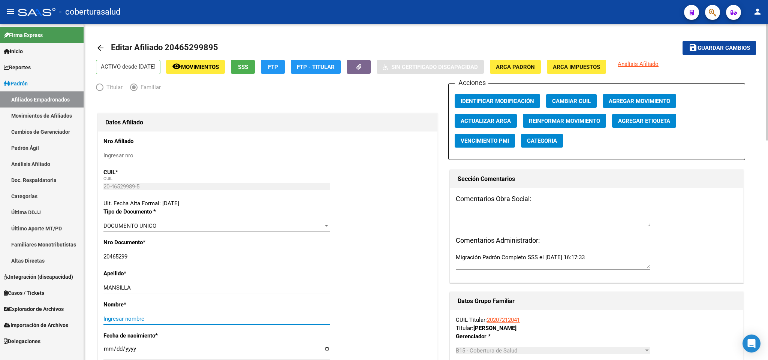
click at [141, 317] on input "Ingresar nombre" at bounding box center [216, 318] width 226 height 7
paste input "[PERSON_NAME]"
type input "[PERSON_NAME]"
click at [691, 53] on button "save Guardar cambios" at bounding box center [718, 48] width 73 height 14
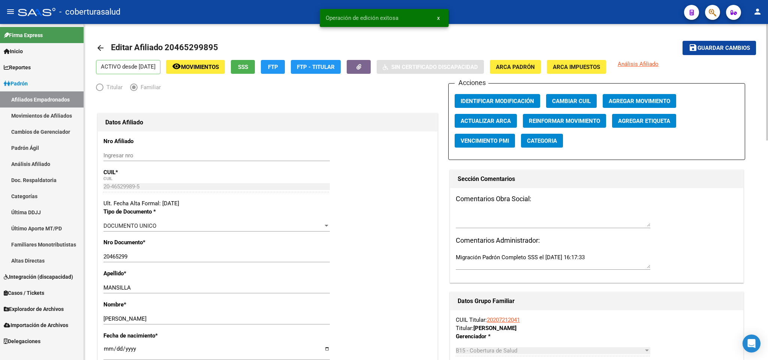
click at [619, 102] on span "Agregar Movimiento" at bounding box center [638, 101] width 61 height 7
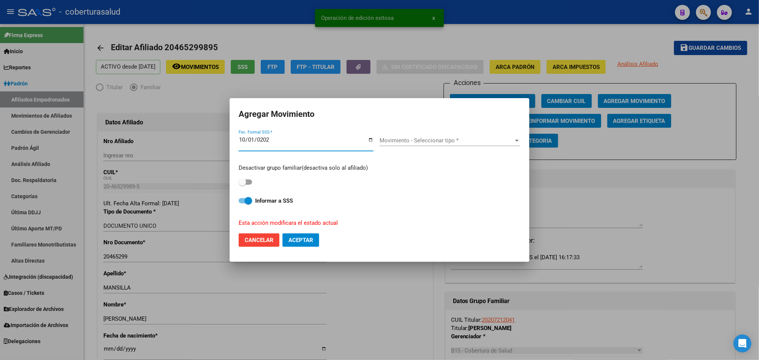
type input "[DATE]"
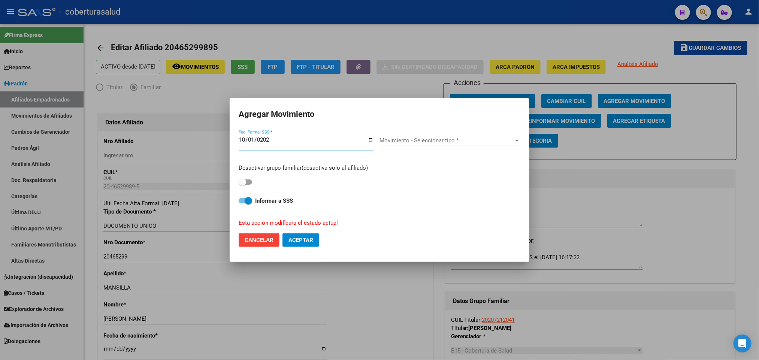
click at [428, 139] on span "Movimiento - Seleccionar tipo *" at bounding box center [446, 140] width 134 height 7
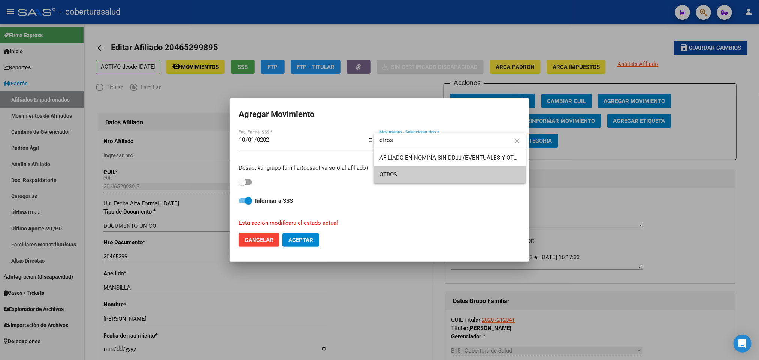
type input "otros"
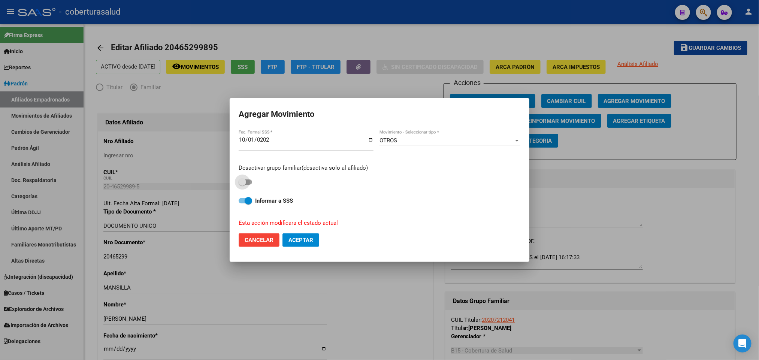
click at [249, 180] on span at bounding box center [245, 181] width 13 height 5
click at [242, 185] on input "checkbox" at bounding box center [242, 185] width 0 height 0
checkbox input "true"
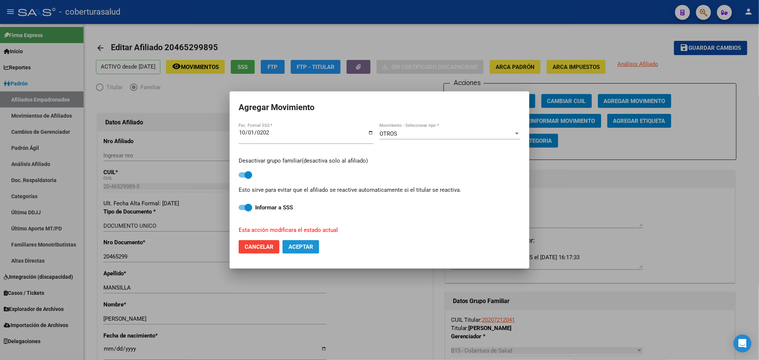
click at [306, 250] on span "Aceptar" at bounding box center [300, 246] width 25 height 7
checkbox input "false"
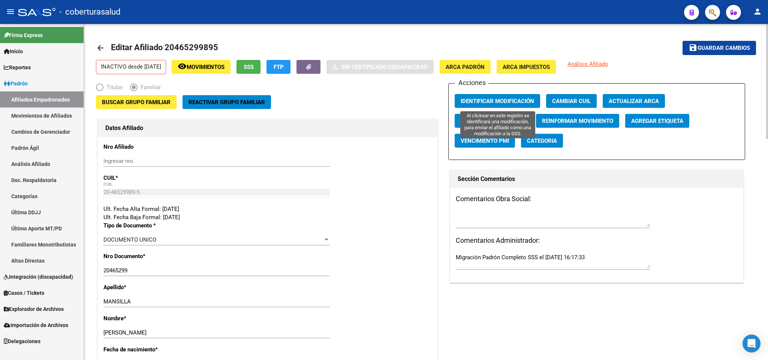
click at [526, 102] on span "Identificar Modificación" at bounding box center [496, 101] width 73 height 7
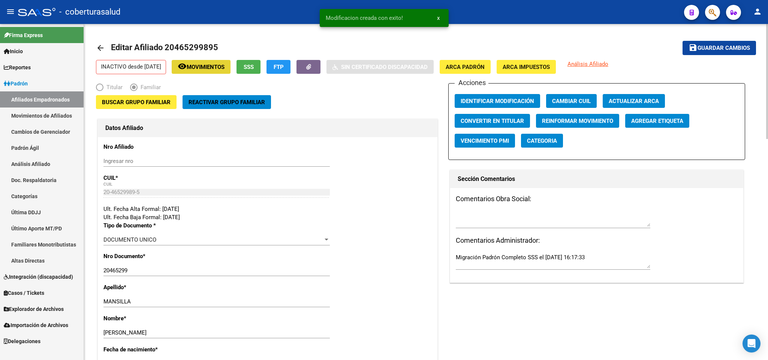
click at [224, 67] on span "Movimientos" at bounding box center [206, 67] width 38 height 7
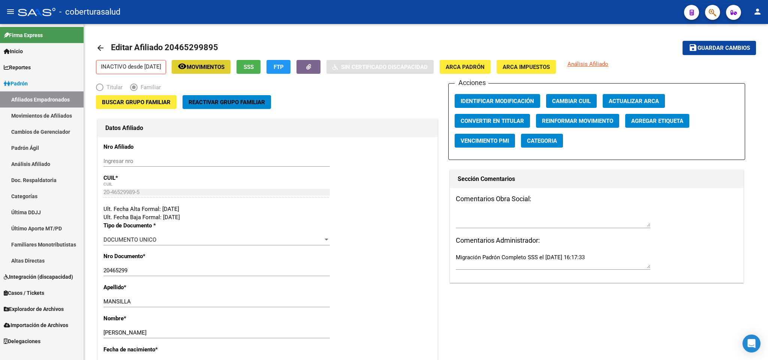
click at [706, 9] on button "button" at bounding box center [712, 12] width 15 height 15
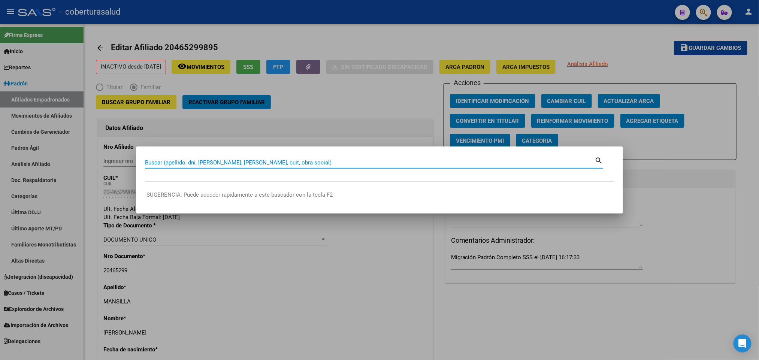
paste input "20207212041"
type input "20207212041"
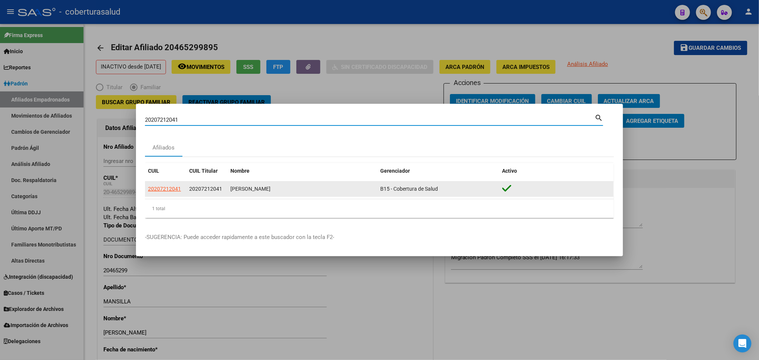
click at [169, 192] on app-link-go-to "20207212041" at bounding box center [164, 189] width 33 height 9
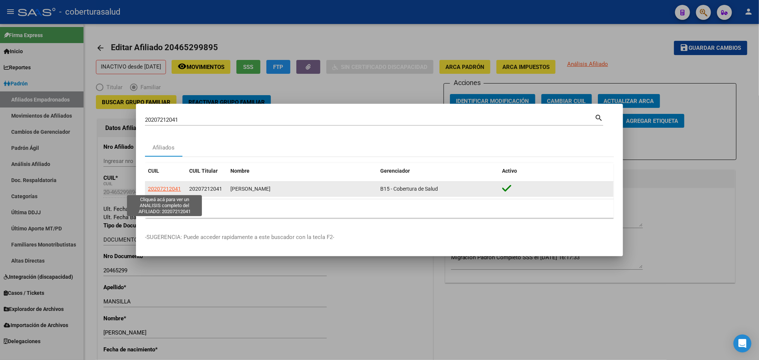
click at [165, 190] on span "20207212041" at bounding box center [164, 189] width 33 height 6
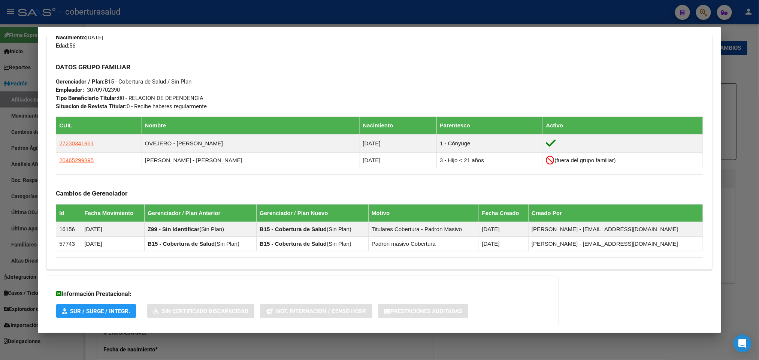
scroll to position [385, 0]
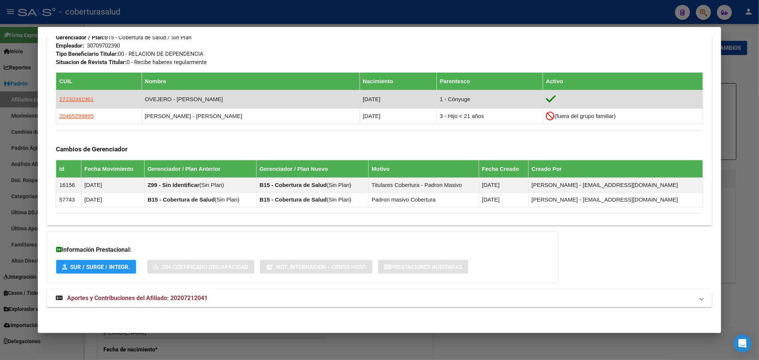
click at [81, 95] on app-link-go-to "27230341961" at bounding box center [76, 99] width 34 height 8
click at [81, 99] on span "27230341961" at bounding box center [76, 99] width 34 height 6
type textarea "27230341961"
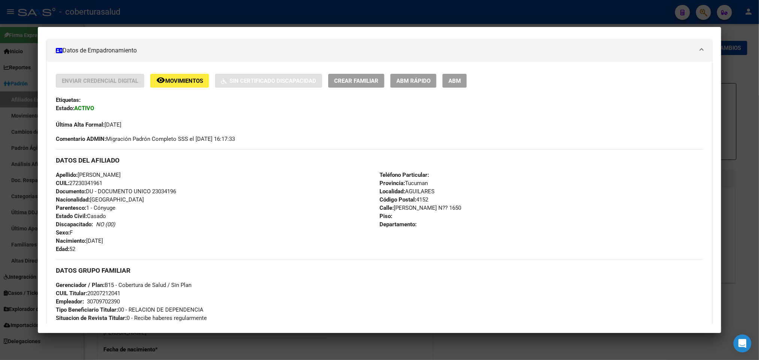
scroll to position [169, 0]
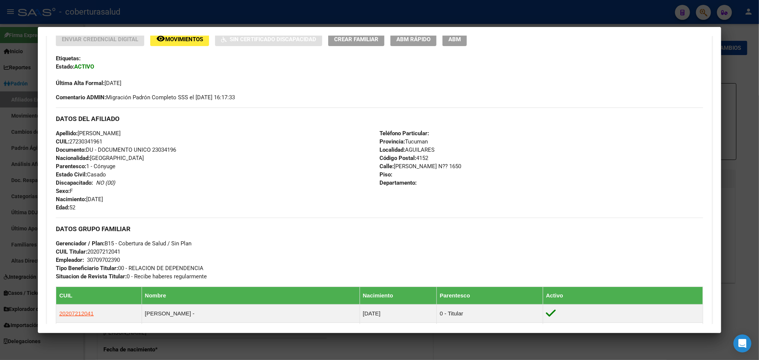
click at [157, 150] on span "Documento: DU - DOCUMENTO UNICO 23034196" at bounding box center [116, 149] width 120 height 7
copy span "23034196"
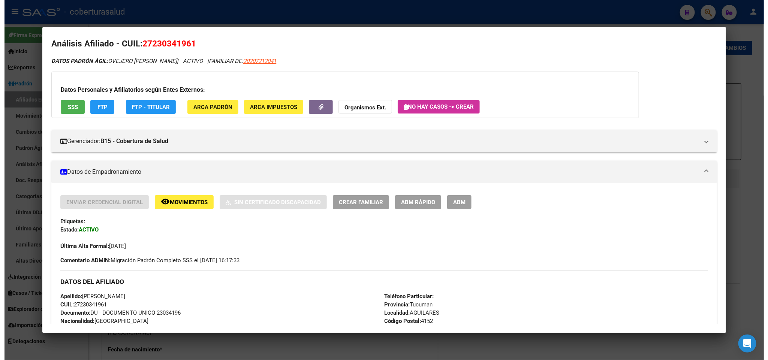
scroll to position [0, 0]
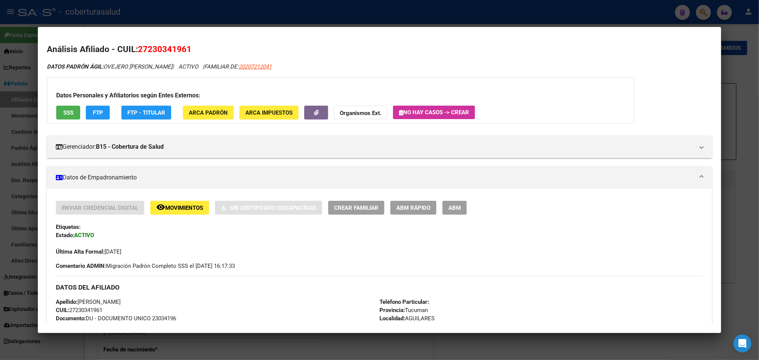
click at [454, 205] on span "ABM" at bounding box center [454, 208] width 12 height 7
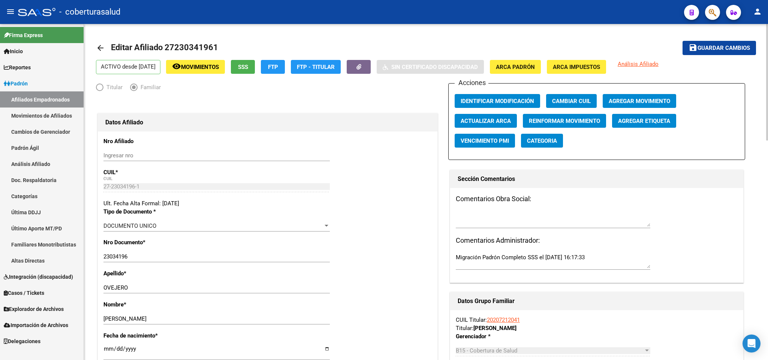
click at [624, 103] on span "Agregar Movimiento" at bounding box center [638, 101] width 61 height 7
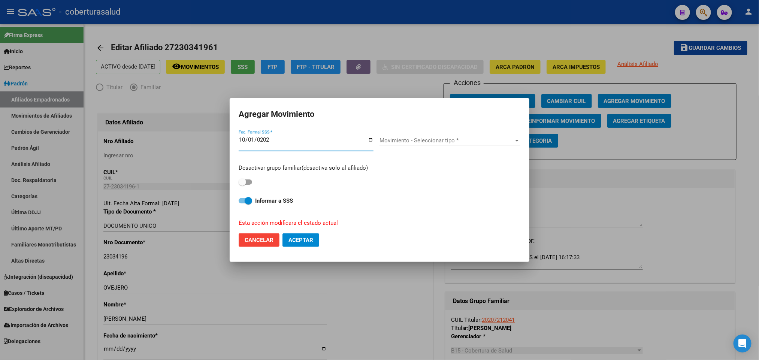
type input "[DATE]"
click at [454, 140] on span "Movimiento - Seleccionar tipo *" at bounding box center [446, 140] width 134 height 7
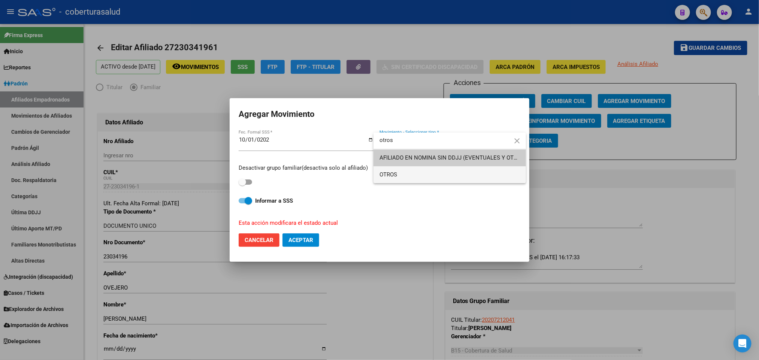
type input "otros"
click at [439, 175] on span "OTROS" at bounding box center [449, 174] width 140 height 17
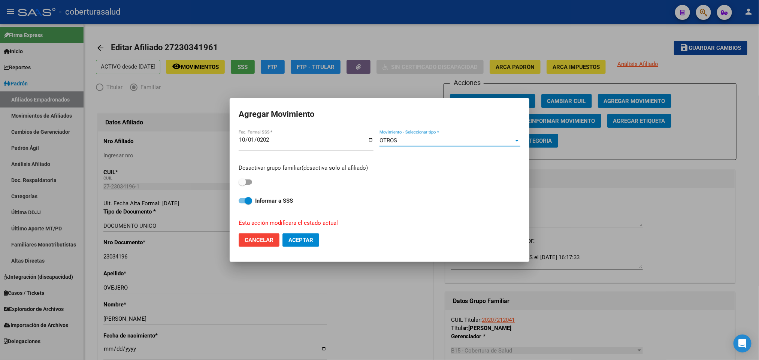
click at [249, 180] on span at bounding box center [245, 181] width 13 height 5
click at [242, 185] on input "checkbox" at bounding box center [242, 185] width 0 height 0
checkbox input "true"
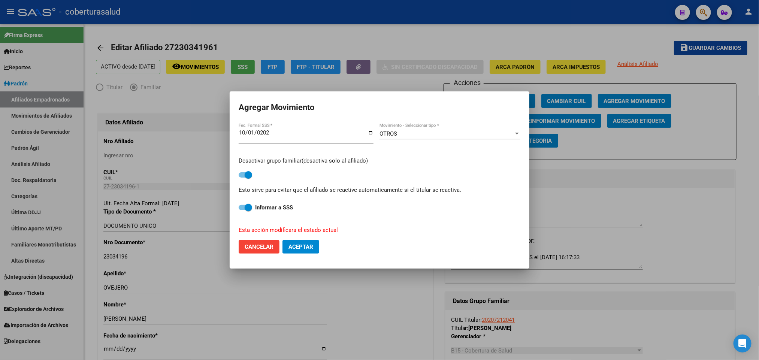
click at [313, 247] on span "Aceptar" at bounding box center [300, 246] width 25 height 7
checkbox input "false"
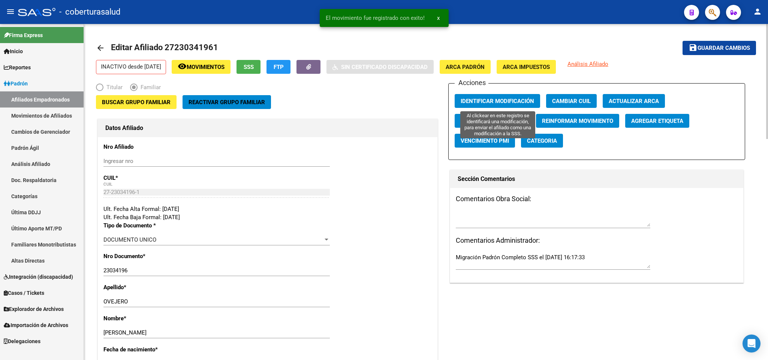
click at [492, 97] on button "Identificar Modificación" at bounding box center [496, 101] width 85 height 14
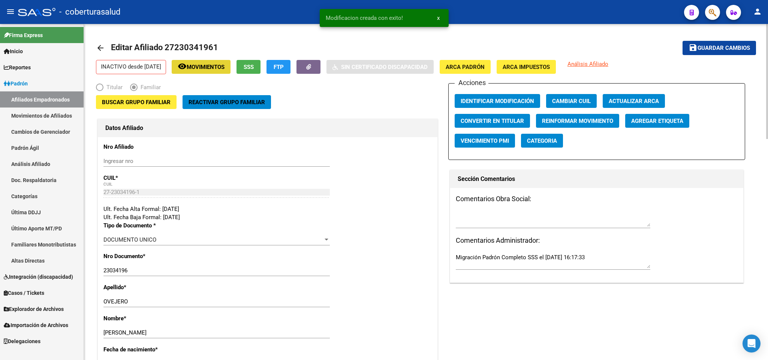
click at [209, 66] on span "Movimientos" at bounding box center [206, 67] width 38 height 7
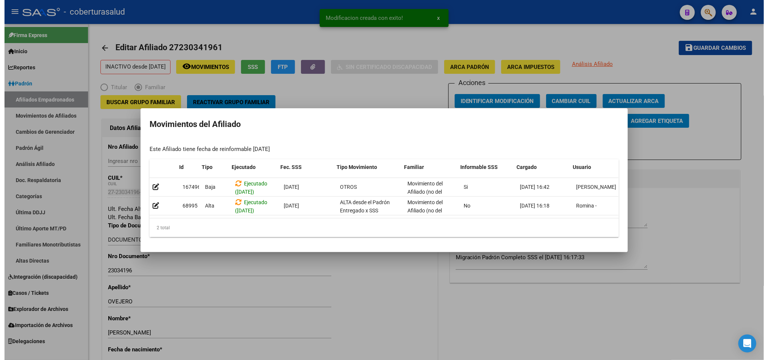
scroll to position [0, 10]
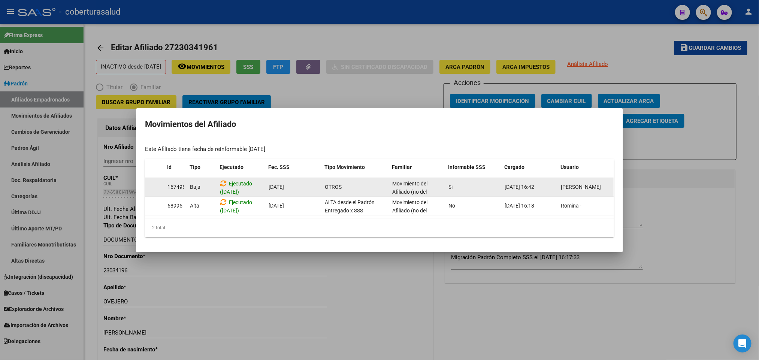
click at [192, 184] on span "Baja" at bounding box center [195, 187] width 10 height 6
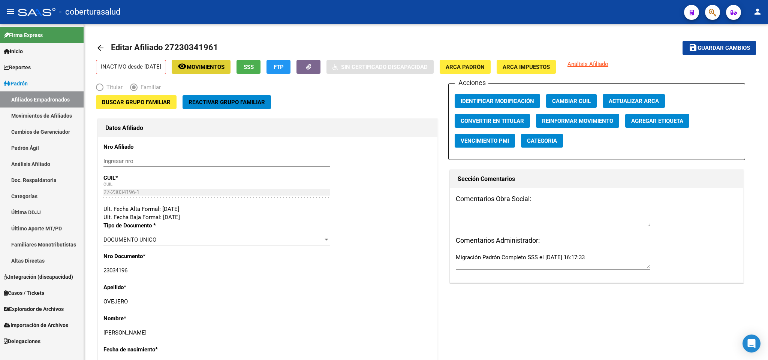
click at [717, 12] on button "button" at bounding box center [712, 12] width 15 height 15
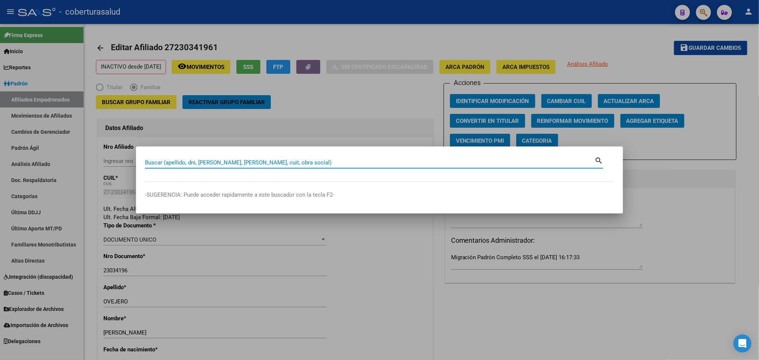
paste input "22306879"
type input "22306879"
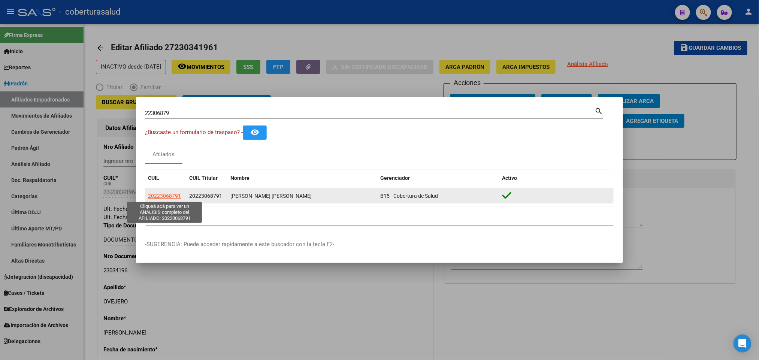
click at [170, 198] on span "20223068791" at bounding box center [164, 196] width 33 height 6
type textarea "20223068791"
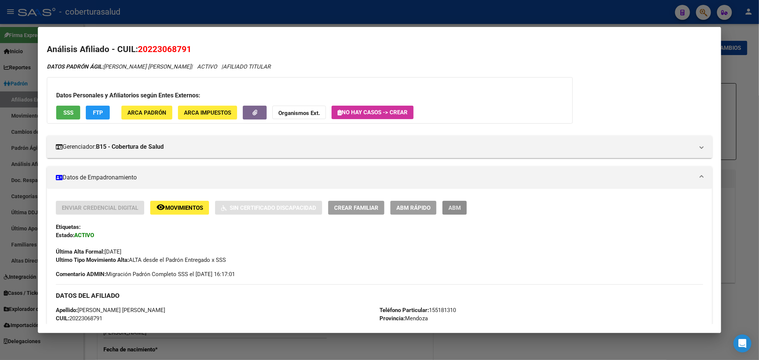
click at [453, 210] on span "ABM" at bounding box center [454, 208] width 12 height 7
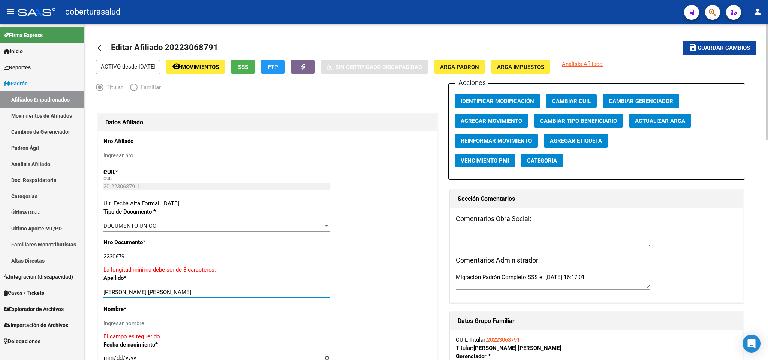
drag, startPoint x: 125, startPoint y: 294, endPoint x: 158, endPoint y: 292, distance: 33.7
click at [158, 292] on input "[PERSON_NAME] [PERSON_NAME]" at bounding box center [216, 292] width 226 height 7
drag, startPoint x: 124, startPoint y: 291, endPoint x: 170, endPoint y: 291, distance: 46.1
click at [170, 291] on input "[PERSON_NAME] [PERSON_NAME]" at bounding box center [216, 292] width 226 height 7
type input "GARRO"
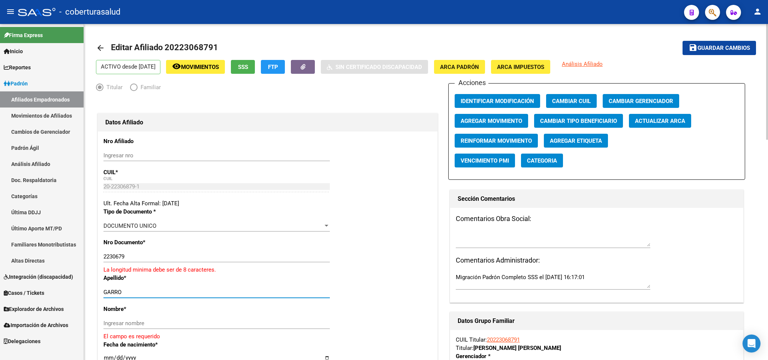
click at [120, 318] on div "Ingresar nombre" at bounding box center [216, 323] width 226 height 11
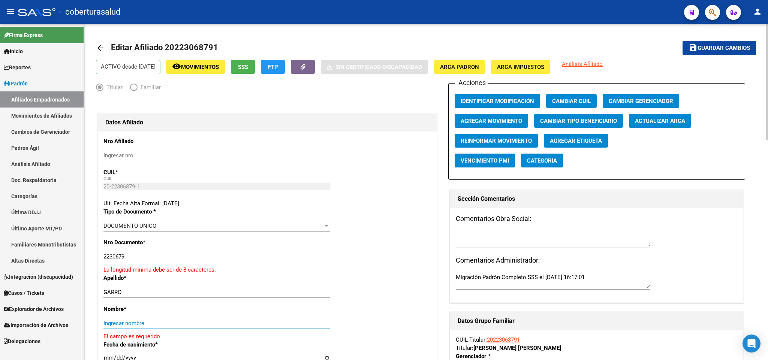
paste input "[PERSON_NAME]"
type input "[PERSON_NAME]"
click at [160, 258] on input "2230679" at bounding box center [216, 256] width 226 height 7
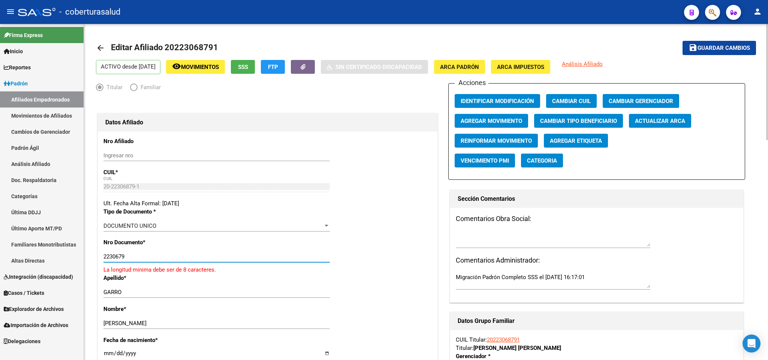
click at [160, 258] on input "2230679" at bounding box center [216, 256] width 226 height 7
paste input "20223068791"
click at [170, 254] on input "223067920223068791" at bounding box center [216, 256] width 226 height 7
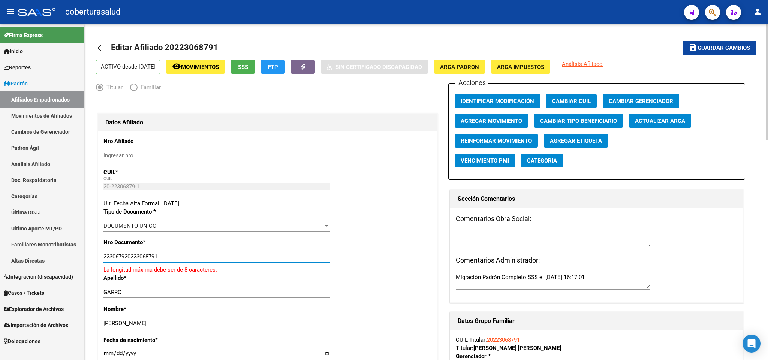
paste input "879"
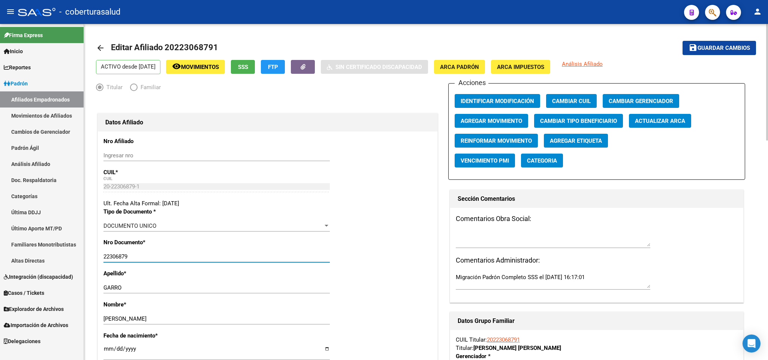
type input "22306879"
click at [723, 45] on span "Guardar cambios" at bounding box center [723, 48] width 52 height 7
click at [200, 64] on span "Movimientos" at bounding box center [200, 67] width 38 height 7
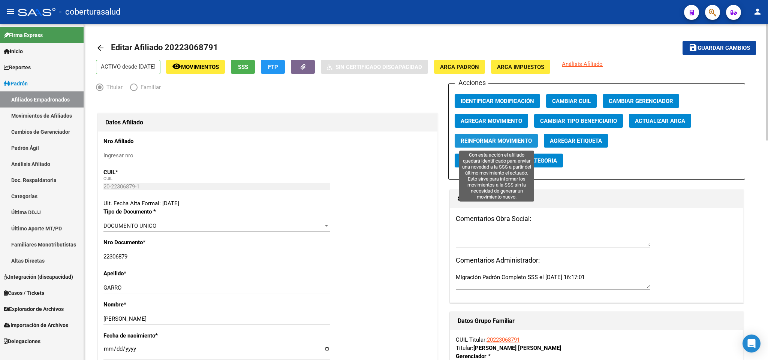
click at [519, 137] on span "Reinformar Movimiento" at bounding box center [495, 140] width 71 height 7
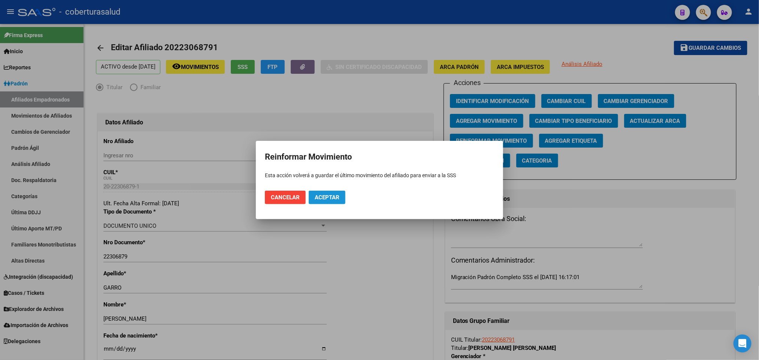
click at [339, 198] on span "Aceptar" at bounding box center [327, 197] width 25 height 7
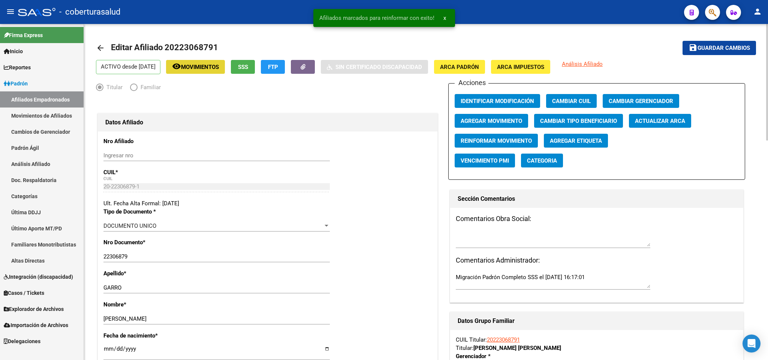
click at [219, 64] on span "Movimientos" at bounding box center [200, 67] width 38 height 7
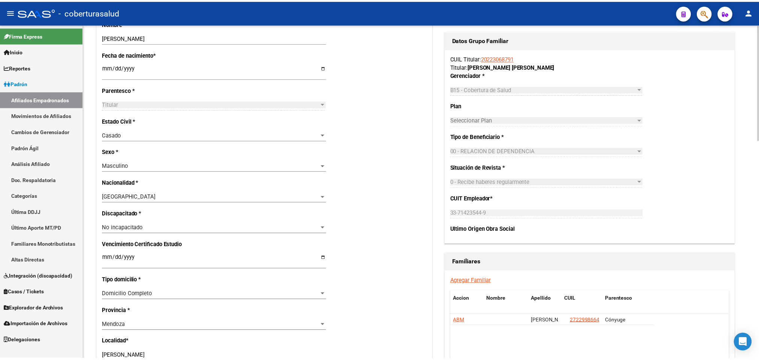
scroll to position [337, 0]
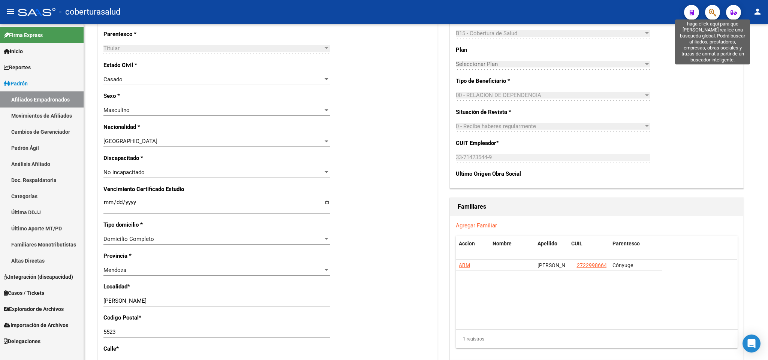
click at [708, 12] on icon "button" at bounding box center [711, 12] width 7 height 9
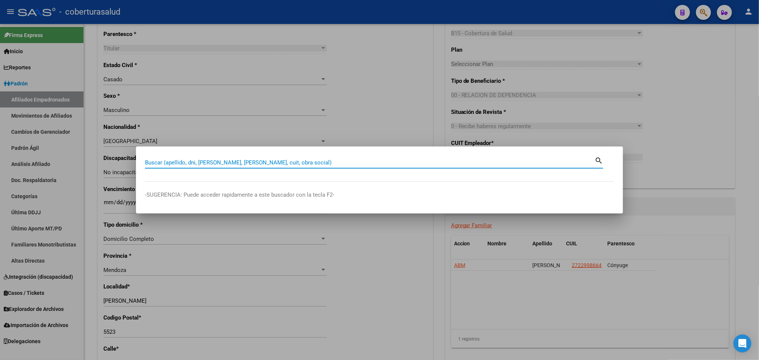
paste input "23204178"
type input "23204178"
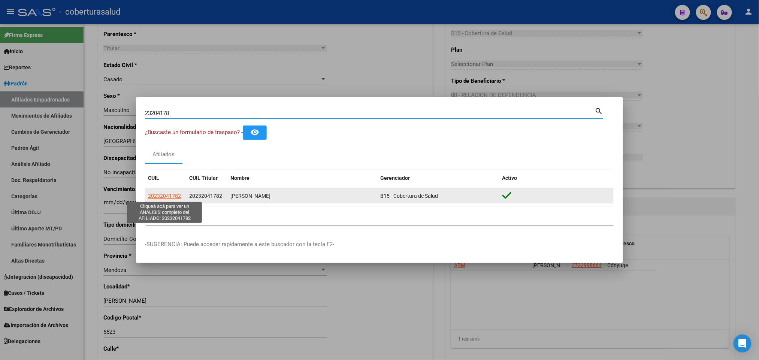
click at [157, 199] on span "20232041782" at bounding box center [164, 196] width 33 height 6
type textarea "20232041782"
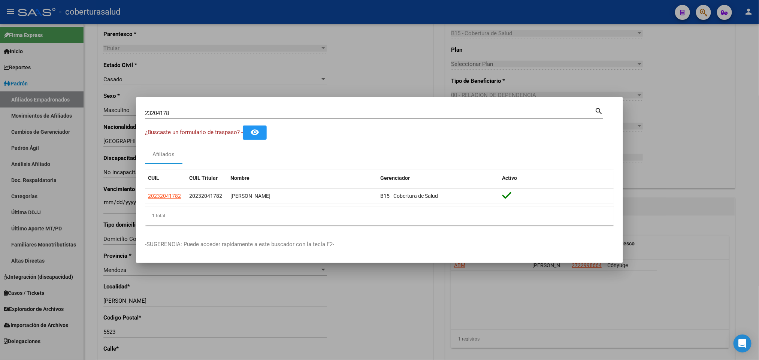
click at [336, 118] on div "23204178 Buscar (apellido, dni, [PERSON_NAME], nro traspaso, cuit, obra social)" at bounding box center [369, 113] width 449 height 11
click at [333, 115] on input "23204178" at bounding box center [369, 113] width 449 height 7
click at [166, 196] on span "20232041782" at bounding box center [164, 196] width 33 height 6
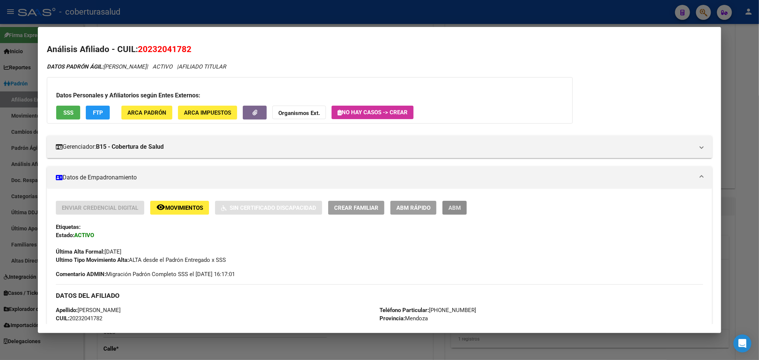
click at [460, 208] on button "ABM" at bounding box center [454, 208] width 24 height 14
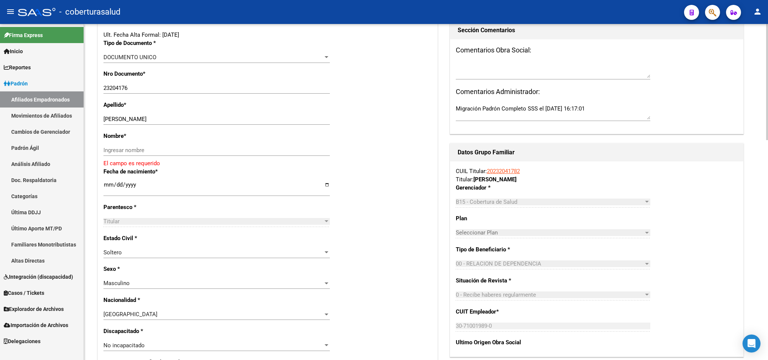
scroll to position [112, 0]
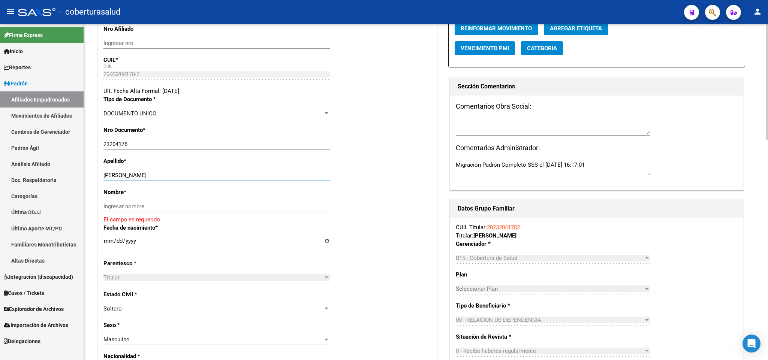
drag, startPoint x: 121, startPoint y: 173, endPoint x: 172, endPoint y: 175, distance: 51.0
click at [172, 175] on input "[PERSON_NAME]" at bounding box center [216, 175] width 226 height 7
type input "[PERSON_NAME]"
click at [130, 205] on input "Ingresar nombre" at bounding box center [216, 206] width 226 height 7
paste input "[PERSON_NAME]"
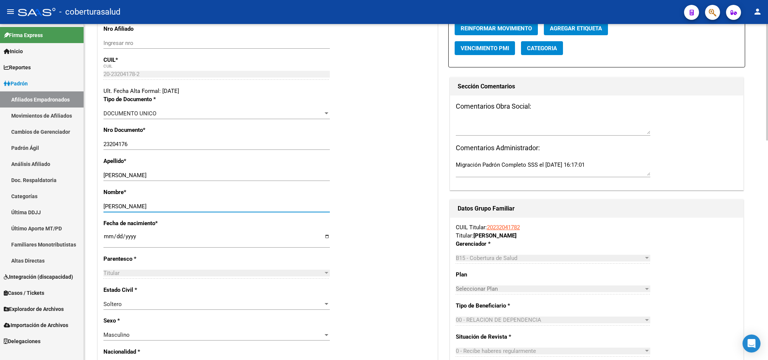
type input "[PERSON_NAME]"
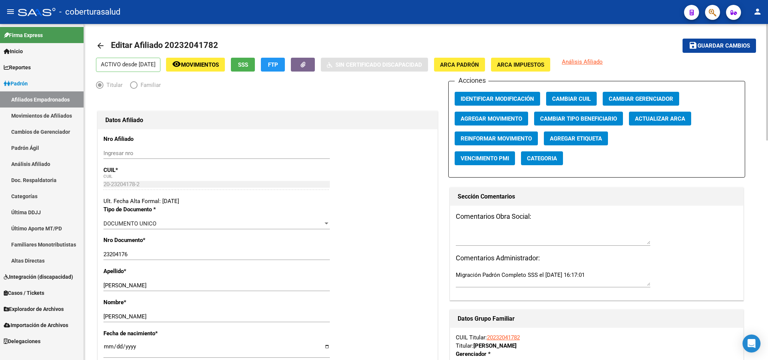
scroll to position [0, 0]
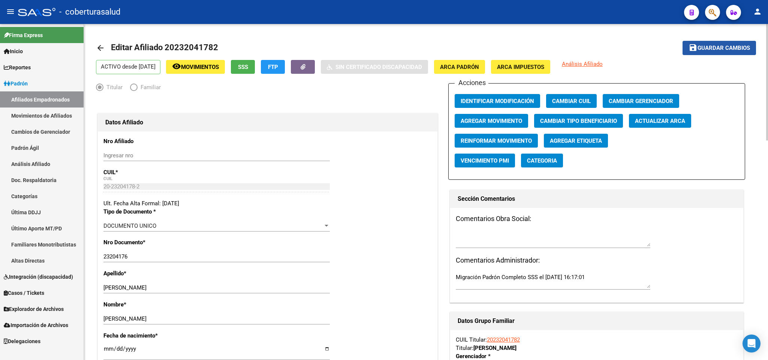
click at [711, 50] on span "Guardar cambios" at bounding box center [723, 48] width 52 height 7
click at [170, 254] on input "23204176" at bounding box center [216, 256] width 226 height 7
paste input "23204178"
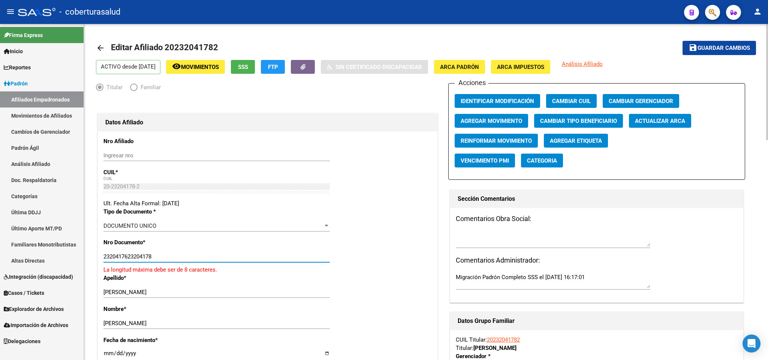
click at [170, 254] on input "2320417623204178" at bounding box center [216, 256] width 226 height 7
paste input "number"
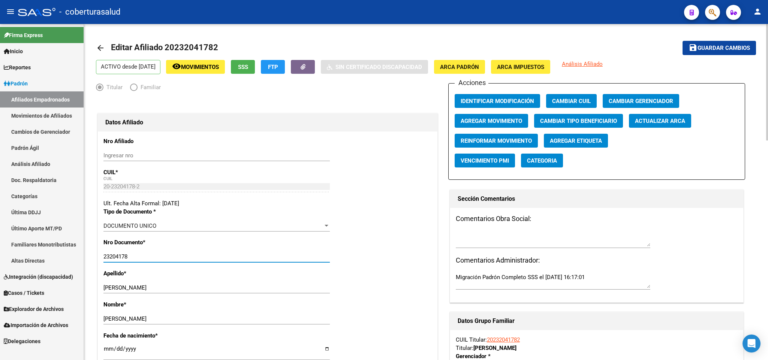
type input "23204178"
click at [735, 49] on span "Guardar cambios" at bounding box center [723, 48] width 52 height 7
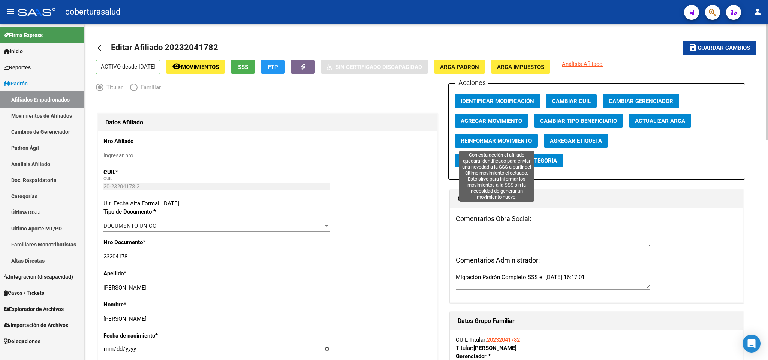
click at [496, 143] on span "Reinformar Movimiento" at bounding box center [495, 140] width 71 height 7
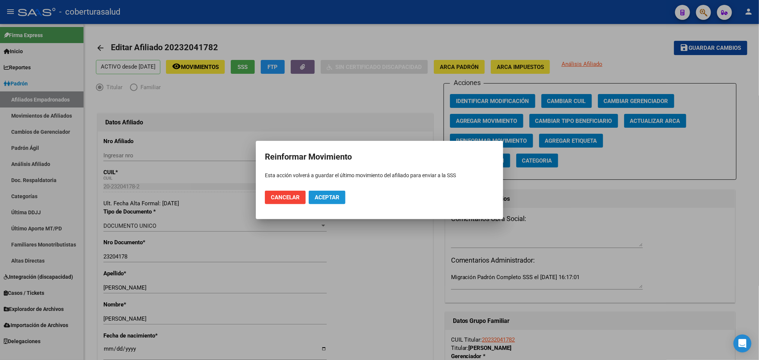
click at [316, 201] on button "Aceptar" at bounding box center [327, 197] width 37 height 13
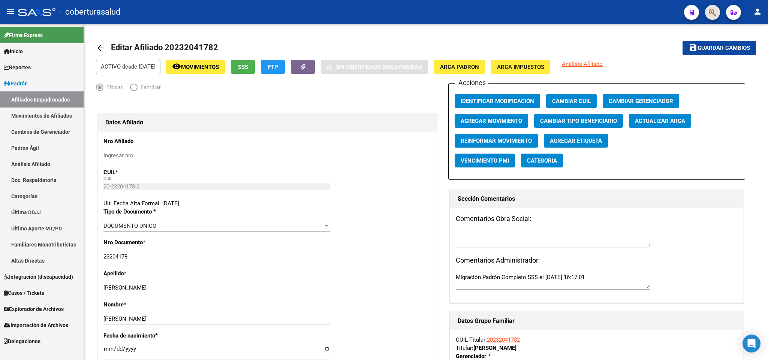
click at [707, 9] on button "button" at bounding box center [712, 12] width 15 height 15
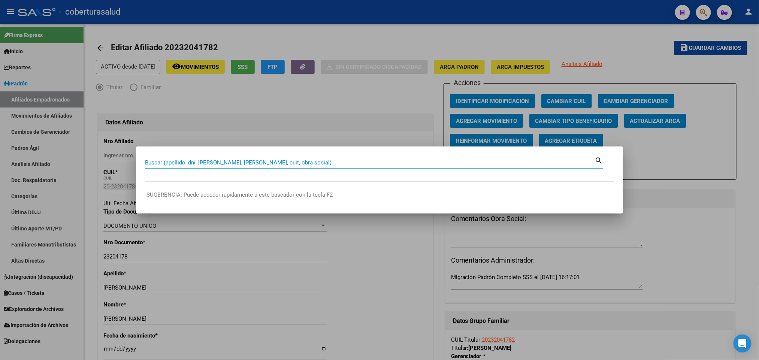
paste input "36232629"
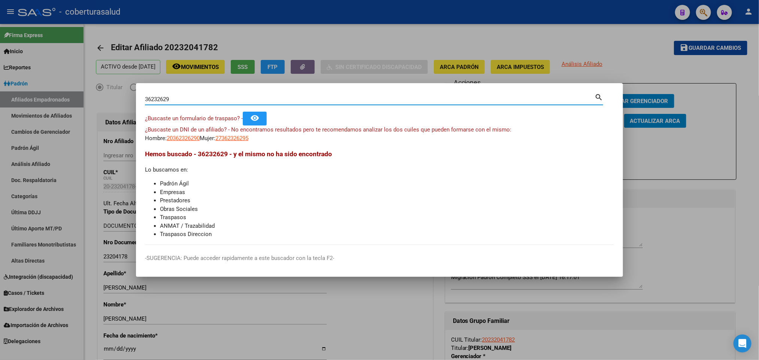
click at [274, 100] on input "36232629" at bounding box center [369, 99] width 449 height 7
paste input "20232416328"
type input "20232416328"
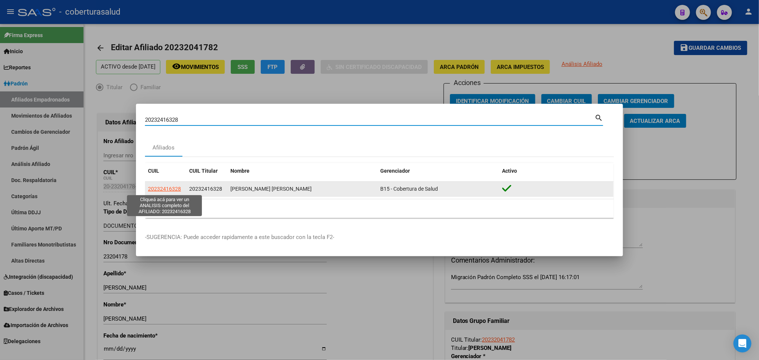
click at [175, 188] on span "20232416328" at bounding box center [164, 189] width 33 height 6
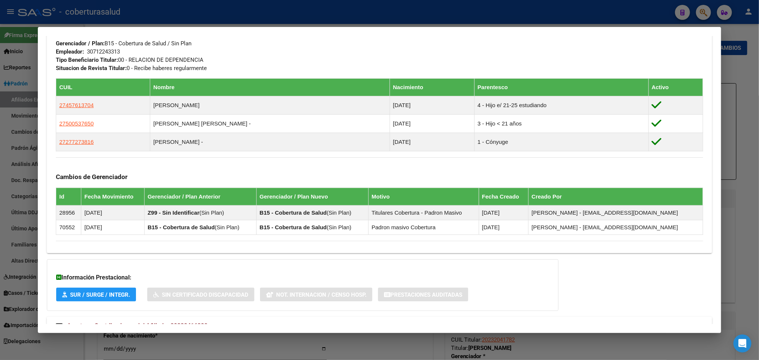
scroll to position [393, 0]
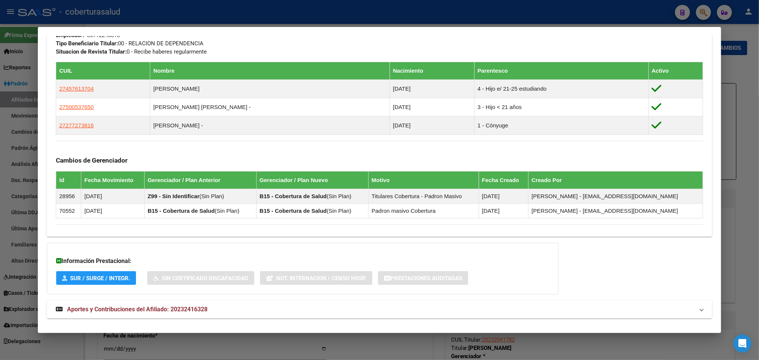
click at [164, 305] on mat-expansion-panel-header "Aportes y Contribuciones del Afiliado: 20232416328" at bounding box center [379, 309] width 665 height 18
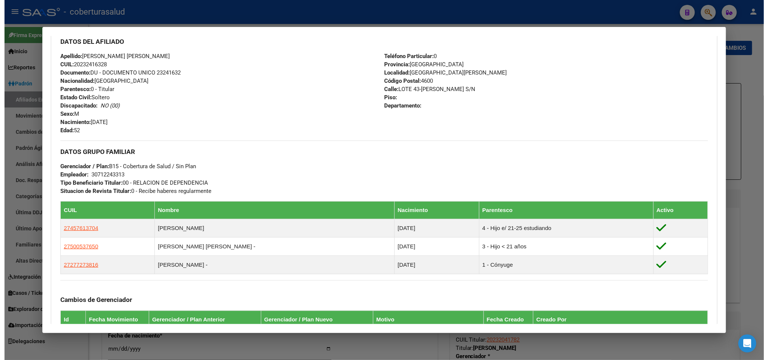
scroll to position [253, 0]
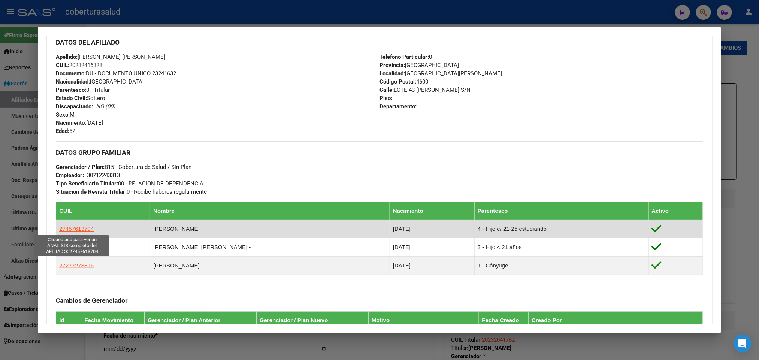
click at [84, 231] on span "27457613704" at bounding box center [76, 228] width 34 height 6
type textarea "27457613704"
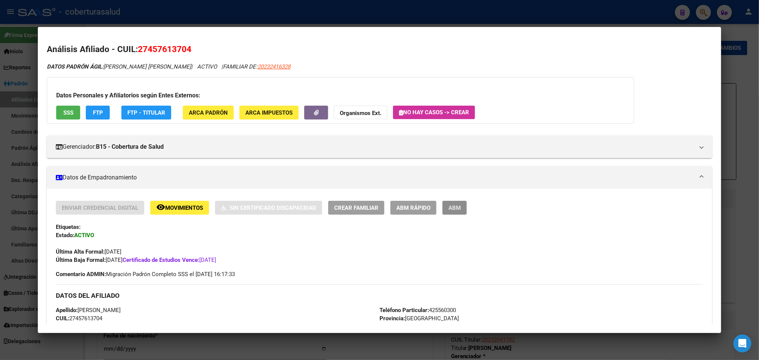
click at [454, 211] on span "ABM" at bounding box center [454, 208] width 12 height 7
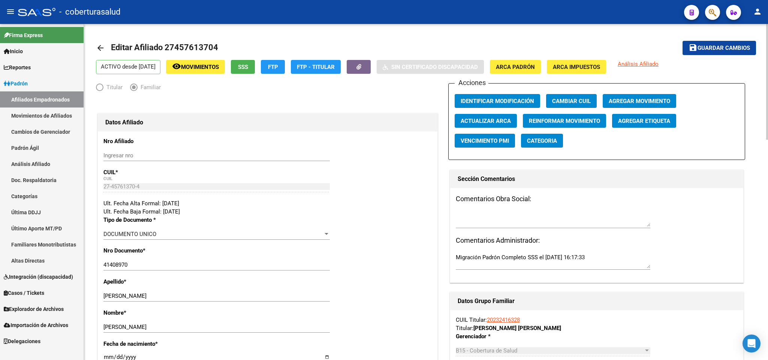
scroll to position [56, 0]
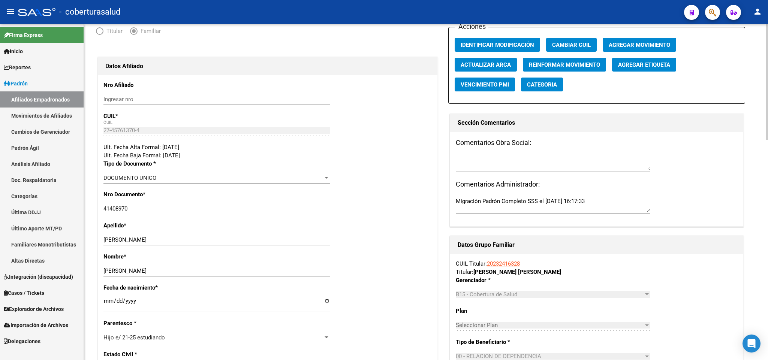
click at [152, 206] on input "41408970" at bounding box center [216, 208] width 226 height 7
paste input "57613"
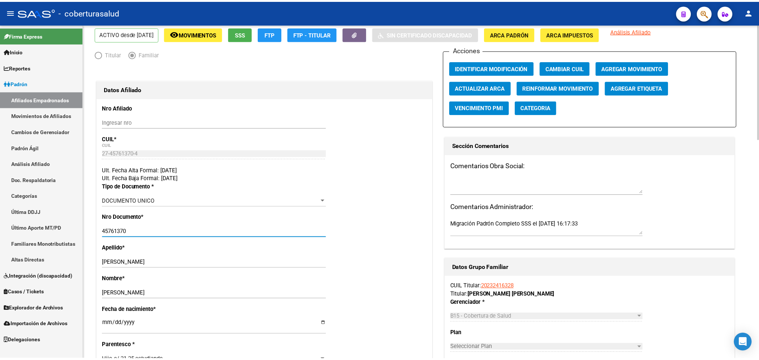
scroll to position [0, 0]
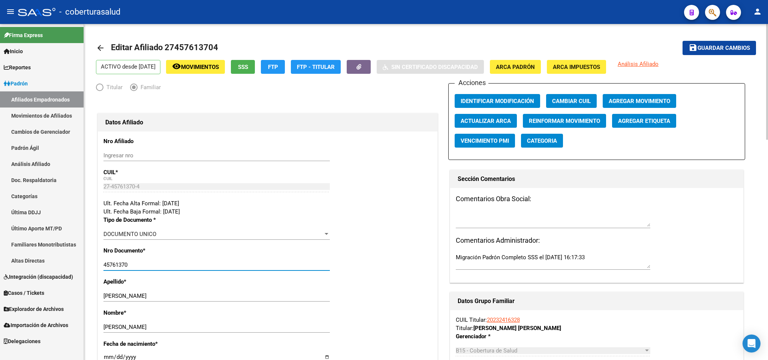
type input "45761370"
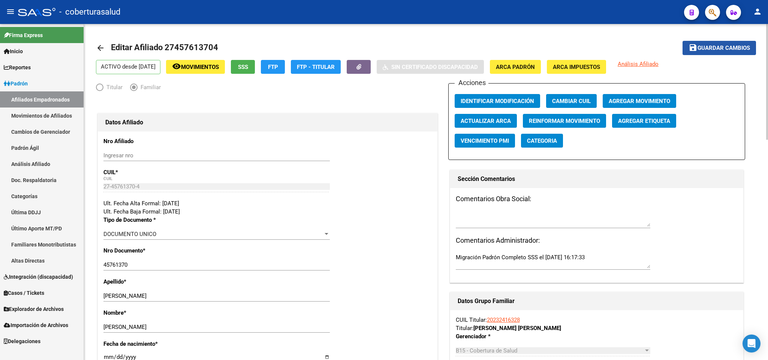
click at [717, 49] on span "Guardar cambios" at bounding box center [723, 48] width 52 height 7
click at [182, 64] on button "remove_red_eye Movimientos" at bounding box center [195, 67] width 59 height 14
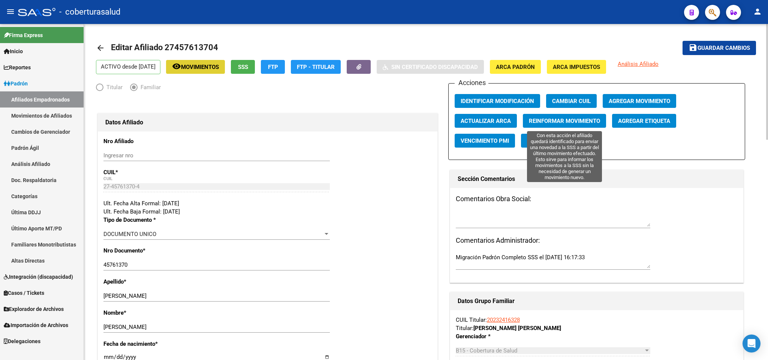
click at [544, 122] on span "Reinformar Movimiento" at bounding box center [564, 121] width 71 height 7
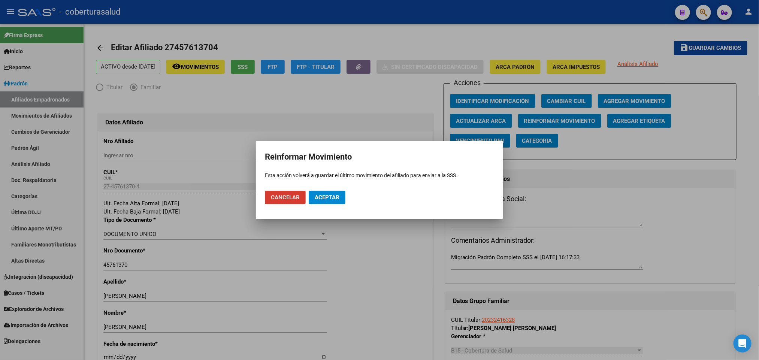
click at [336, 194] on span "Aceptar" at bounding box center [327, 197] width 25 height 7
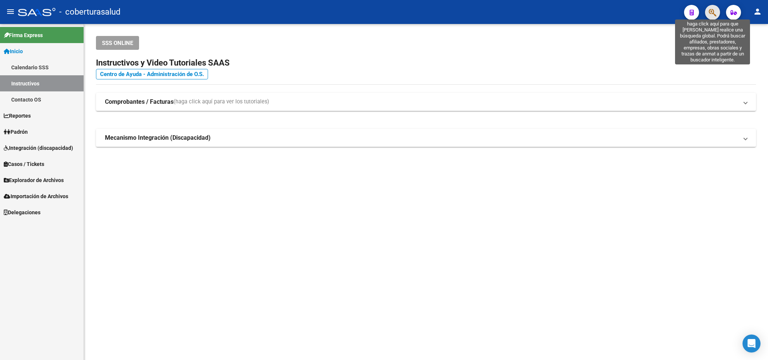
click at [711, 12] on icon "button" at bounding box center [711, 12] width 7 height 9
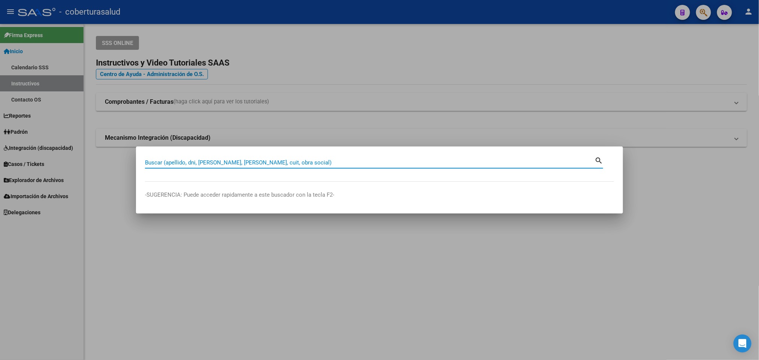
paste input "22306879"
type input "22306879"
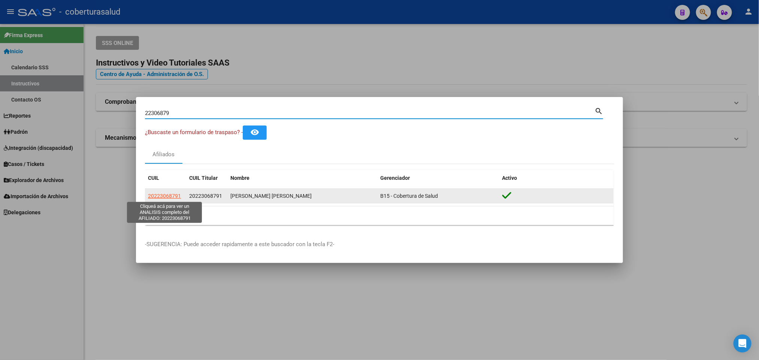
click at [170, 195] on span "20223068791" at bounding box center [164, 196] width 33 height 6
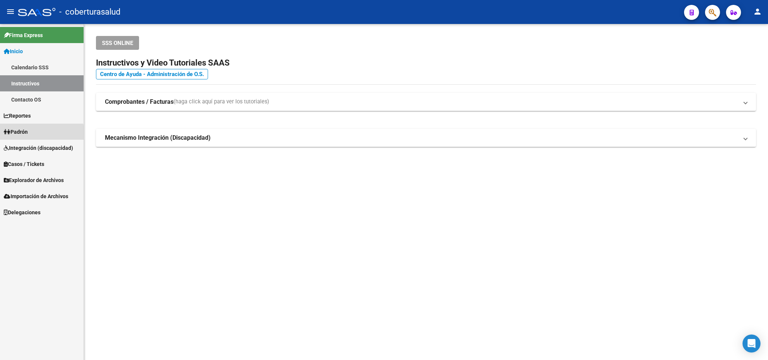
click at [22, 137] on link "Padrón" at bounding box center [42, 132] width 84 height 16
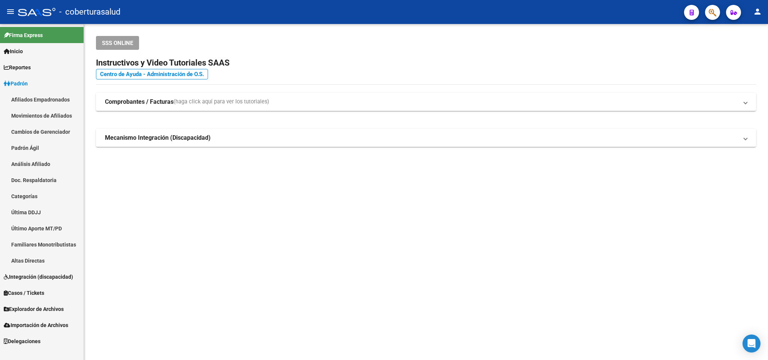
click at [44, 112] on link "Movimientos de Afiliados" at bounding box center [42, 116] width 84 height 16
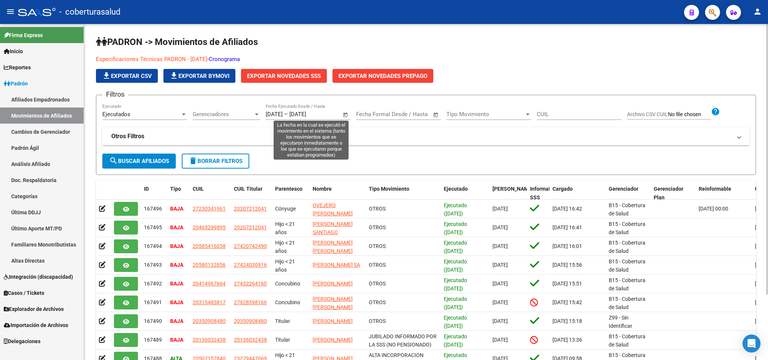
click at [349, 113] on span "Open calendar" at bounding box center [345, 115] width 18 height 18
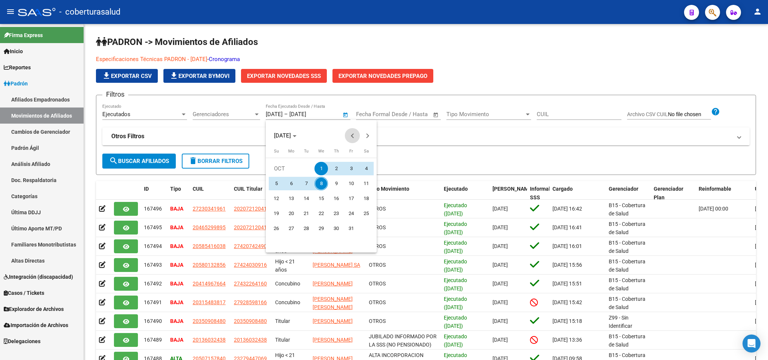
click at [349, 134] on span "Previous month" at bounding box center [352, 135] width 15 height 15
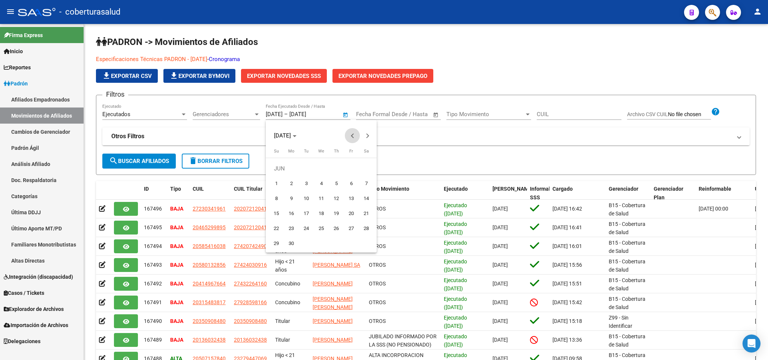
click at [349, 134] on span "Previous month" at bounding box center [352, 135] width 15 height 15
click at [362, 163] on span "1" at bounding box center [365, 168] width 13 height 13
type input "01/03/2025"
click at [347, 117] on div at bounding box center [384, 180] width 768 height 360
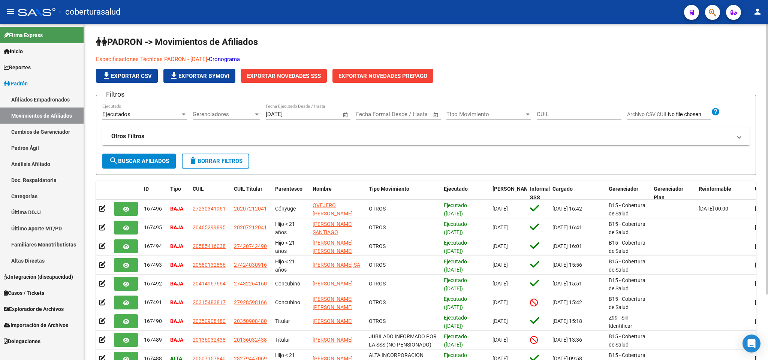
click at [306, 109] on div "01/03/2025 01/03/2025 – Fecha fin Fecha Ejecutado Desde / Hasta" at bounding box center [304, 112] width 76 height 16
click at [344, 116] on span "Open calendar" at bounding box center [345, 115] width 18 height 18
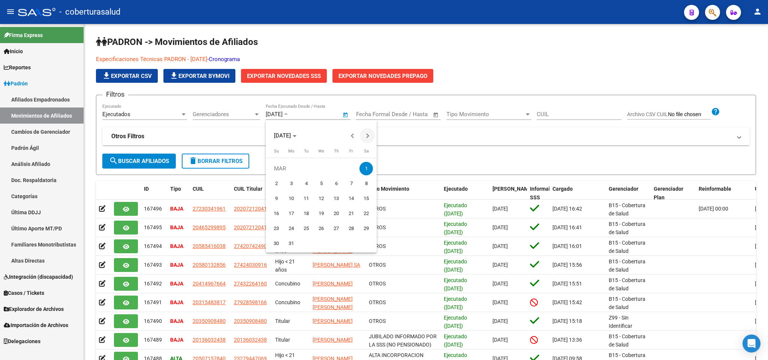
click at [367, 140] on span "Next month" at bounding box center [367, 135] width 15 height 15
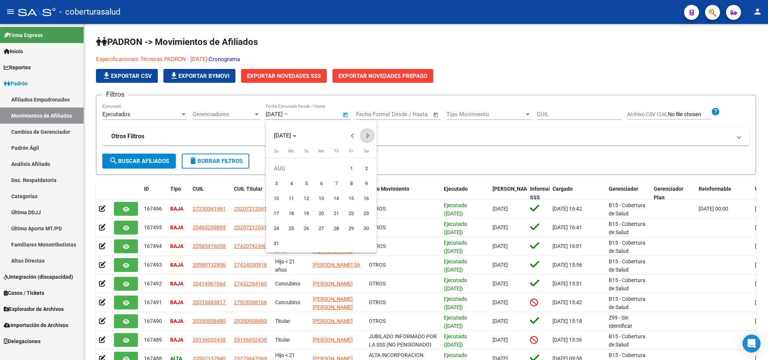
click at [367, 140] on span "Next month" at bounding box center [367, 135] width 15 height 15
click at [353, 138] on button "Previous month" at bounding box center [352, 135] width 15 height 15
click at [323, 179] on span "8" at bounding box center [320, 183] width 13 height 13
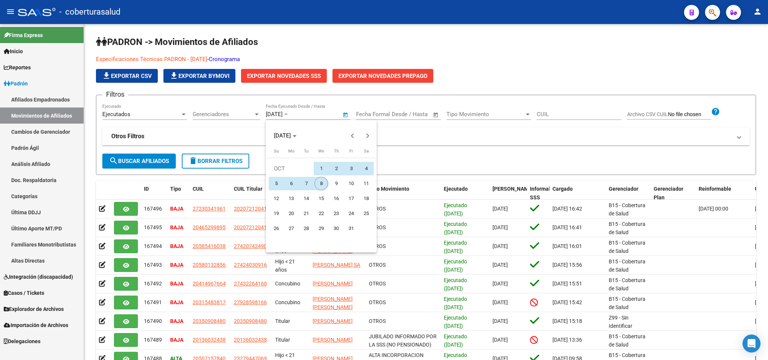
type input "[DATE]"
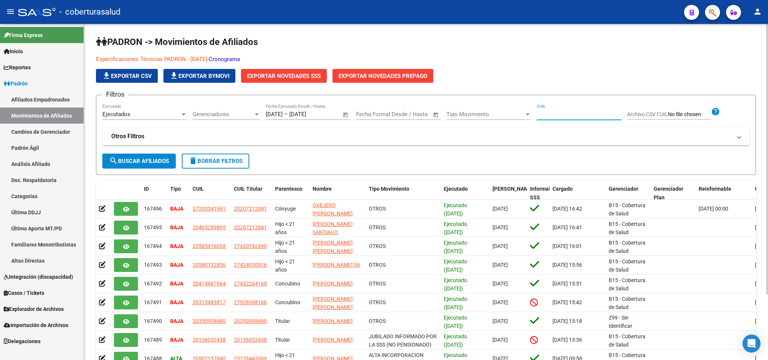
click at [542, 116] on input "CUIL" at bounding box center [578, 114] width 85 height 7
paste input "20223068791"
type input "20223068791"
click at [154, 161] on span "search Buscar Afiliados" at bounding box center [139, 161] width 60 height 7
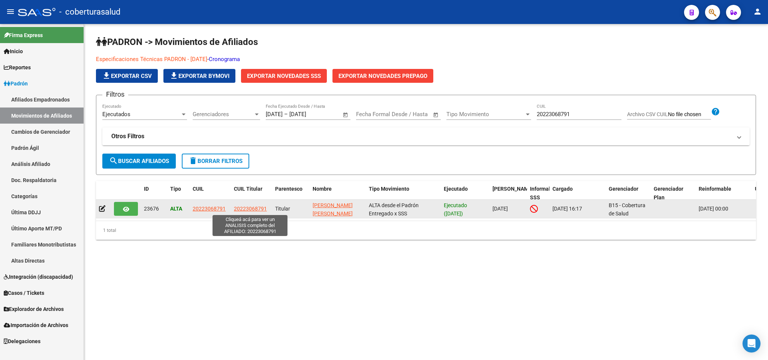
click at [234, 208] on span "20223068791" at bounding box center [250, 209] width 33 height 6
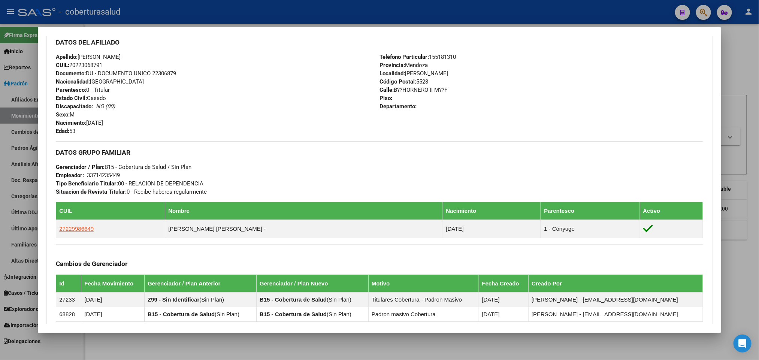
scroll to position [281, 0]
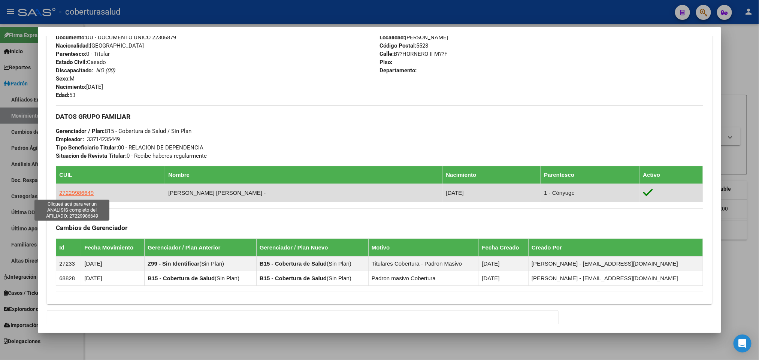
click at [66, 196] on span "27229986649" at bounding box center [76, 193] width 34 height 6
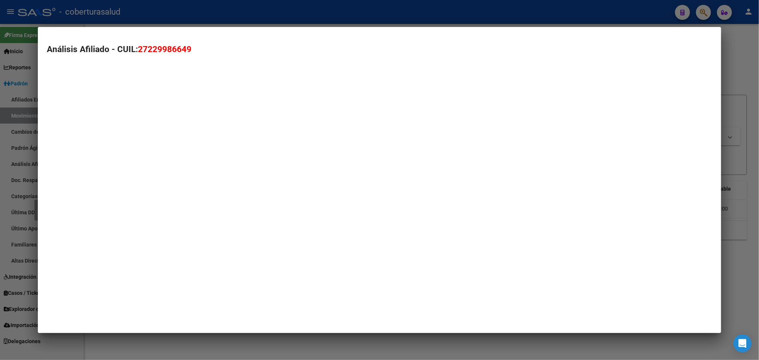
type textarea "27229986649"
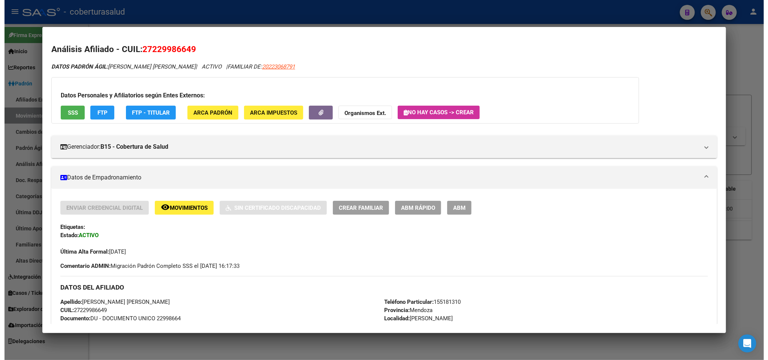
scroll to position [56, 0]
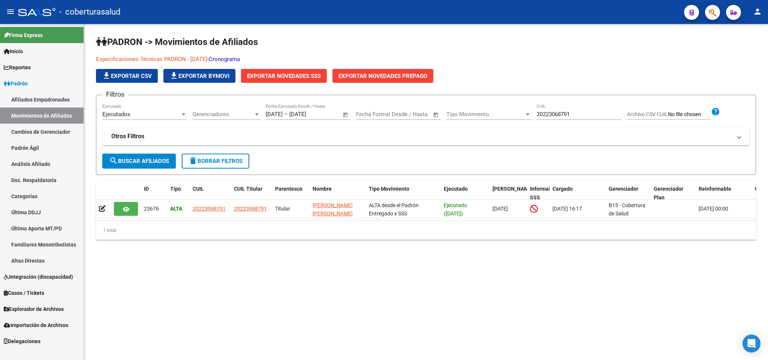
click at [539, 110] on div "20223068791 CUIL" at bounding box center [578, 112] width 85 height 16
click at [541, 114] on input "20223068791" at bounding box center [578, 114] width 85 height 7
paste input "3204178"
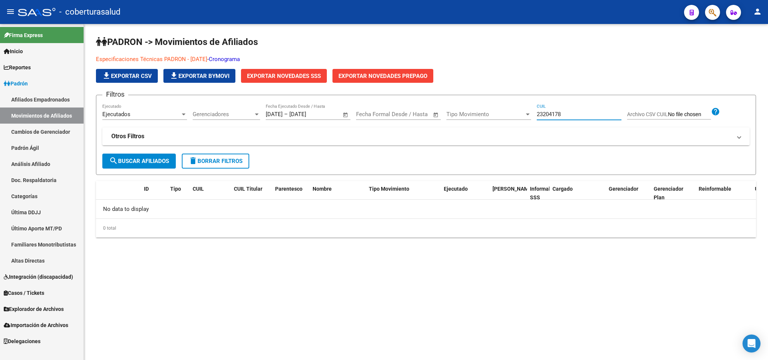
click at [541, 115] on input "23204178" at bounding box center [578, 114] width 85 height 7
paste input "0232041782"
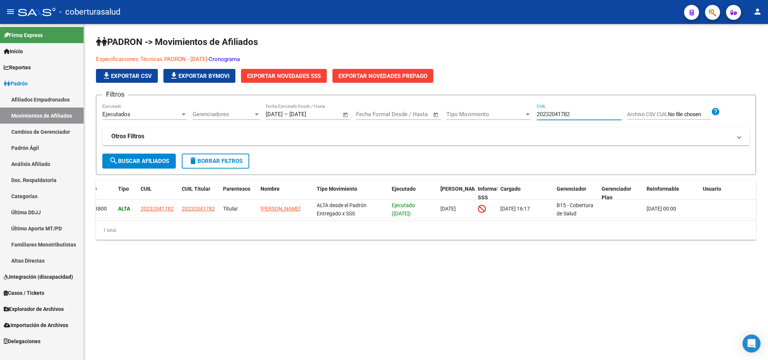
scroll to position [0, 0]
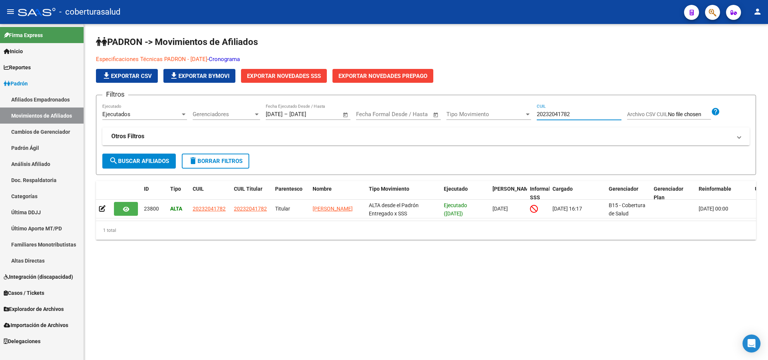
click at [562, 117] on input "20232041782" at bounding box center [578, 114] width 85 height 7
paste input "7457613704"
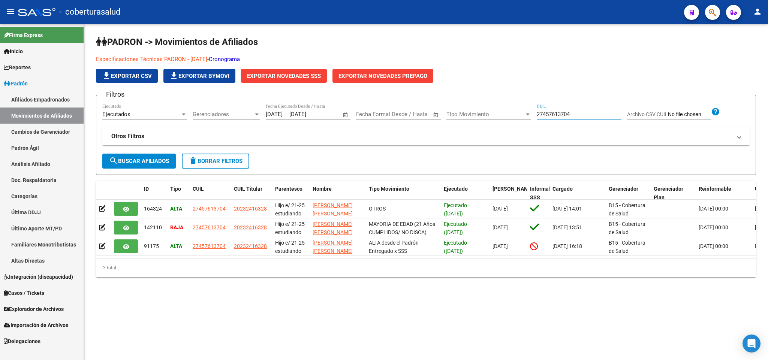
scroll to position [0, 23]
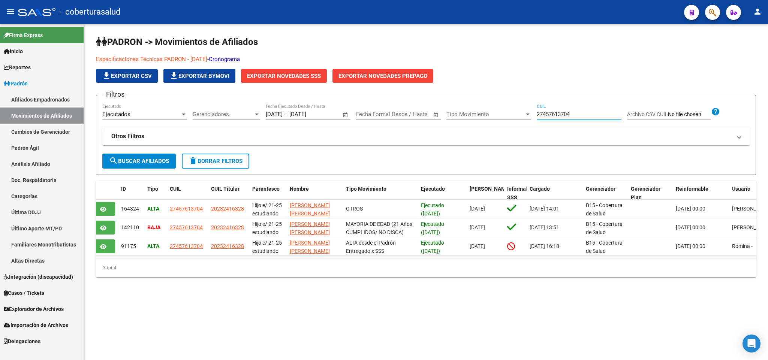
type input "27457613704"
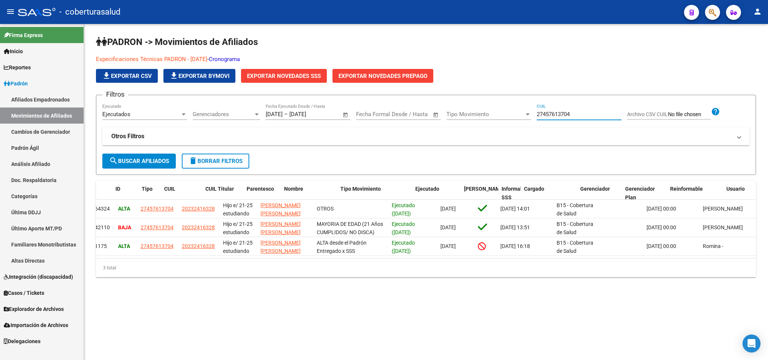
scroll to position [0, 0]
